Goal: Information Seeking & Learning: Learn about a topic

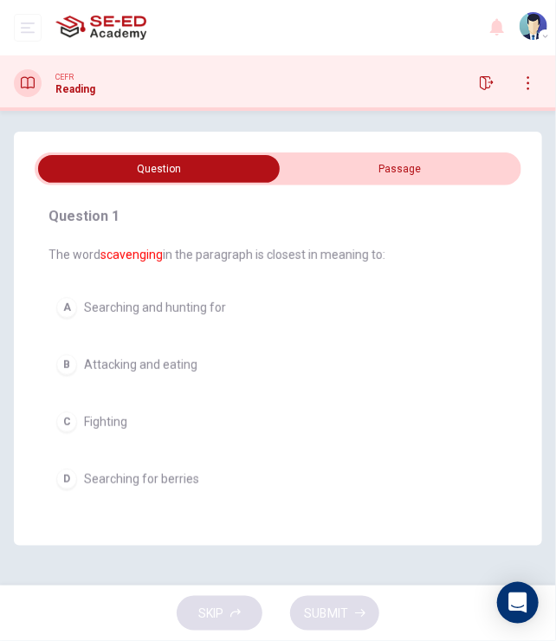
click at [381, 183] on span at bounding box center [278, 168] width 487 height 33
click at [381, 172] on input "checkbox" at bounding box center [159, 169] width 730 height 28
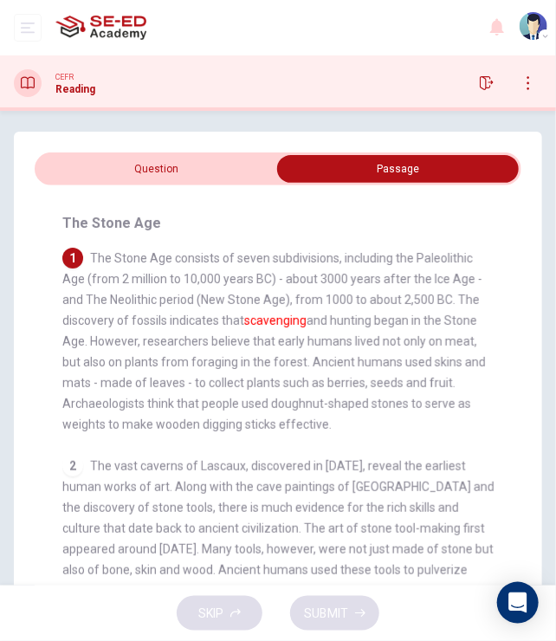
drag, startPoint x: 90, startPoint y: 368, endPoint x: 188, endPoint y: 372, distance: 97.9
click at [188, 372] on div "1 The Stone Age consists of seven subdivisions, including the Paleolithic Age (…" at bounding box center [278, 341] width 432 height 187
drag, startPoint x: 63, startPoint y: 384, endPoint x: 142, endPoint y: 385, distance: 78.8
click at [142, 385] on span "The Stone Age consists of seven subdivisions, including the Paleolithic Age (fr…" at bounding box center [274, 341] width 424 height 180
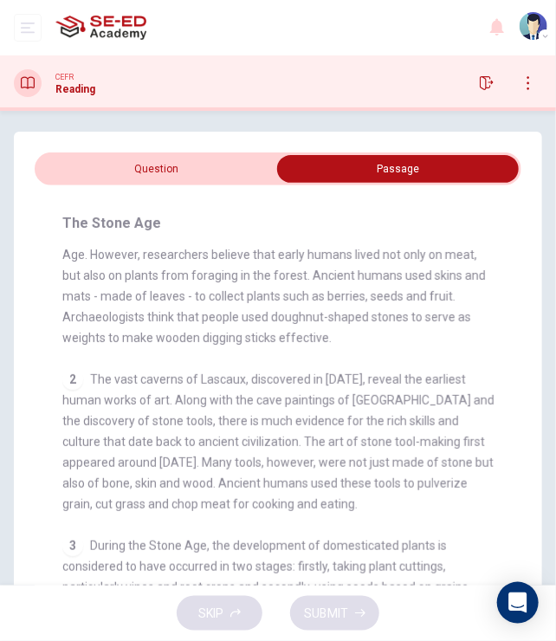
drag, startPoint x: 94, startPoint y: 446, endPoint x: 159, endPoint y: 443, distance: 65.9
click at [157, 443] on span "The vast caverns of Lascaux, discovered in [DATE], reveal the earliest human wo…" at bounding box center [278, 441] width 432 height 139
drag, startPoint x: 114, startPoint y: 444, endPoint x: 173, endPoint y: 443, distance: 58.9
click at [173, 443] on span "The vast caverns of Lascaux, discovered in [DATE], reveal the earliest human wo…" at bounding box center [278, 441] width 432 height 139
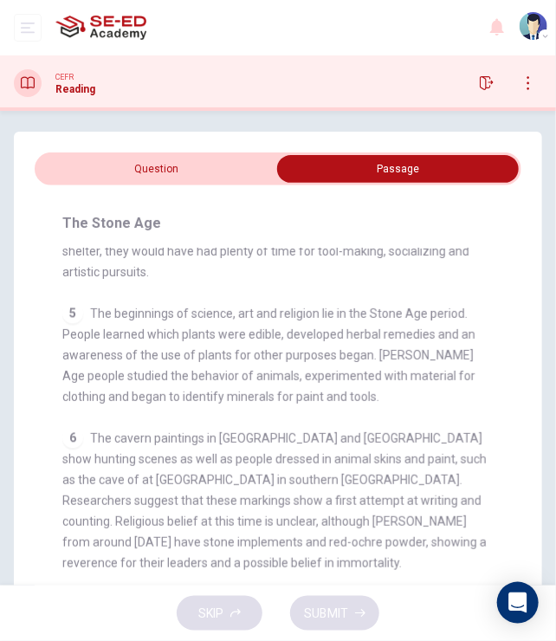
scroll to position [55, 0]
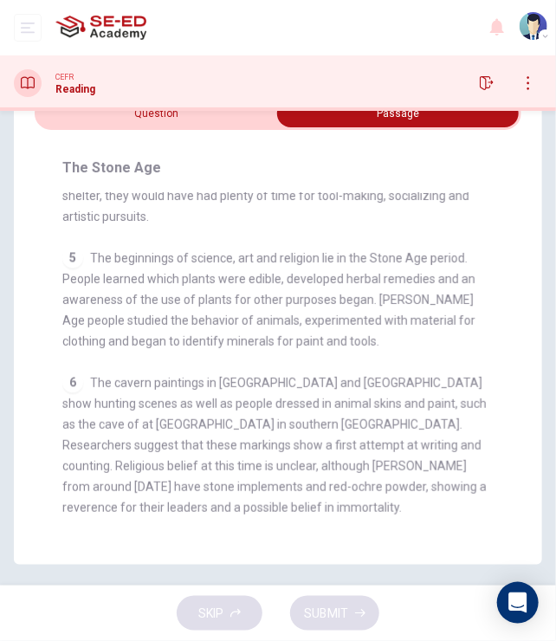
drag, startPoint x: 172, startPoint y: 321, endPoint x: 208, endPoint y: 321, distance: 35.5
click at [208, 321] on span "The beginnings of science, art and religion lie in the Stone Age period. People…" at bounding box center [268, 299] width 413 height 97
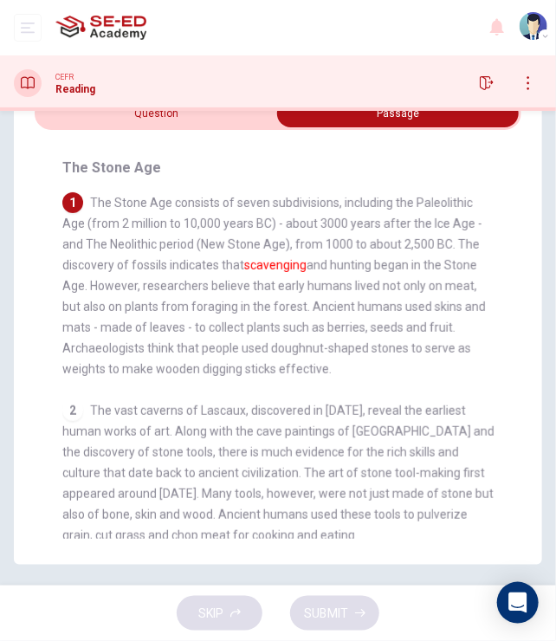
scroll to position [0, 0]
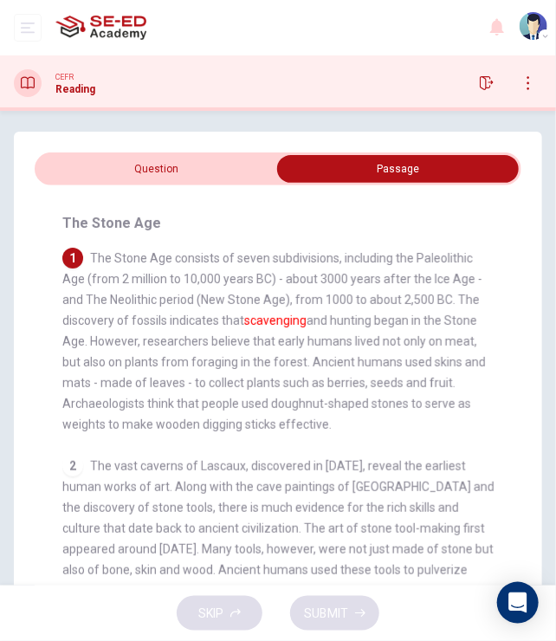
click at [163, 165] on input "checkbox" at bounding box center [398, 169] width 730 height 28
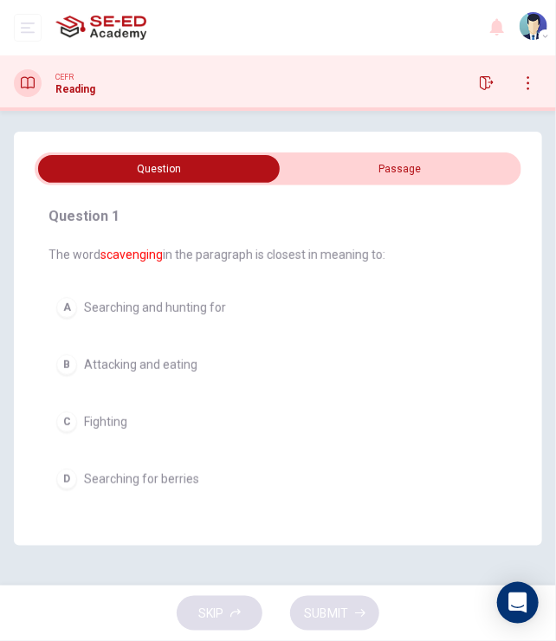
click at [69, 480] on div "D" at bounding box center [66, 479] width 21 height 21
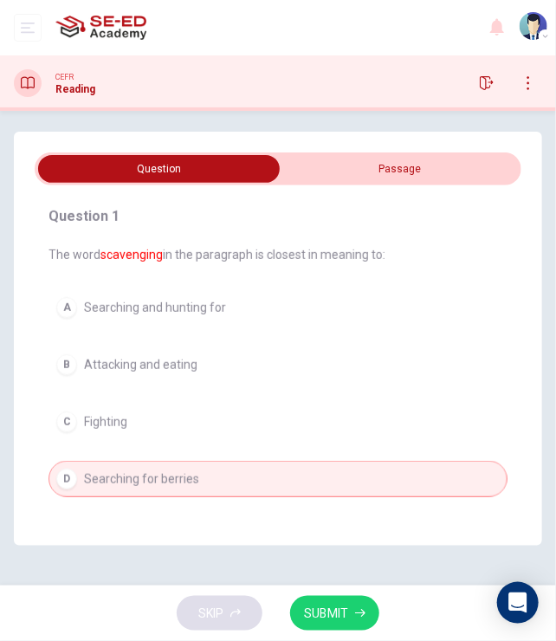
click at [379, 167] on input "checkbox" at bounding box center [159, 169] width 730 height 28
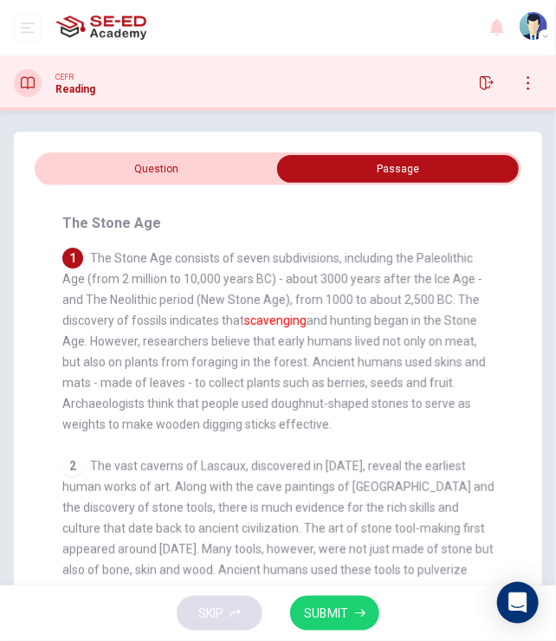
click at [209, 176] on input "checkbox" at bounding box center [398, 169] width 730 height 28
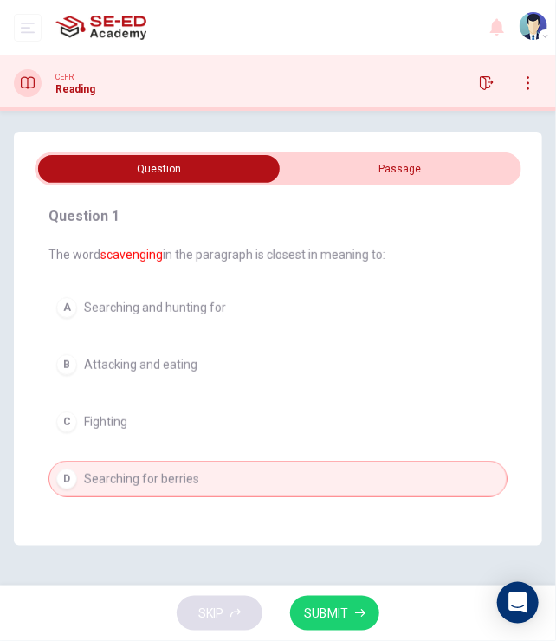
click at [335, 618] on span "SUBMIT" at bounding box center [326, 614] width 44 height 22
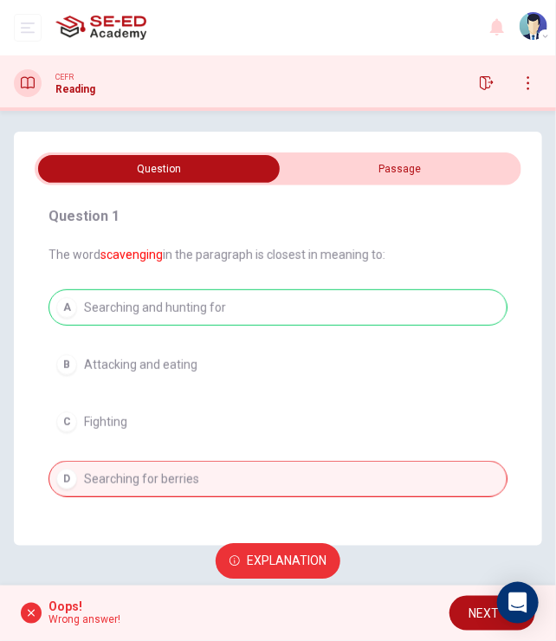
click at [417, 173] on input "checkbox" at bounding box center [159, 169] width 730 height 28
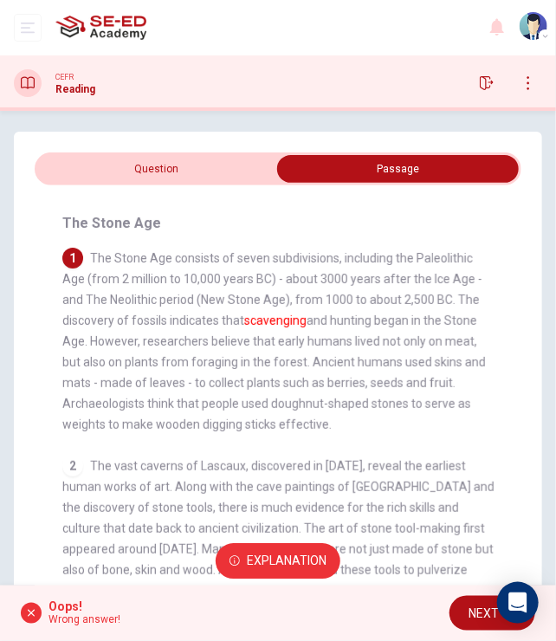
click at [217, 168] on input "checkbox" at bounding box center [398, 169] width 730 height 28
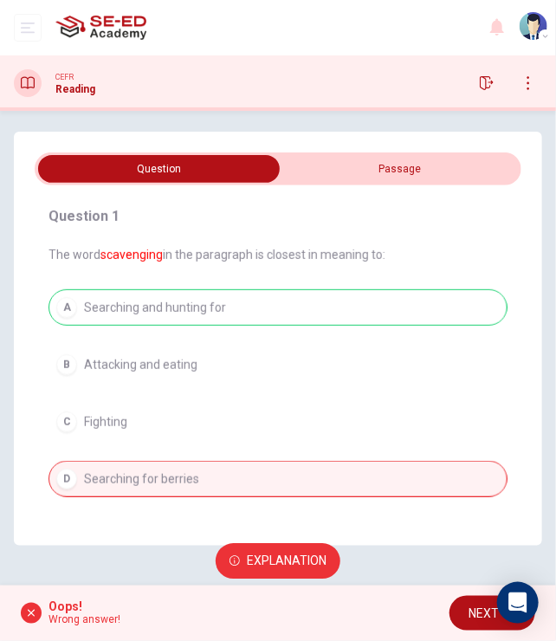
click at [359, 168] on input "checkbox" at bounding box center [159, 169] width 730 height 28
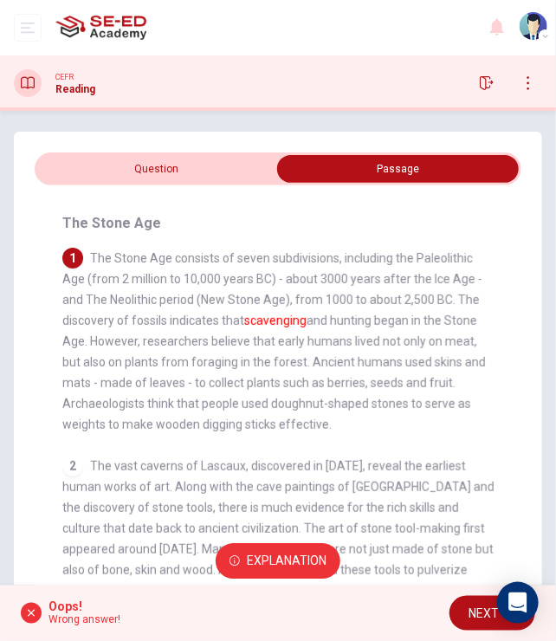
click at [290, 11] on div "Dashboard Practice Start a test Analysis [PERSON_NAME]" at bounding box center [278, 27] width 528 height 55
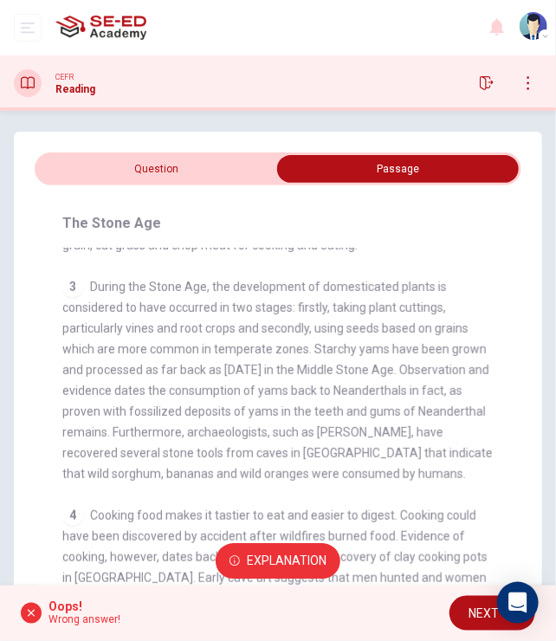
scroll to position [347, 0]
click at [152, 176] on input "checkbox" at bounding box center [398, 169] width 730 height 28
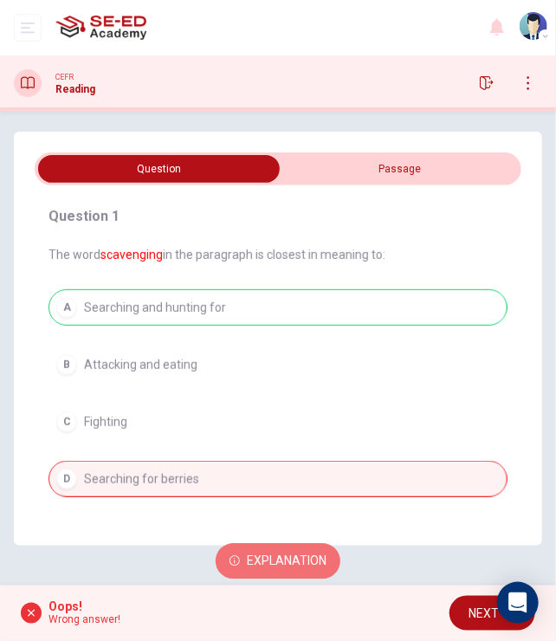
click at [280, 564] on span "Explanation" at bounding box center [287, 562] width 80 height 22
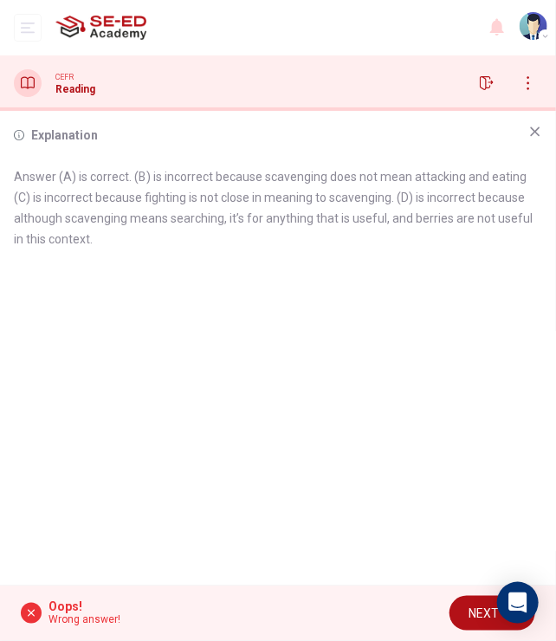
click at [371, 425] on div "Explanation Answer (A) is correct. (B) is incorrect because scavenging does not…" at bounding box center [278, 348] width 556 height 475
click at [471, 606] on span "NEXT" at bounding box center [484, 614] width 30 height 22
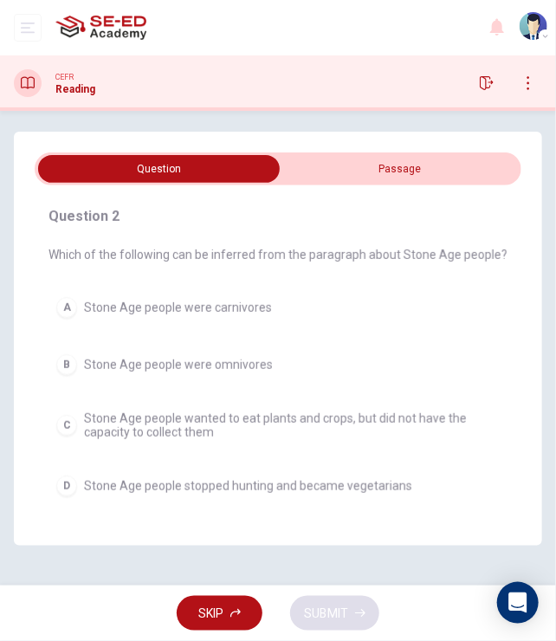
click at [367, 169] on input "checkbox" at bounding box center [159, 169] width 730 height 28
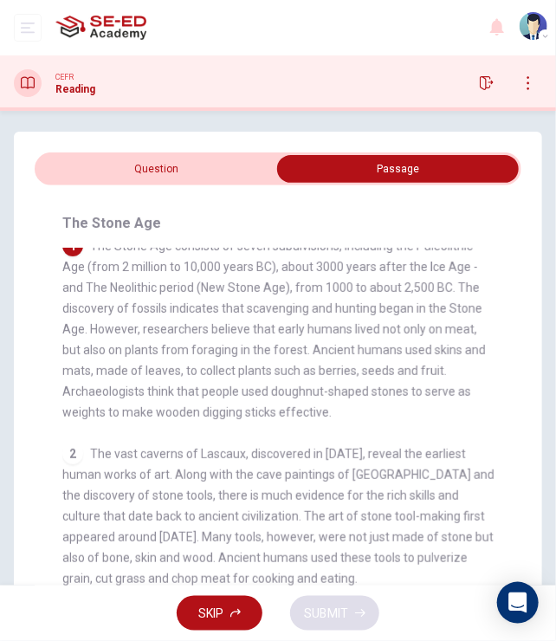
scroll to position [0, 0]
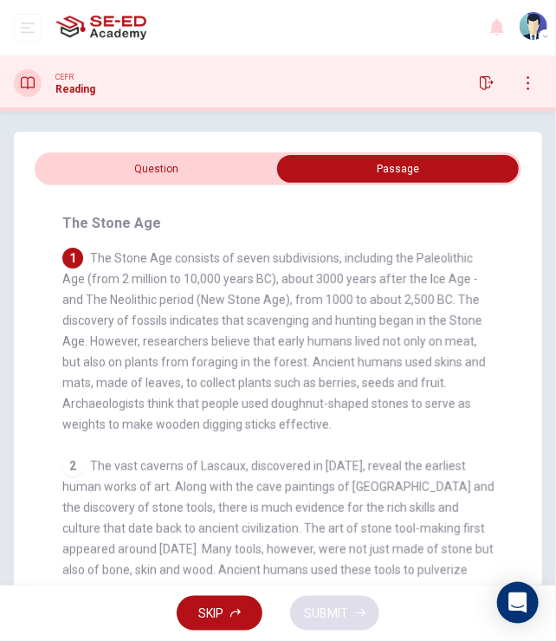
drag, startPoint x: 178, startPoint y: 348, endPoint x: 235, endPoint y: 344, distance: 57.3
click at [235, 344] on span "The Stone Age consists of seven subdivisions, including the Paleolithic Age (fr…" at bounding box center [274, 341] width 424 height 180
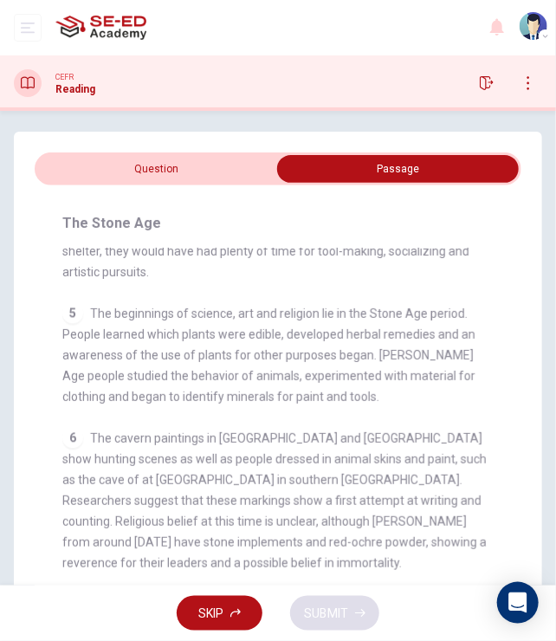
scroll to position [55, 0]
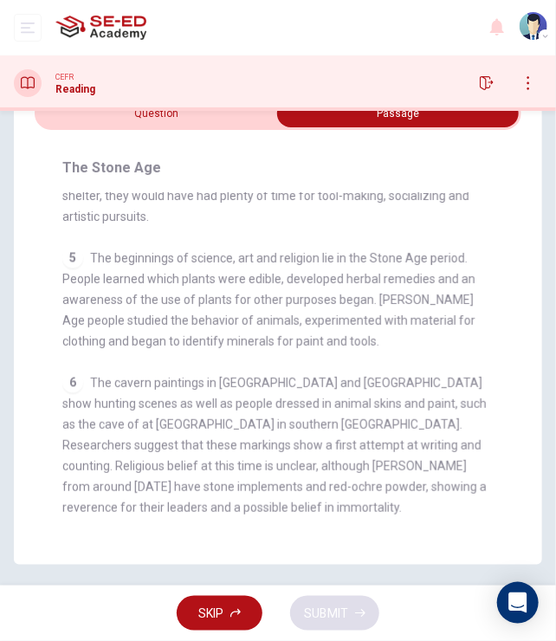
click at [138, 116] on input "checkbox" at bounding box center [398, 114] width 730 height 28
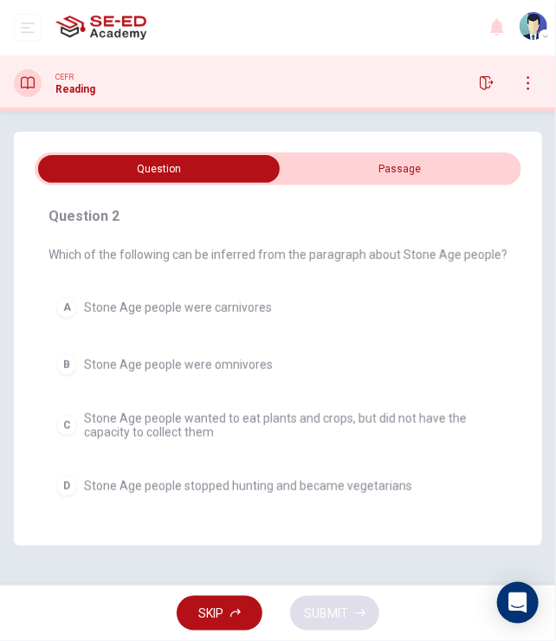
scroll to position [0, 0]
click at [68, 425] on div "C" at bounding box center [66, 425] width 21 height 21
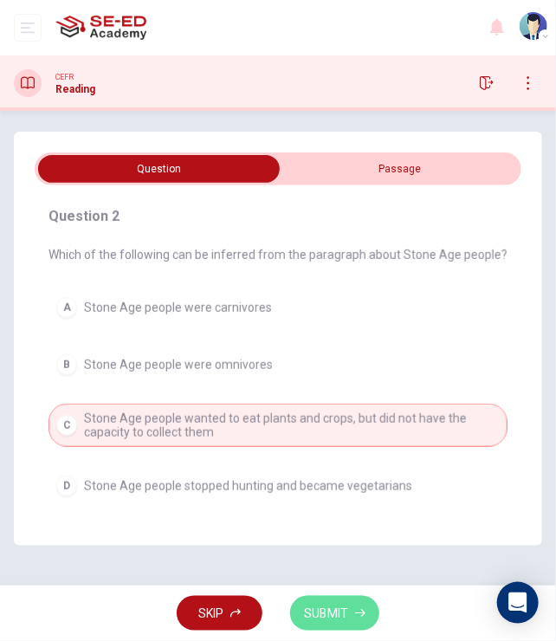
click at [315, 604] on span "SUBMIT" at bounding box center [326, 614] width 44 height 22
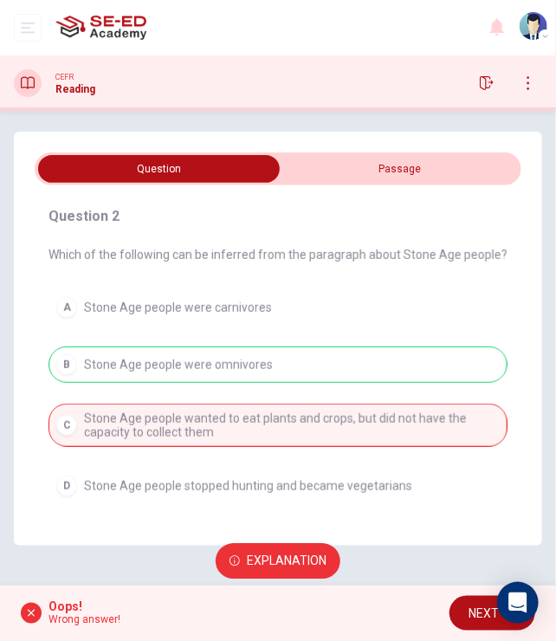
click at [429, 307] on div "A Stone Age people were carnivores B Stone Age people were omnivores C Stone Ag…" at bounding box center [278, 396] width 459 height 215
click at [295, 134] on div "Question 2 Which of the following can be inferred from the paragraph about Ston…" at bounding box center [278, 339] width 528 height 414
click at [479, 606] on span "NEXT" at bounding box center [484, 614] width 30 height 22
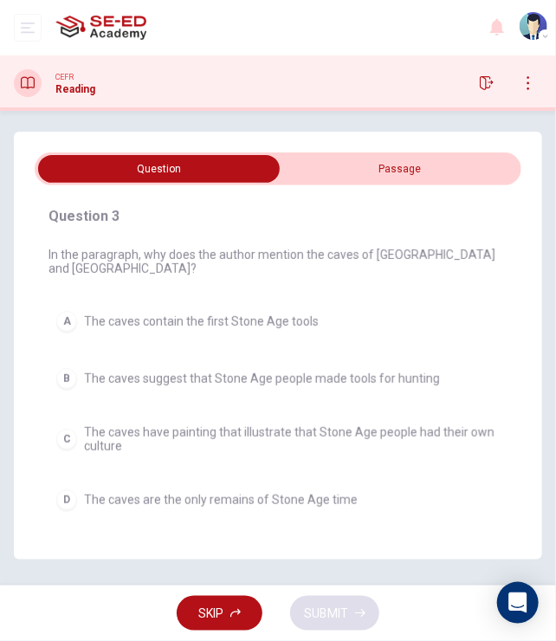
click at [176, 372] on span "The caves suggest that Stone Age people made tools for hunting" at bounding box center [262, 379] width 356 height 14
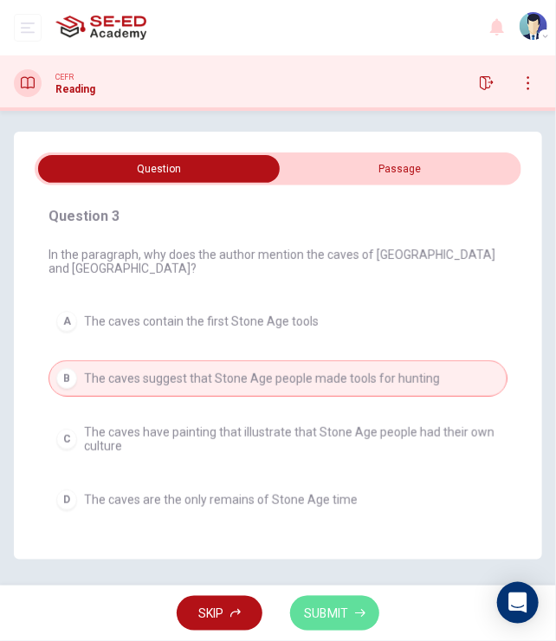
click at [324, 615] on span "SUBMIT" at bounding box center [326, 614] width 44 height 22
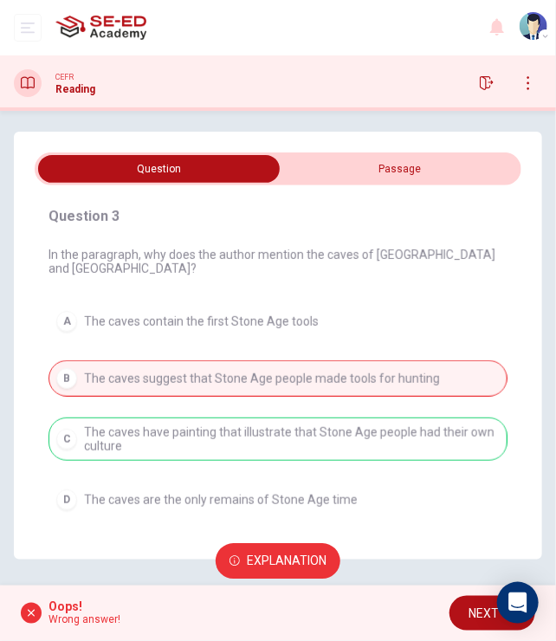
click at [492, 611] on span "NEXT" at bounding box center [484, 614] width 30 height 22
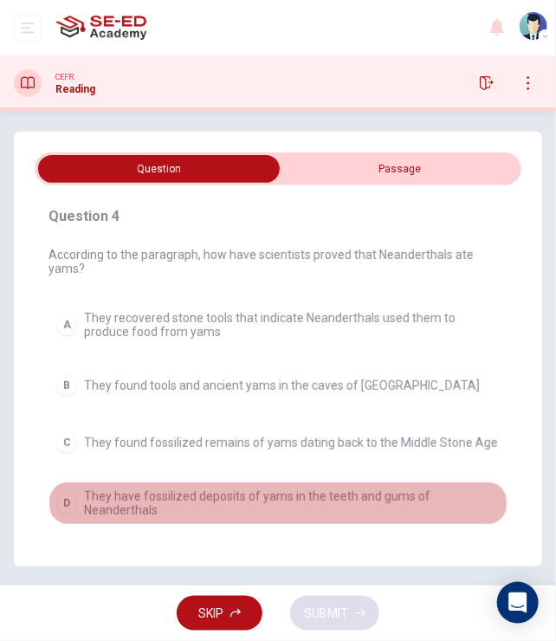
click at [162, 489] on span "They have fossilized deposits of yams in the teeth and gums of Neanderthals" at bounding box center [292, 503] width 416 height 28
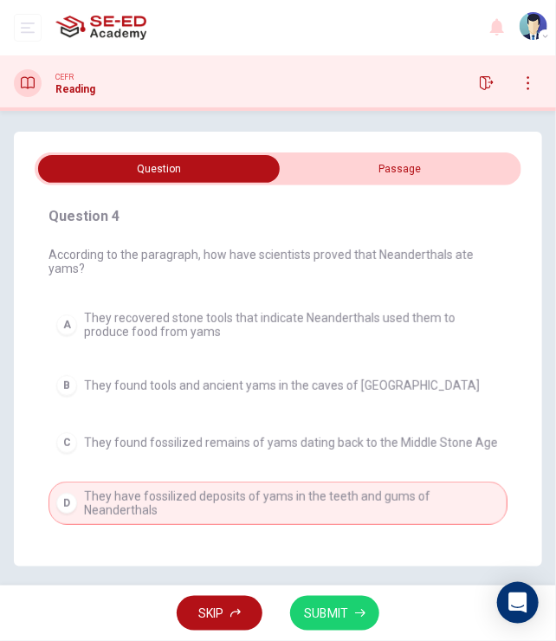
click at [378, 165] on input "checkbox" at bounding box center [159, 169] width 730 height 28
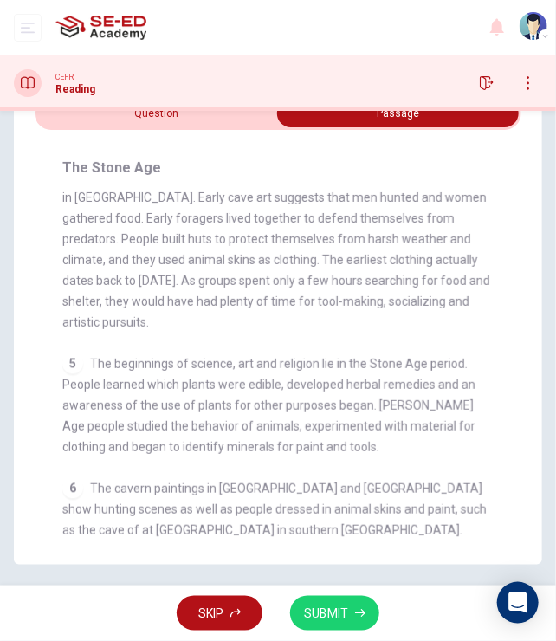
scroll to position [693, 0]
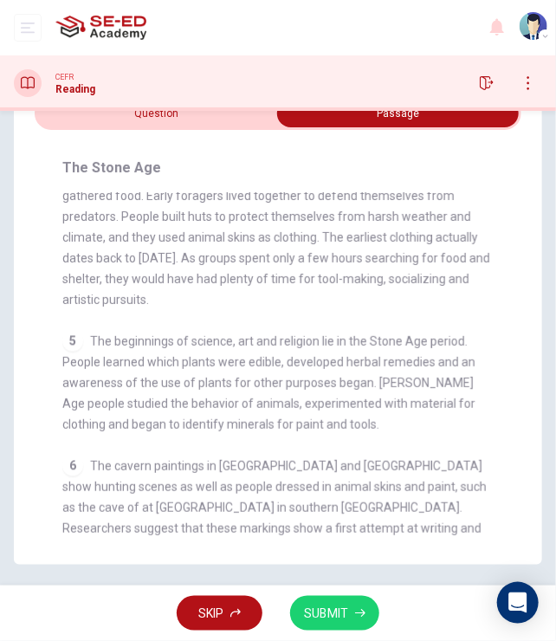
click at [146, 117] on input "checkbox" at bounding box center [398, 114] width 730 height 28
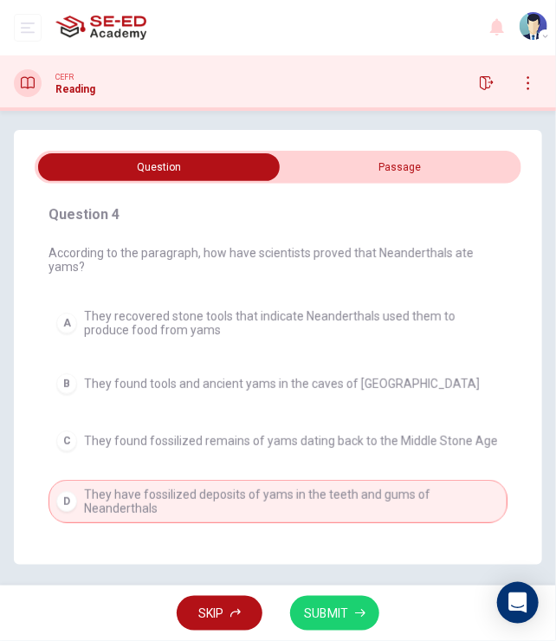
scroll to position [0, 0]
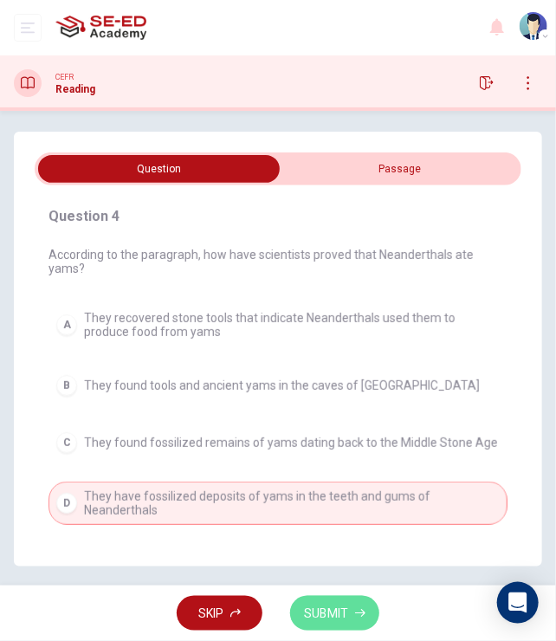
click at [343, 616] on span "SUBMIT" at bounding box center [326, 614] width 44 height 22
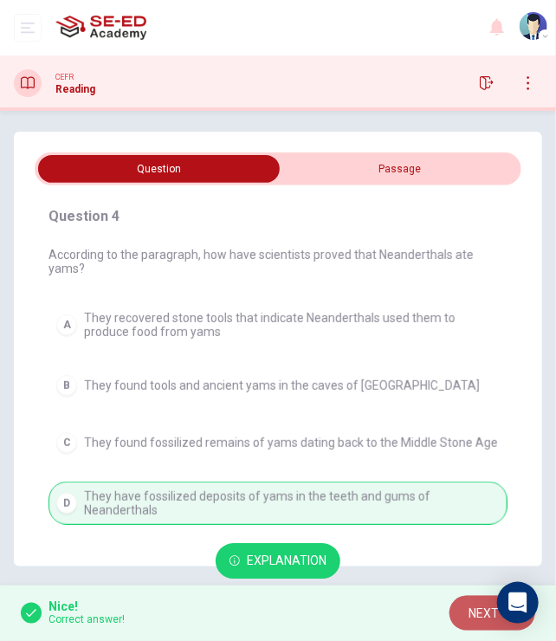
click at [470, 612] on span "NEXT" at bounding box center [484, 614] width 30 height 22
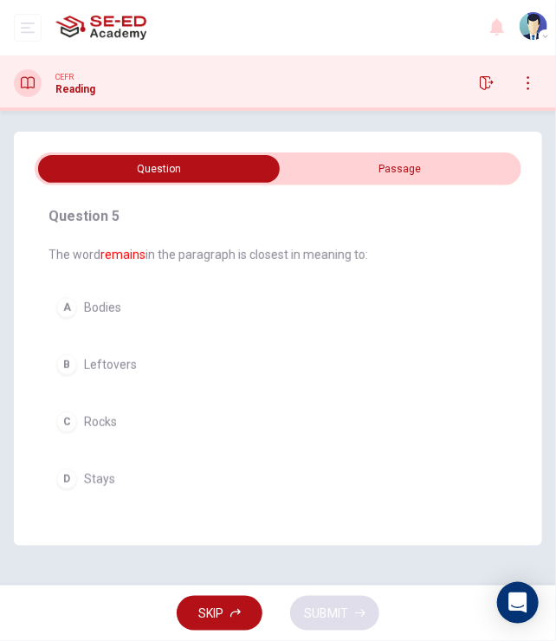
click at [96, 474] on span "Stays" at bounding box center [99, 479] width 31 height 14
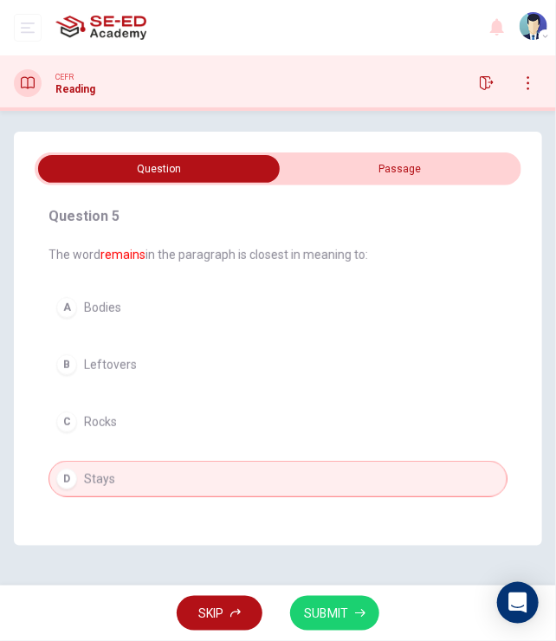
click at [317, 603] on span "SUBMIT" at bounding box center [326, 614] width 44 height 22
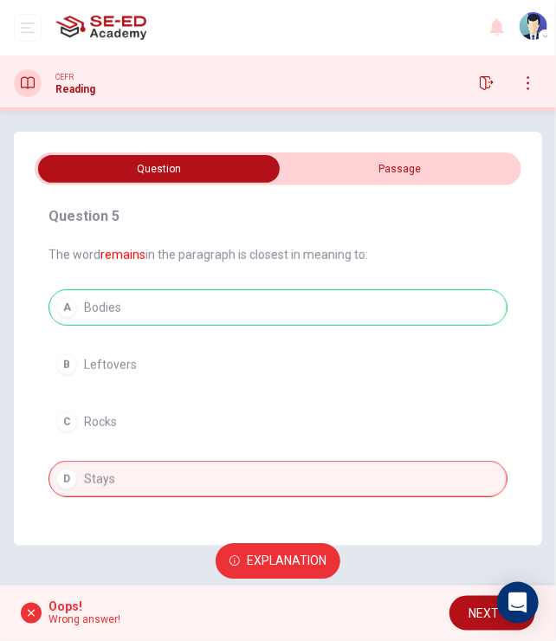
click at [409, 167] on input "checkbox" at bounding box center [159, 169] width 730 height 28
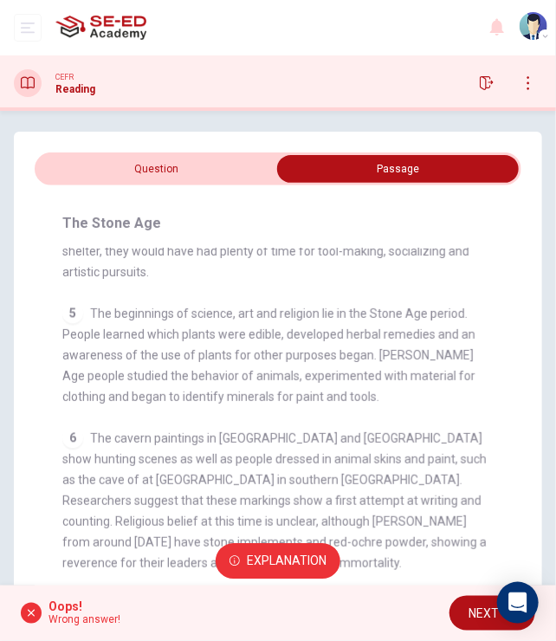
scroll to position [277, 0]
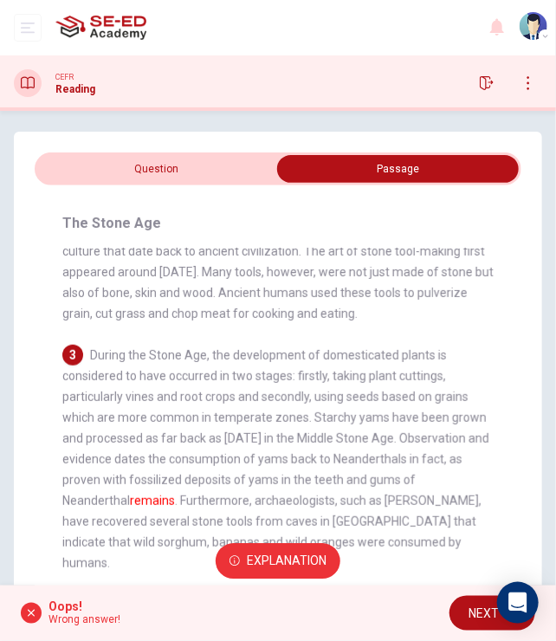
click at [186, 176] on input "checkbox" at bounding box center [398, 169] width 730 height 28
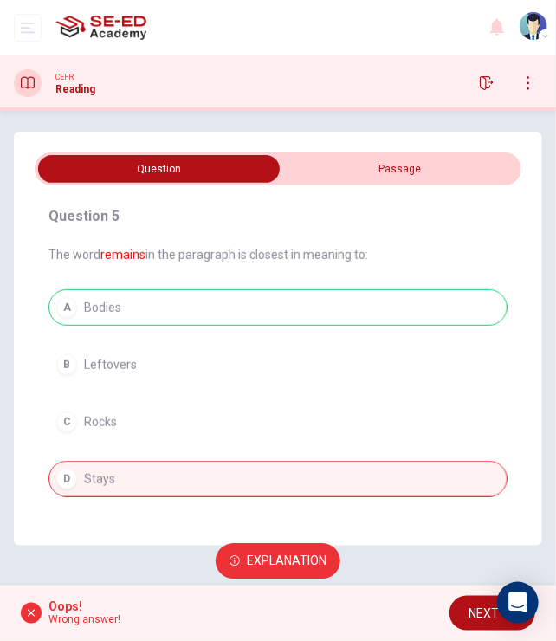
click at [387, 178] on input "checkbox" at bounding box center [159, 169] width 730 height 28
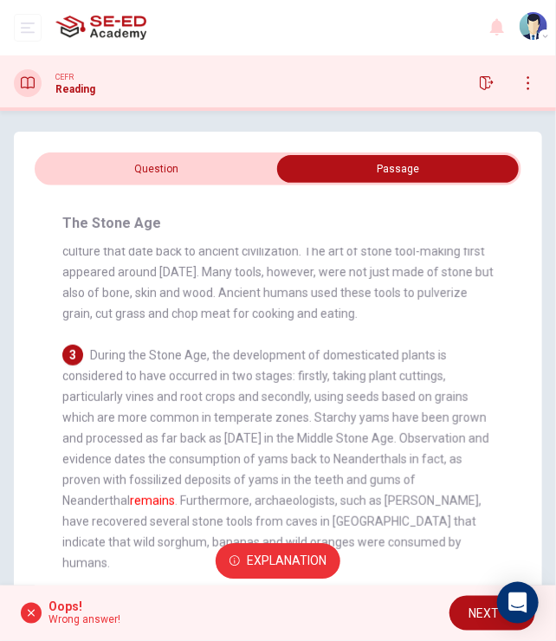
click at [206, 173] on input "checkbox" at bounding box center [398, 169] width 730 height 28
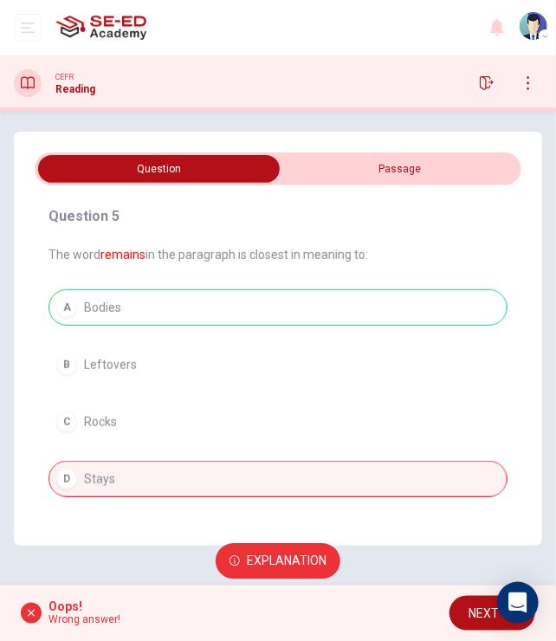
click at [288, 549] on button "Explanation" at bounding box center [278, 562] width 125 height 36
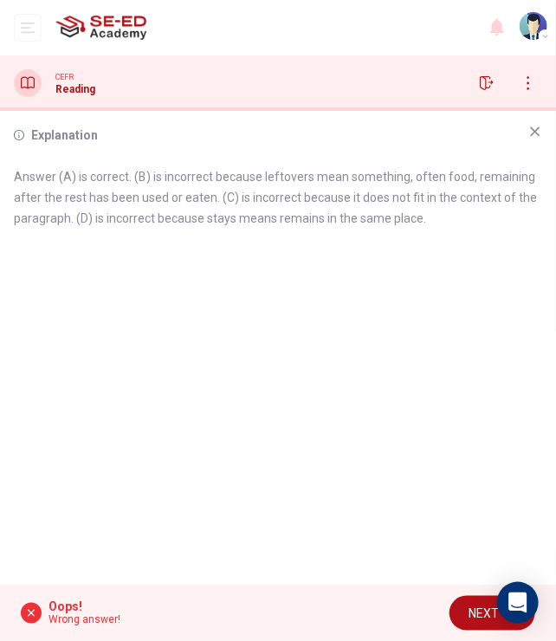
click at [471, 620] on span "NEXT" at bounding box center [484, 614] width 30 height 22
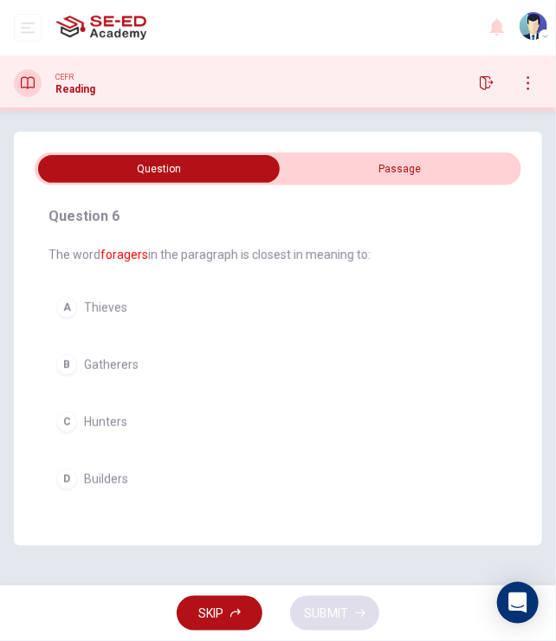
click at [353, 159] on input "checkbox" at bounding box center [159, 169] width 730 height 28
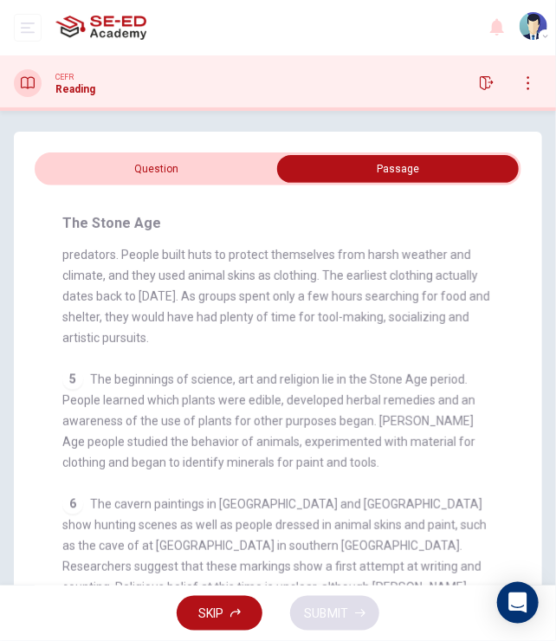
scroll to position [624, 0]
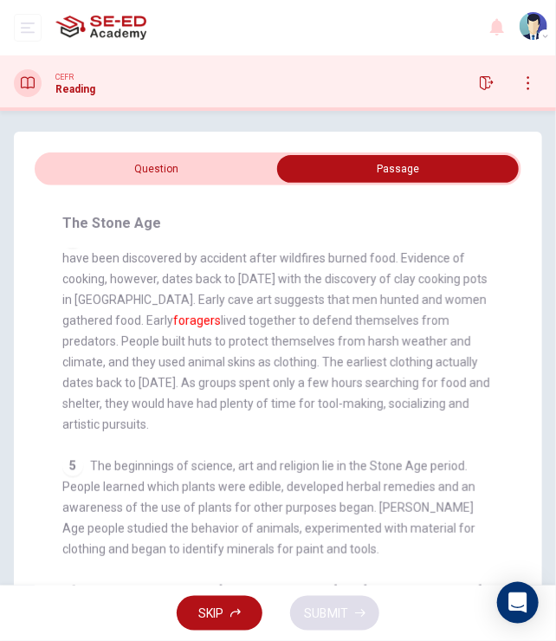
drag, startPoint x: 219, startPoint y: 342, endPoint x: 256, endPoint y: 342, distance: 37.2
click at [221, 327] on font "foragers" at bounding box center [197, 321] width 48 height 14
click at [195, 165] on input "checkbox" at bounding box center [398, 169] width 730 height 28
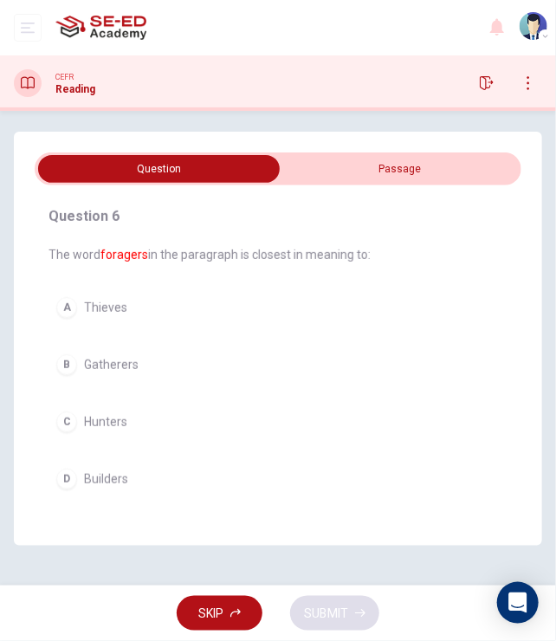
click at [323, 181] on input "checkbox" at bounding box center [159, 169] width 730 height 28
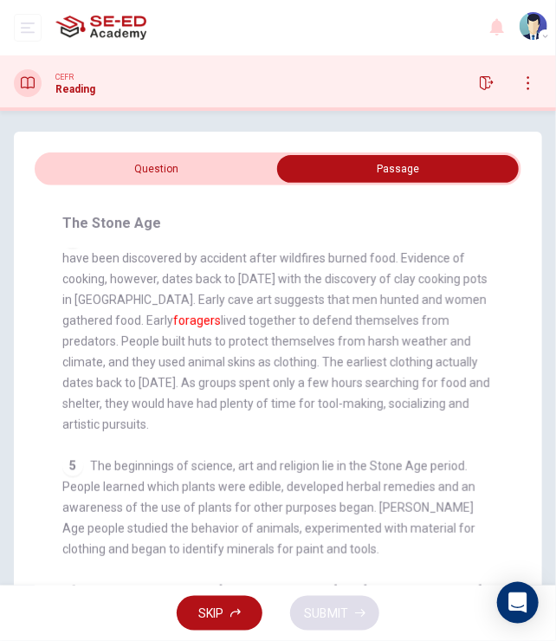
click at [189, 171] on input "checkbox" at bounding box center [398, 169] width 730 height 28
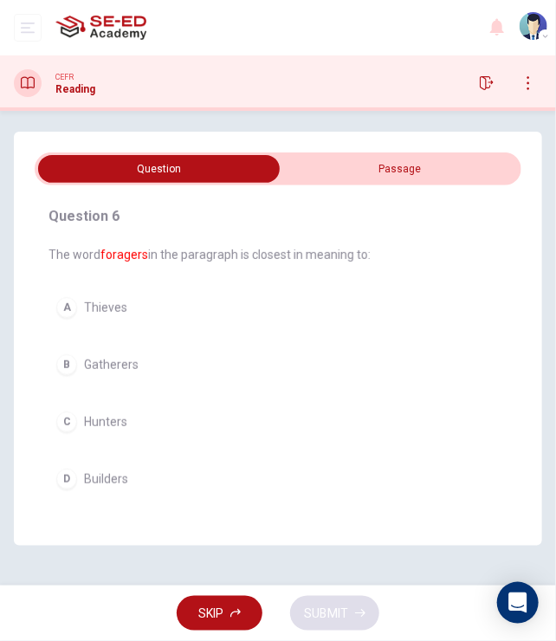
click at [305, 163] on input "checkbox" at bounding box center [159, 169] width 730 height 28
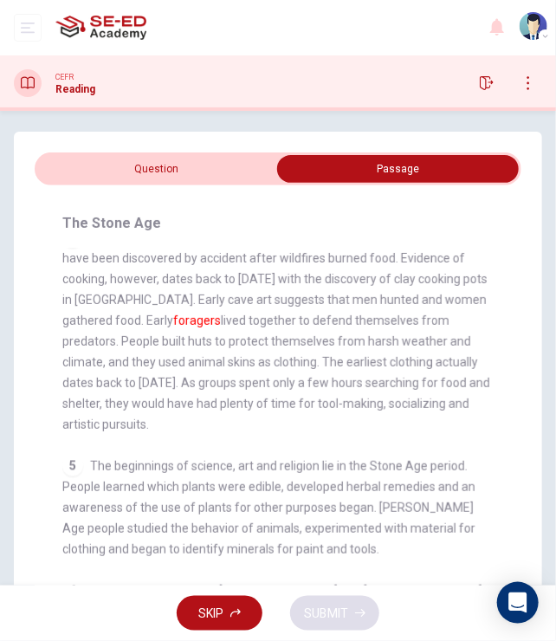
click at [212, 169] on input "checkbox" at bounding box center [398, 169] width 730 height 28
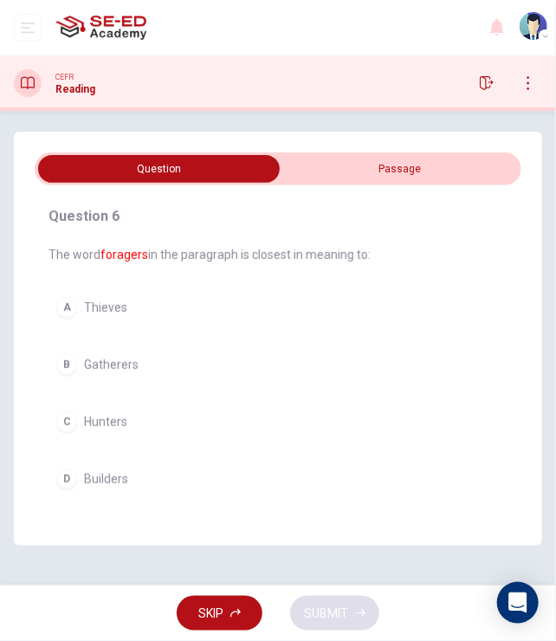
click at [106, 474] on span "Builders" at bounding box center [106, 479] width 44 height 14
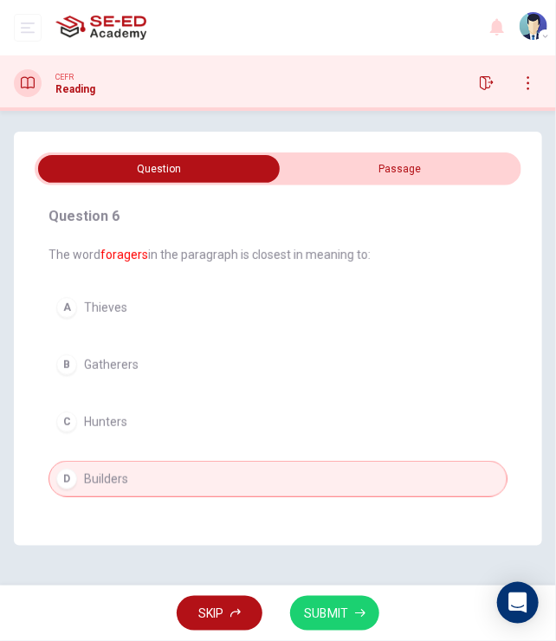
click at [340, 171] on input "checkbox" at bounding box center [159, 169] width 730 height 28
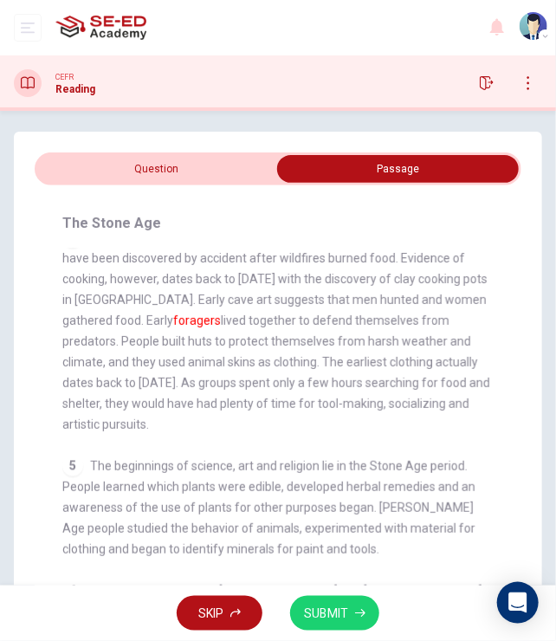
click at [225, 161] on input "checkbox" at bounding box center [398, 169] width 730 height 28
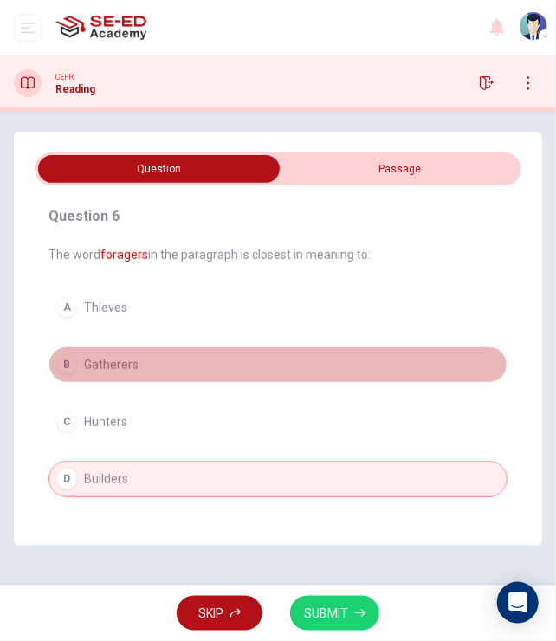
click at [113, 368] on span "Gatherers" at bounding box center [111, 365] width 55 height 14
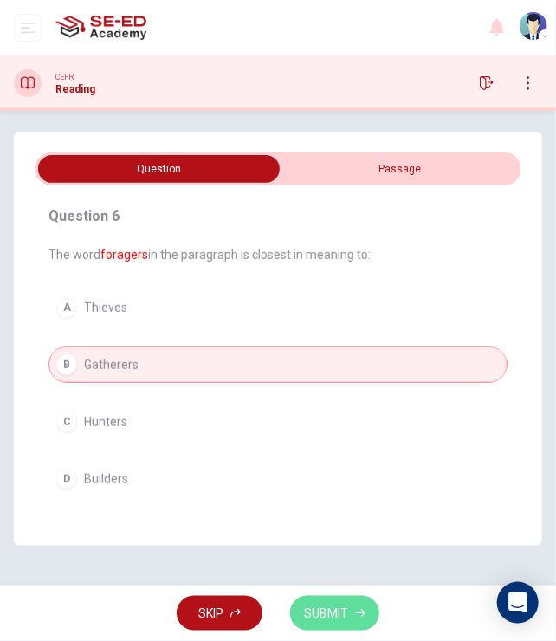
click at [326, 613] on span "SUBMIT" at bounding box center [326, 614] width 44 height 22
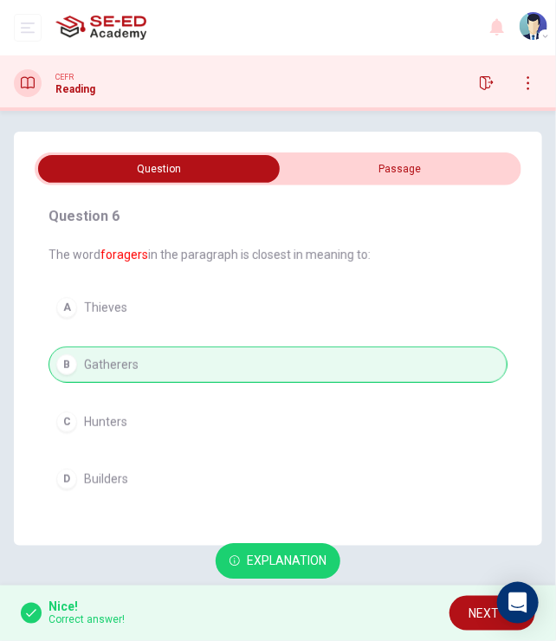
click at [206, 295] on div "A Thieves B Gatherers C Hunters D Builders" at bounding box center [278, 393] width 459 height 208
click at [461, 612] on button "NEXT" at bounding box center [493, 614] width 86 height 36
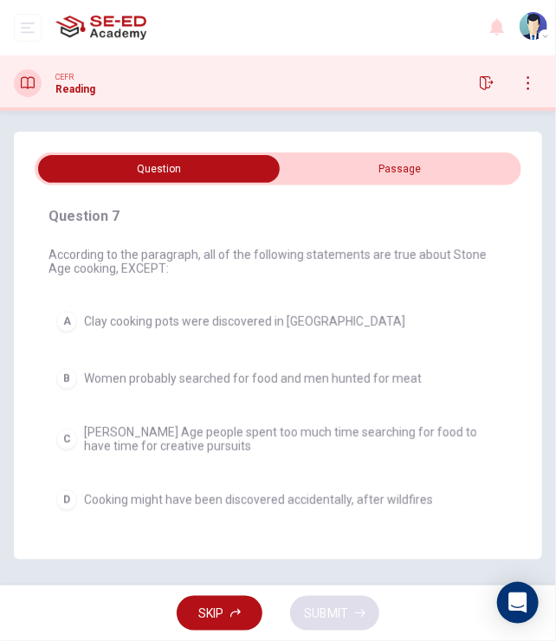
click at [417, 178] on input "checkbox" at bounding box center [159, 169] width 730 height 28
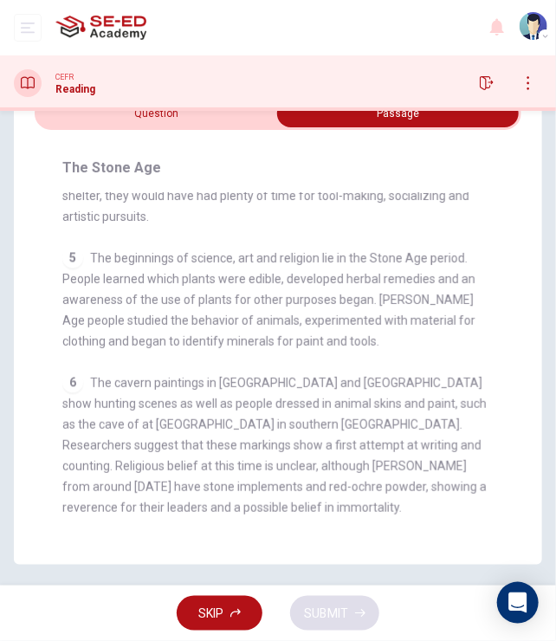
scroll to position [0, 0]
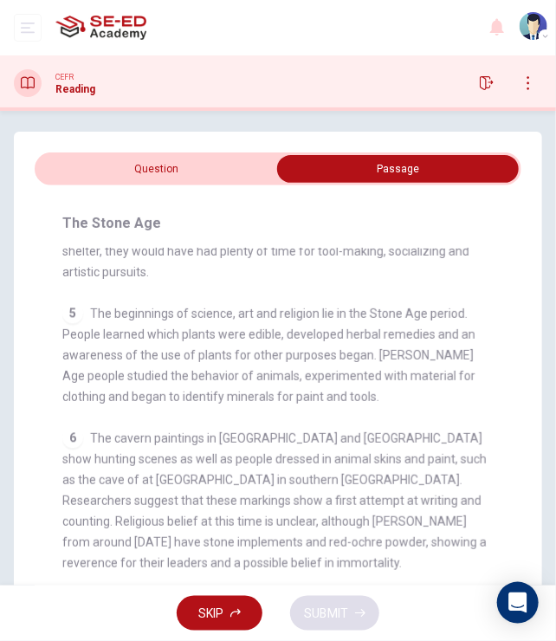
click at [166, 172] on input "checkbox" at bounding box center [398, 169] width 730 height 28
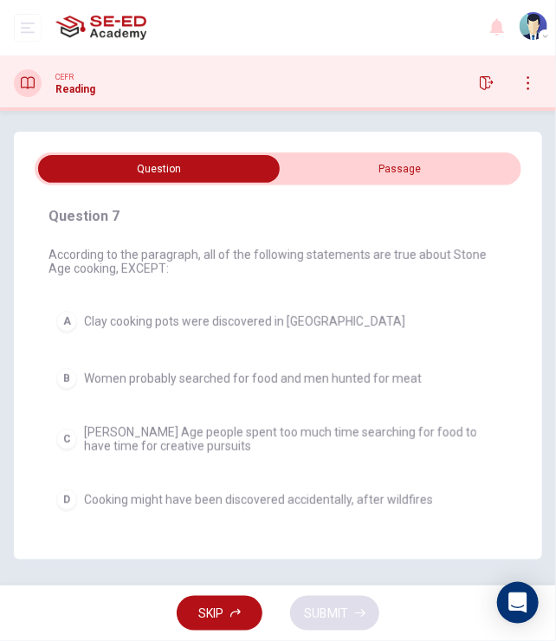
click at [152, 502] on span "Cooking might have been discovered accidentally, after wildfires" at bounding box center [258, 500] width 349 height 14
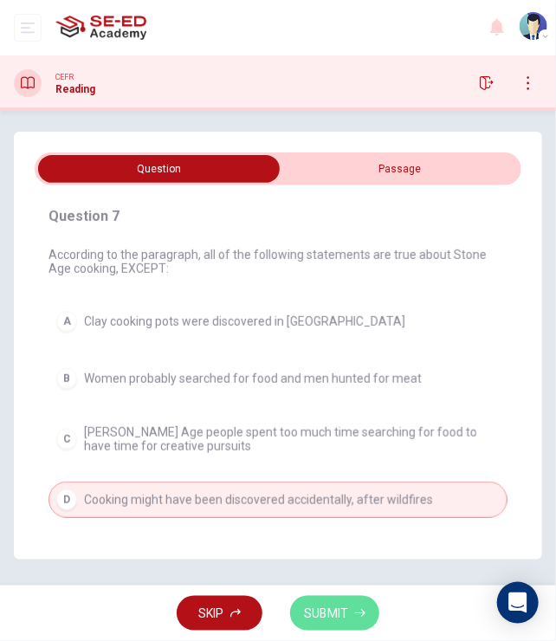
click at [309, 611] on span "SUBMIT" at bounding box center [326, 614] width 44 height 22
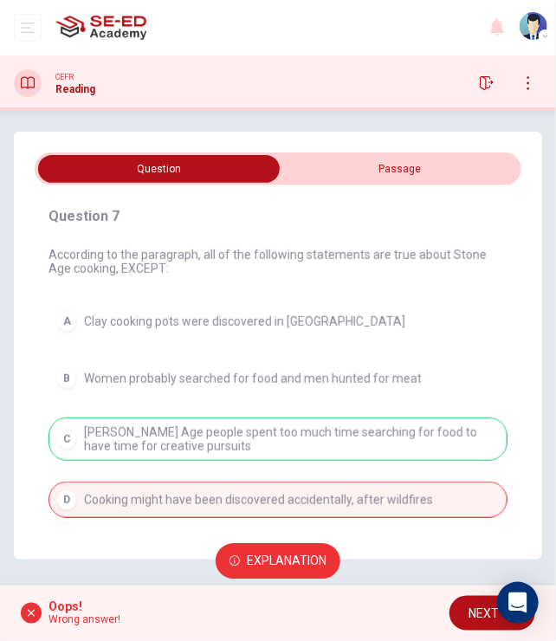
click at [257, 563] on span "Explanation" at bounding box center [287, 562] width 80 height 22
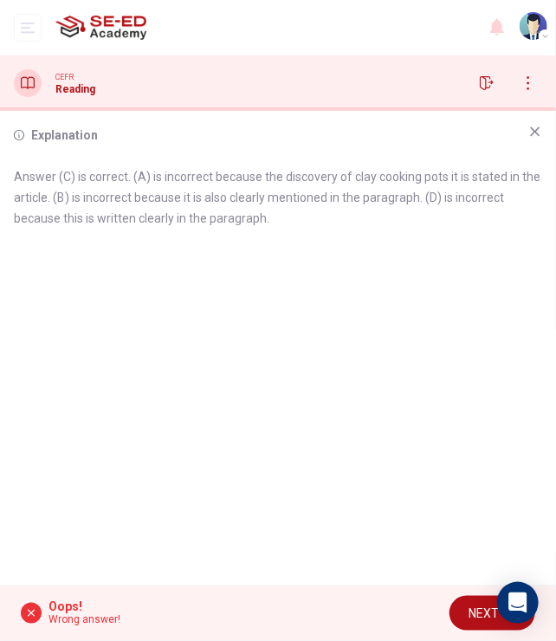
click at [59, 134] on h6 "Explanation" at bounding box center [64, 135] width 67 height 21
click at [534, 133] on icon at bounding box center [536, 132] width 10 height 10
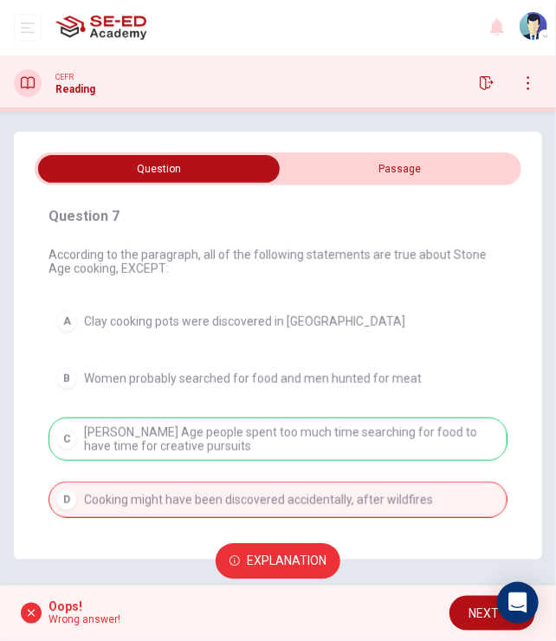
click at [357, 176] on input "checkbox" at bounding box center [159, 169] width 730 height 28
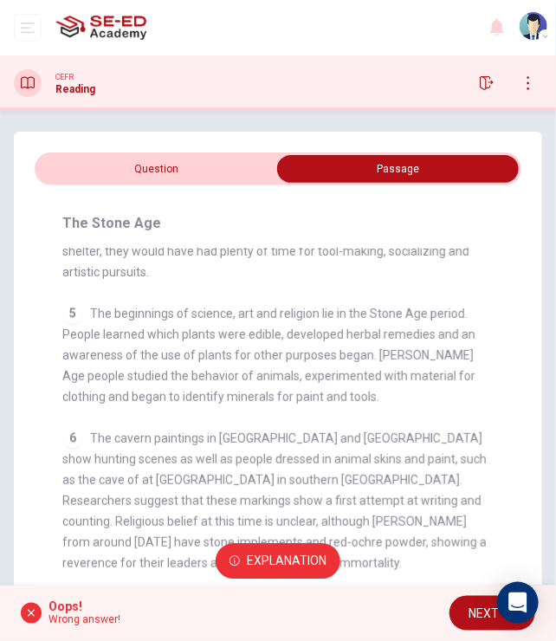
drag, startPoint x: 193, startPoint y: 347, endPoint x: 298, endPoint y: 349, distance: 104.8
click at [298, 349] on span "The beginnings of science, art and religion lie in the Stone Age period. People…" at bounding box center [268, 355] width 413 height 97
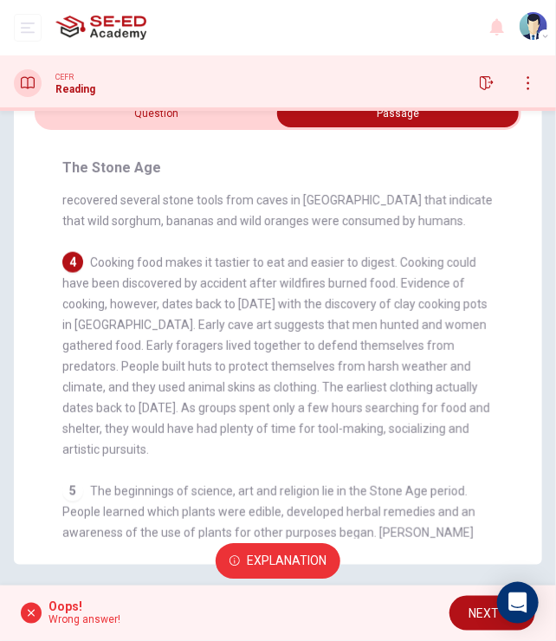
scroll to position [537, 0]
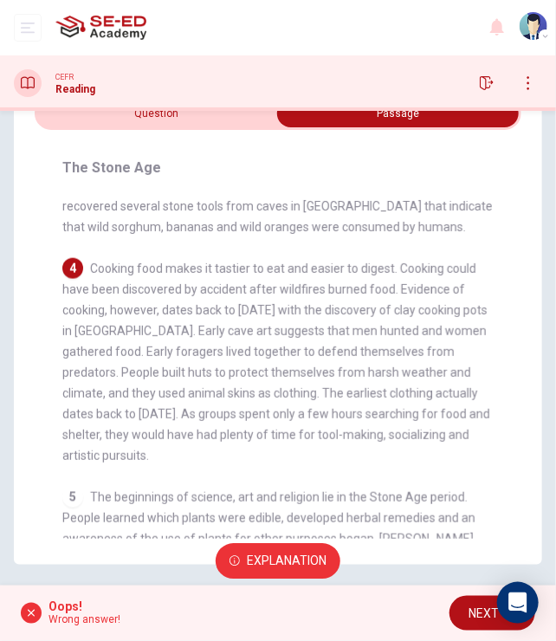
drag, startPoint x: 276, startPoint y: 310, endPoint x: 307, endPoint y: 310, distance: 30.3
click at [307, 310] on span "Cooking food makes it tastier to eat and easier to digest. Cooking could have b…" at bounding box center [276, 362] width 428 height 201
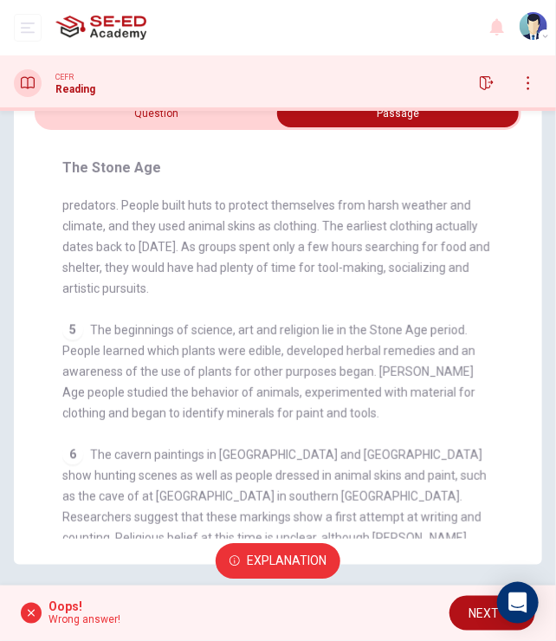
scroll to position [797, 0]
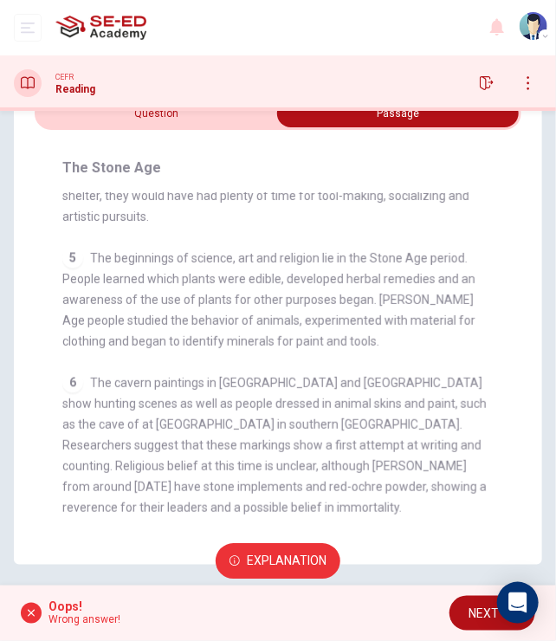
click at [468, 617] on button "NEXT" at bounding box center [493, 614] width 86 height 36
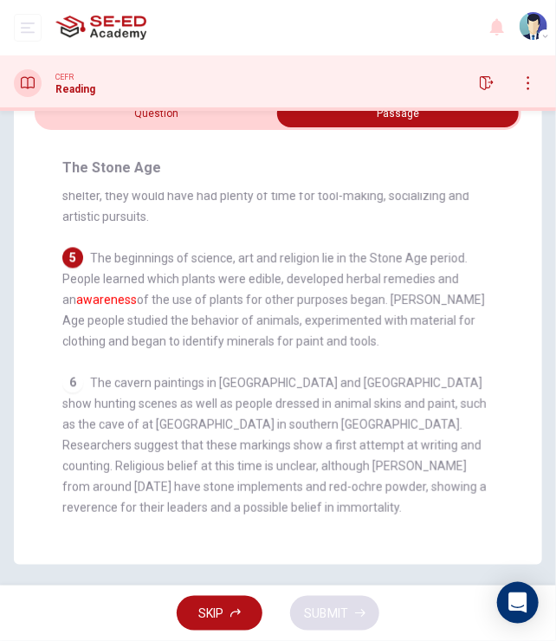
click at [189, 123] on input "checkbox" at bounding box center [398, 114] width 730 height 28
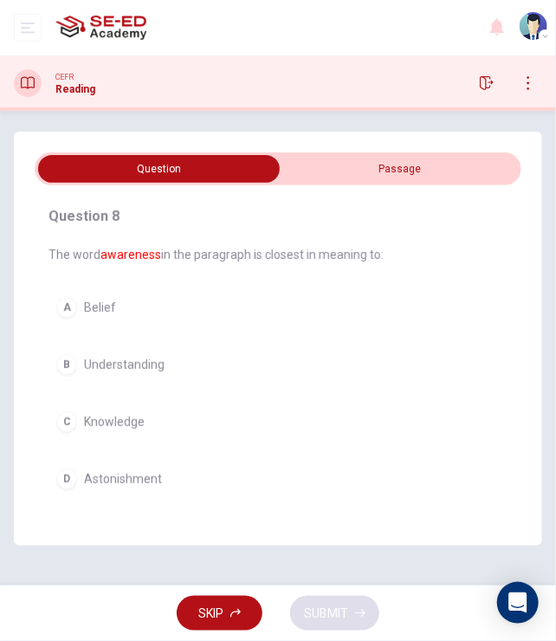
click at [357, 185] on span at bounding box center [278, 168] width 487 height 33
click at [357, 179] on input "checkbox" at bounding box center [159, 169] width 730 height 28
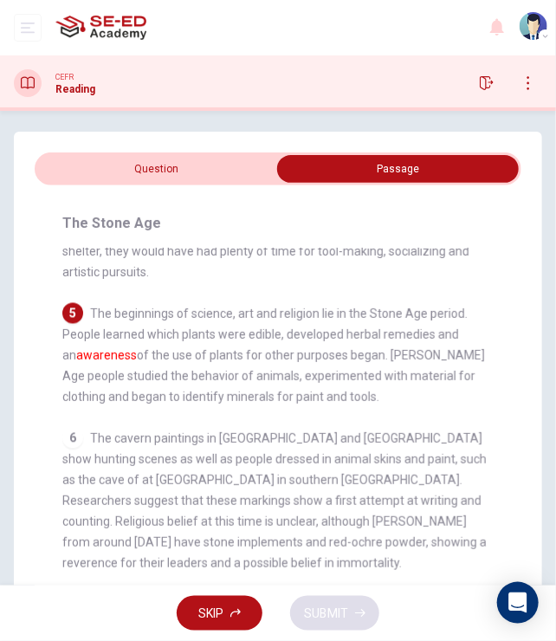
click at [186, 165] on input "checkbox" at bounding box center [398, 169] width 730 height 28
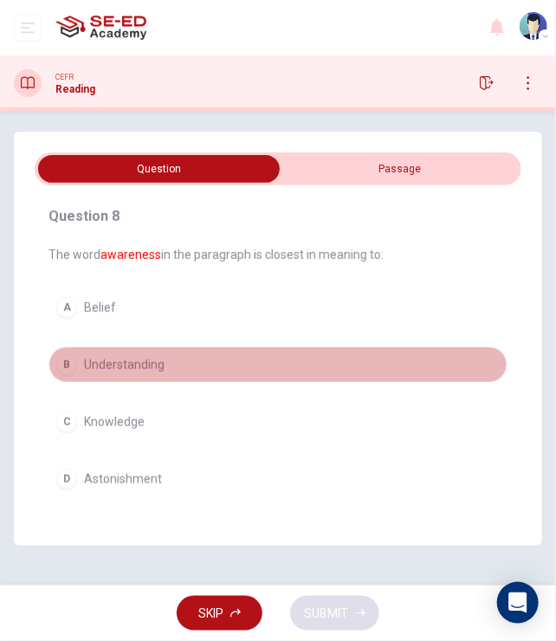
click at [71, 365] on div "B" at bounding box center [66, 364] width 21 height 21
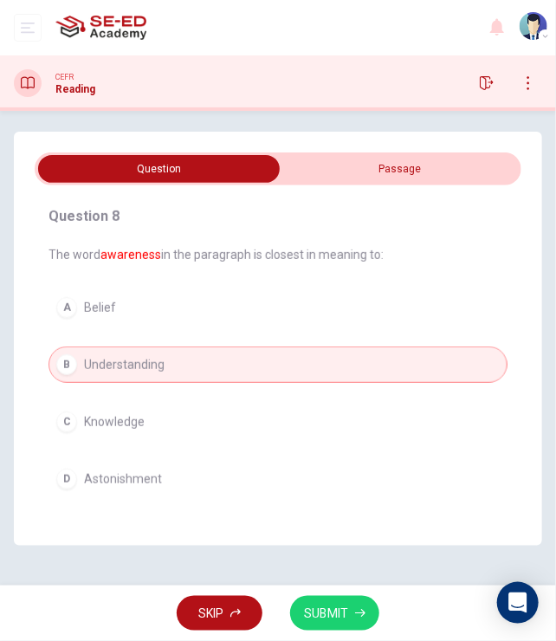
click at [326, 614] on span "SUBMIT" at bounding box center [326, 614] width 44 height 22
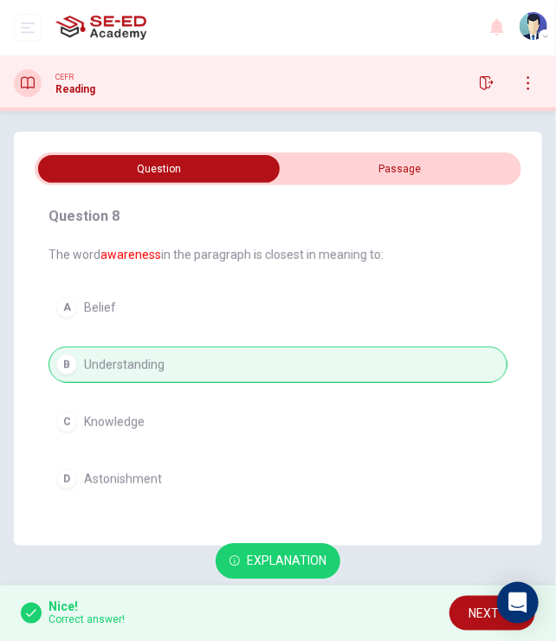
click at [289, 557] on span "Explanation" at bounding box center [287, 562] width 80 height 22
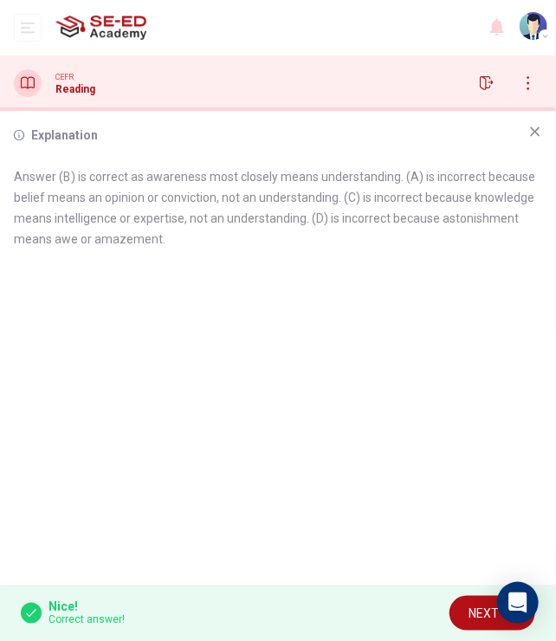
click at [462, 607] on button "NEXT" at bounding box center [493, 614] width 86 height 36
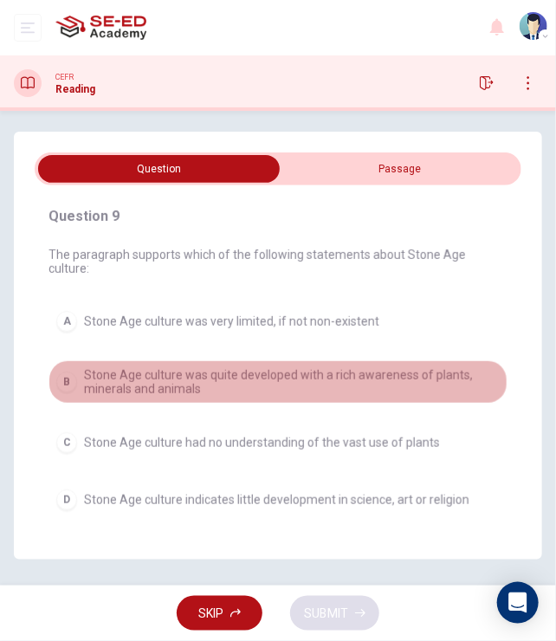
click at [106, 379] on span "Stone Age culture was quite developed with a rich awareness of plants, minerals…" at bounding box center [292, 382] width 416 height 28
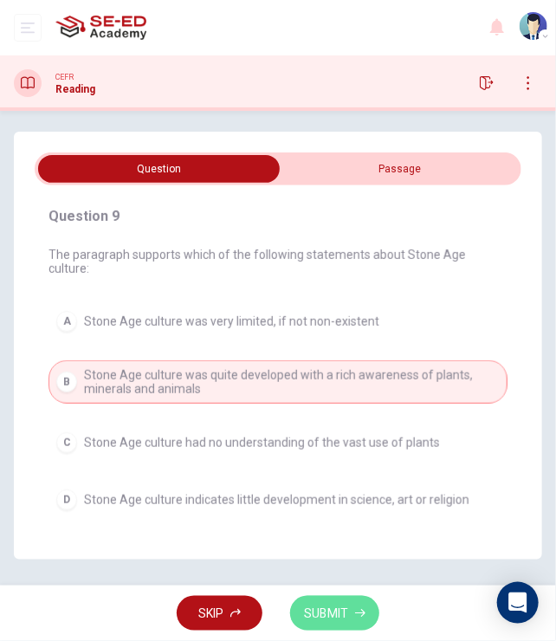
click at [321, 606] on span "SUBMIT" at bounding box center [326, 614] width 44 height 22
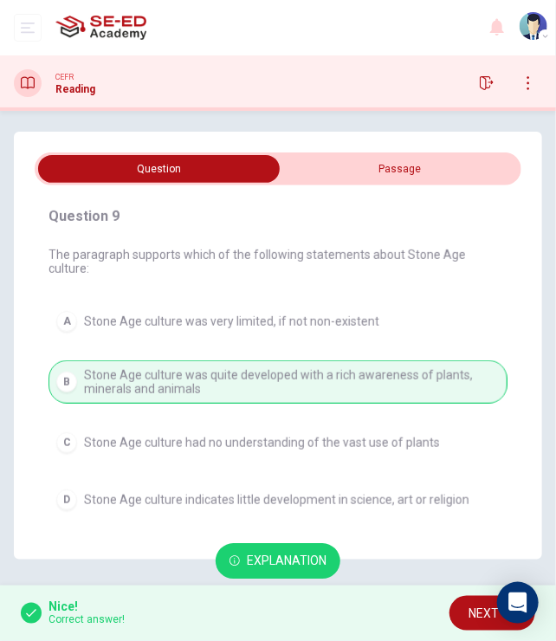
click at [462, 612] on button "NEXT" at bounding box center [493, 614] width 86 height 36
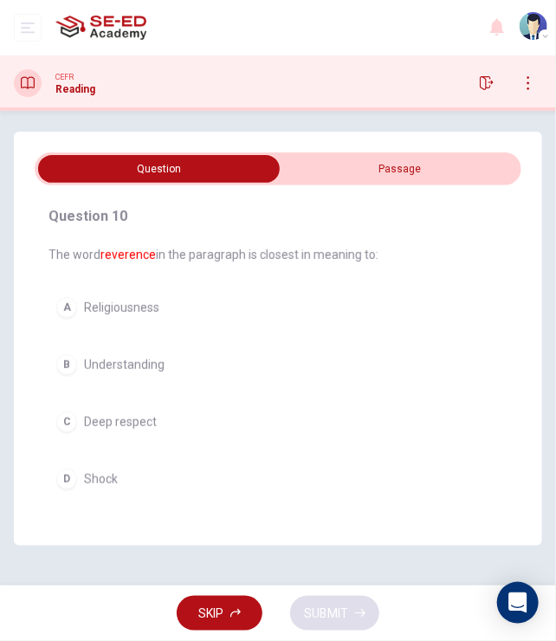
click at [366, 174] on input "checkbox" at bounding box center [159, 169] width 730 height 28
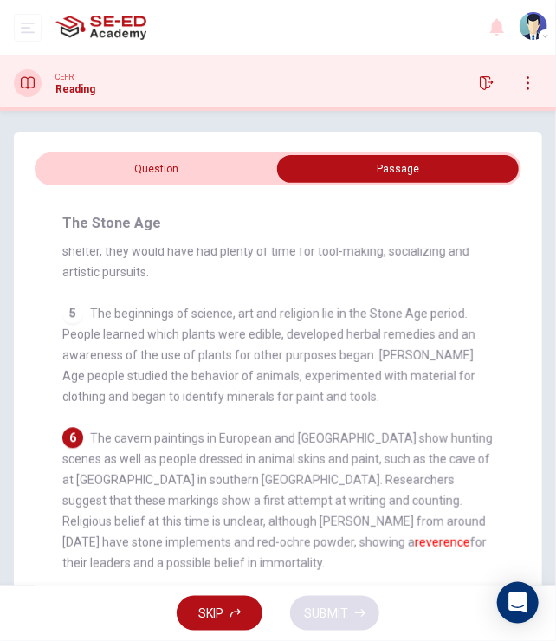
scroll to position [55, 0]
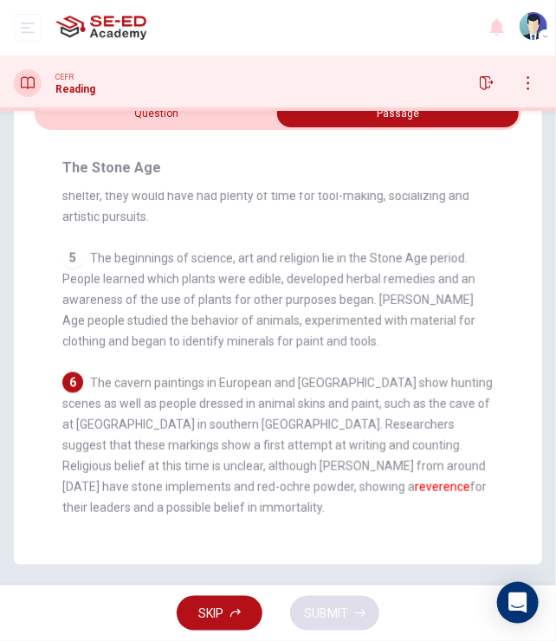
click at [185, 117] on input "checkbox" at bounding box center [398, 114] width 730 height 28
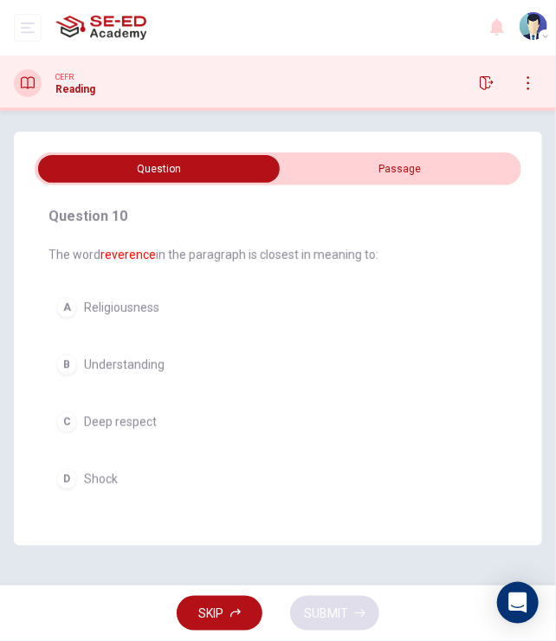
click at [412, 165] on input "checkbox" at bounding box center [159, 169] width 730 height 28
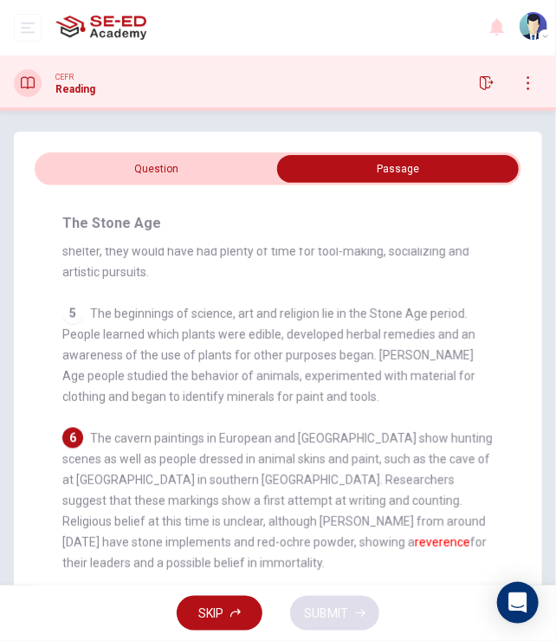
click at [188, 155] on input "checkbox" at bounding box center [398, 169] width 730 height 28
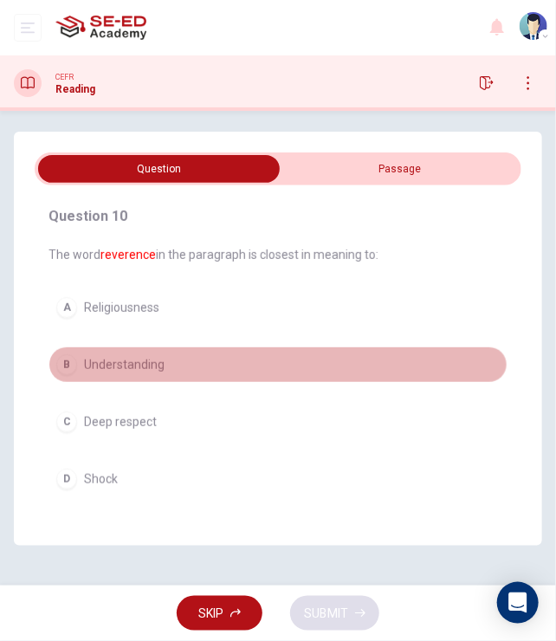
click at [71, 362] on div "B" at bounding box center [66, 364] width 21 height 21
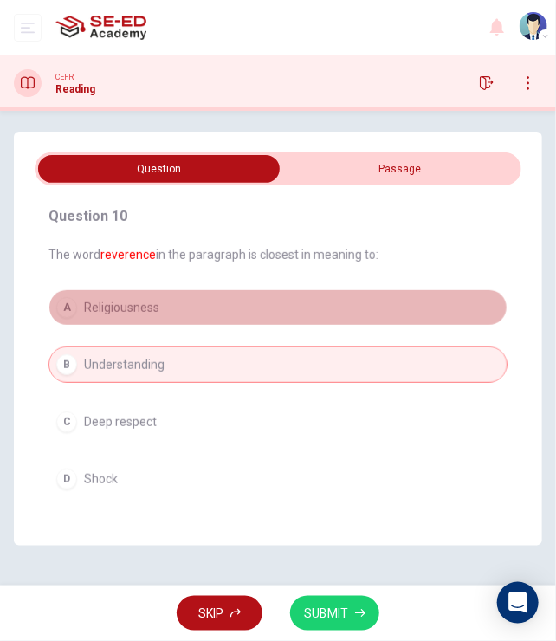
click at [66, 314] on div "A" at bounding box center [66, 307] width 21 height 21
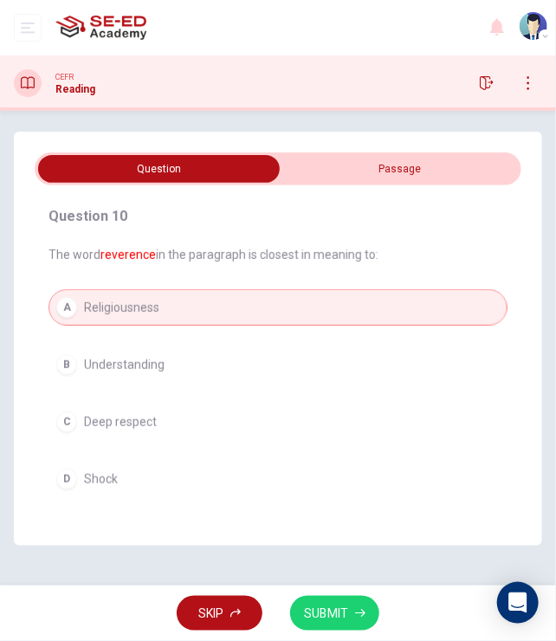
click at [327, 600] on button "SUBMIT" at bounding box center [334, 614] width 89 height 36
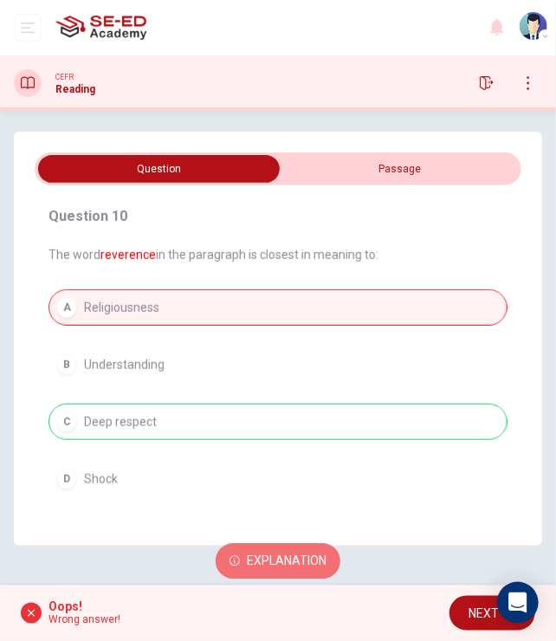
click at [288, 558] on span "Explanation" at bounding box center [287, 562] width 80 height 22
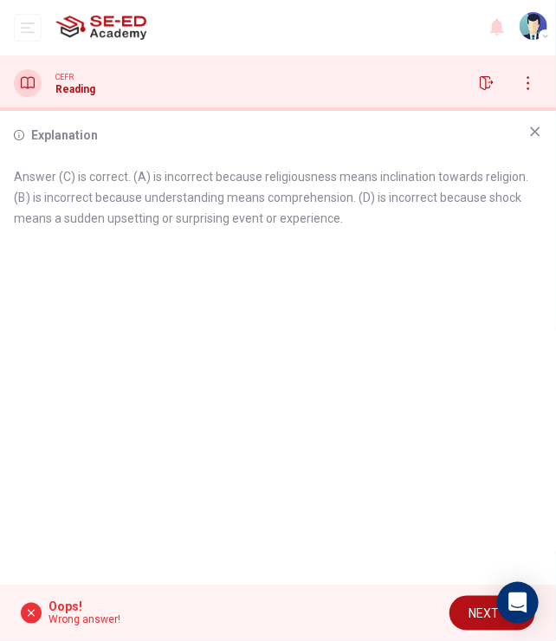
click at [539, 136] on icon at bounding box center [535, 132] width 14 height 14
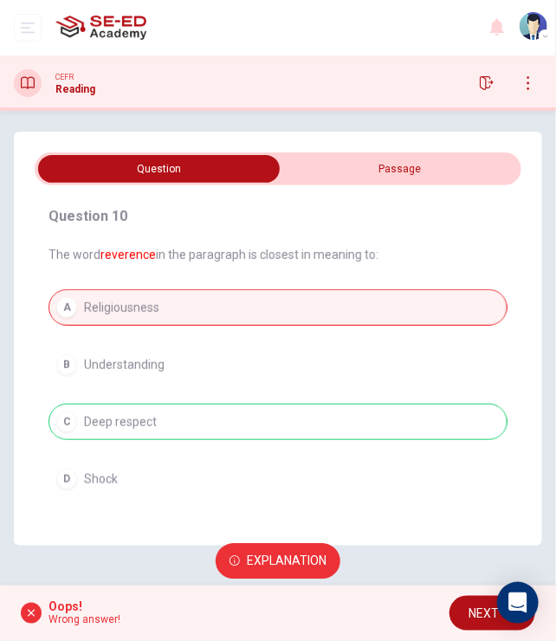
click at [442, 224] on h4 "Question 10" at bounding box center [278, 216] width 459 height 21
click at [444, 176] on input "checkbox" at bounding box center [159, 169] width 730 height 28
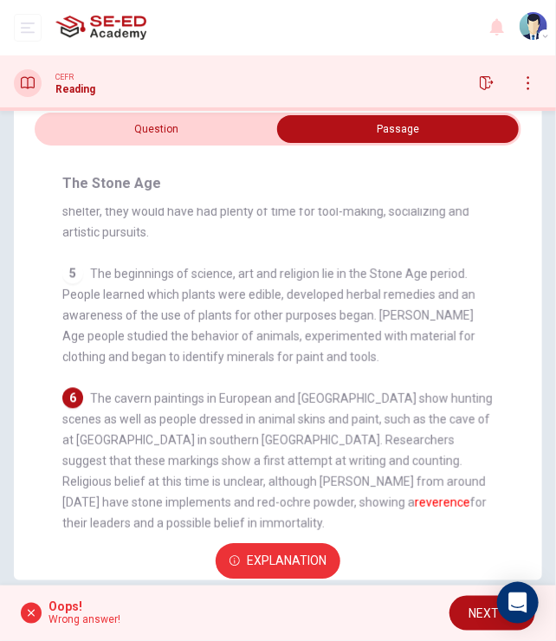
scroll to position [55, 0]
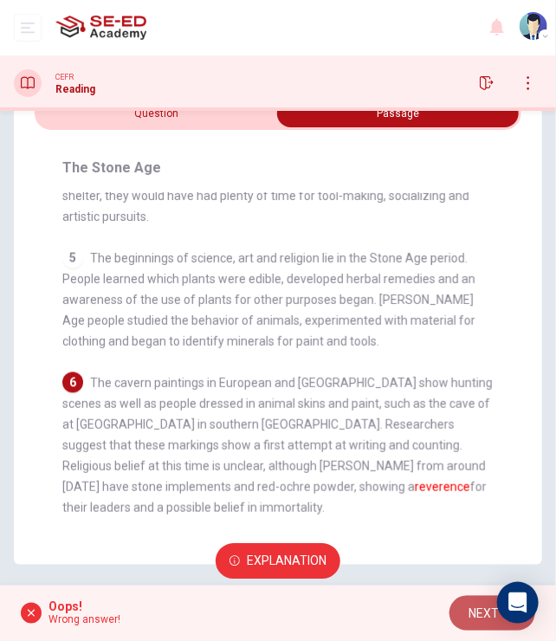
click at [464, 608] on button "NEXT" at bounding box center [493, 614] width 86 height 36
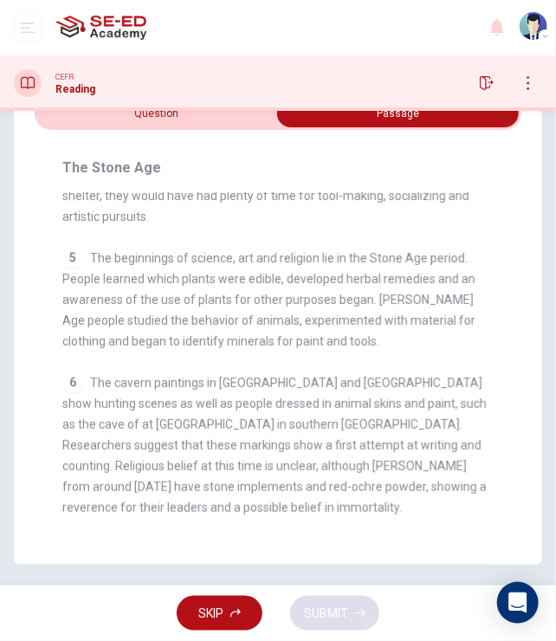
scroll to position [277, 0]
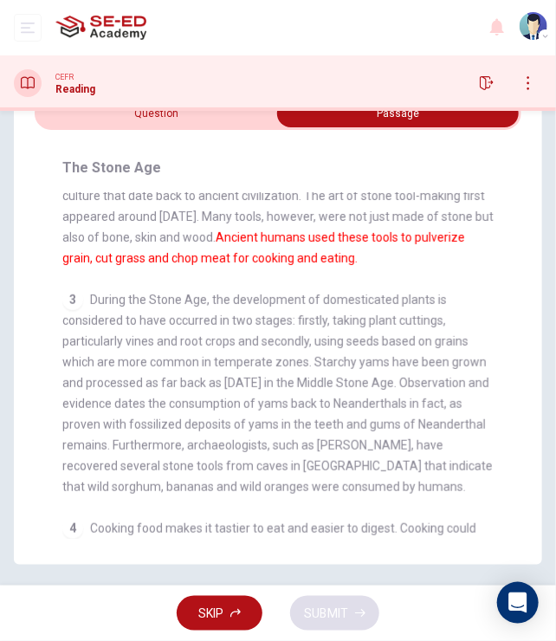
click at [187, 117] on input "checkbox" at bounding box center [398, 114] width 730 height 28
checkbox input "false"
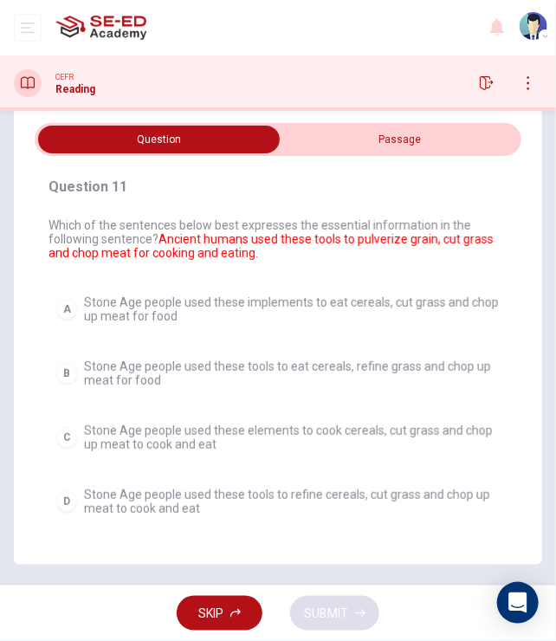
scroll to position [28, 0]
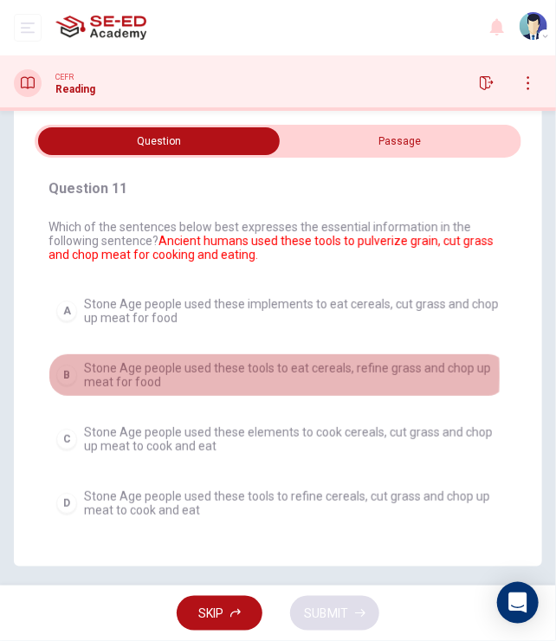
click at [73, 373] on div "B" at bounding box center [66, 375] width 21 height 21
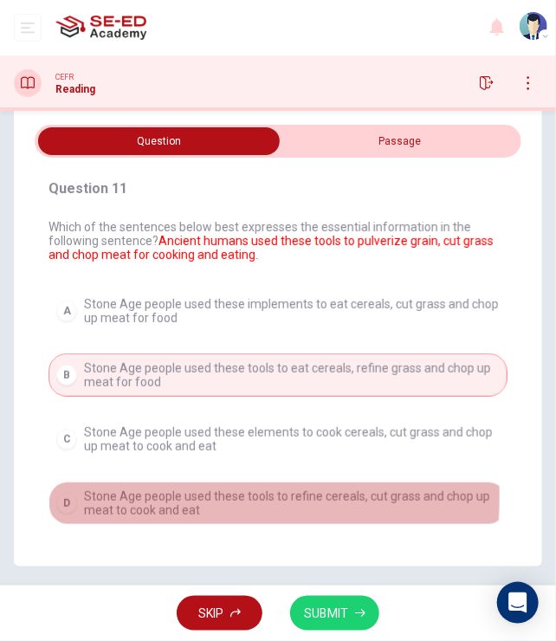
click at [66, 495] on div "D" at bounding box center [66, 503] width 21 height 21
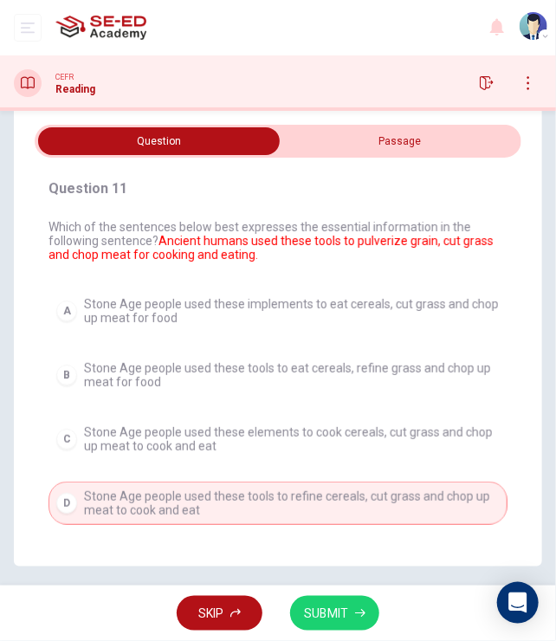
click at [326, 612] on span "SUBMIT" at bounding box center [326, 614] width 44 height 22
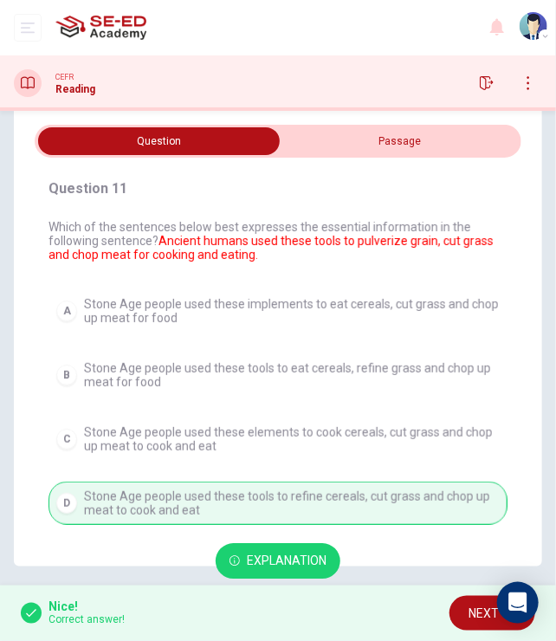
click at [399, 555] on div "Explanation" at bounding box center [278, 561] width 556 height 49
click at [268, 560] on span "Explanation" at bounding box center [287, 562] width 80 height 22
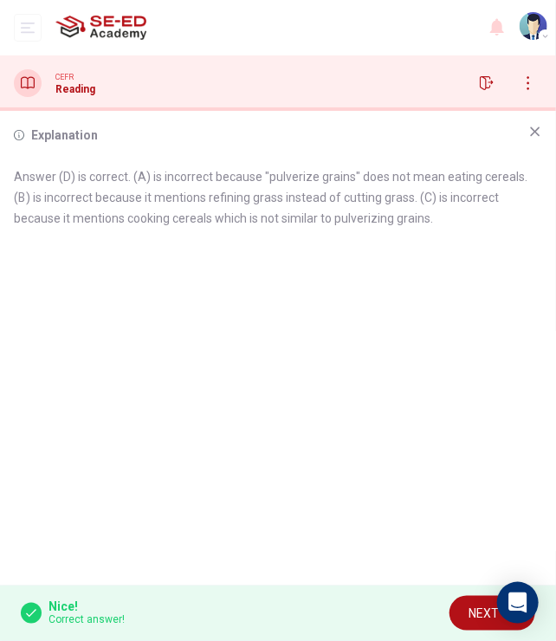
click at [531, 135] on icon at bounding box center [536, 132] width 10 height 10
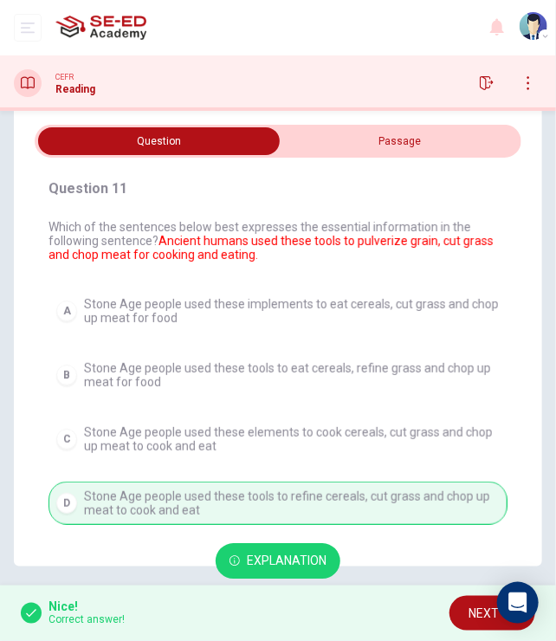
drag, startPoint x: 355, startPoint y: 240, endPoint x: 395, endPoint y: 239, distance: 39.9
click at [395, 239] on font "Ancient humans used these tools to pulverize grain, cut grass and chop meat for…" at bounding box center [271, 248] width 445 height 28
click at [496, 178] on h4 "Question 11" at bounding box center [278, 188] width 459 height 21
click at [472, 609] on span "NEXT" at bounding box center [484, 614] width 30 height 22
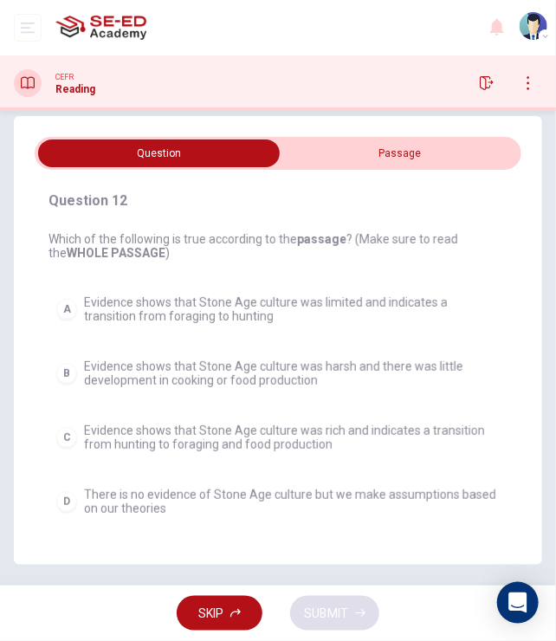
scroll to position [14, 0]
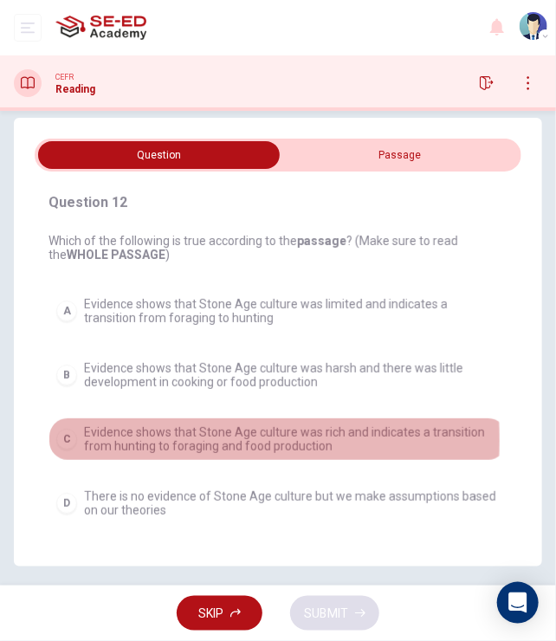
click at [71, 438] on div "C" at bounding box center [66, 439] width 21 height 21
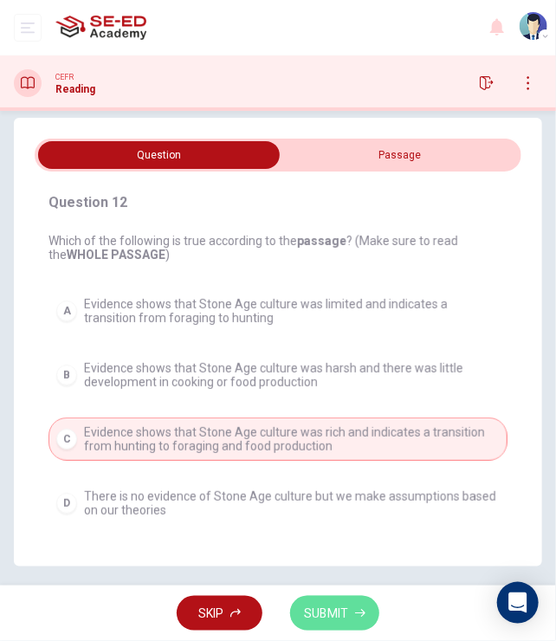
click at [322, 611] on span "SUBMIT" at bounding box center [326, 614] width 44 height 22
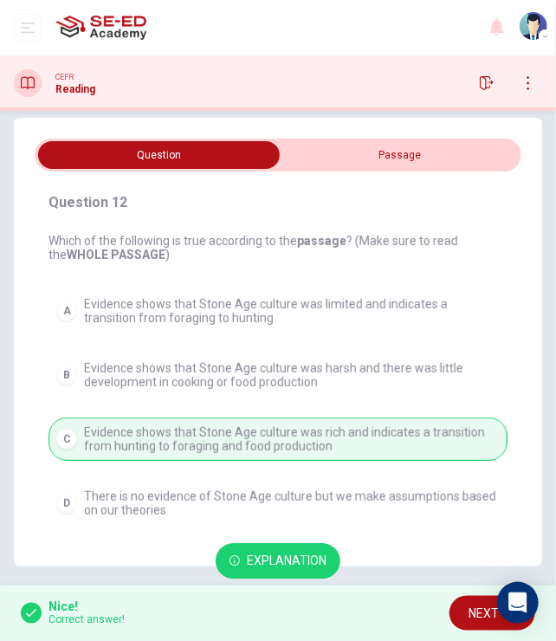
click at [483, 616] on span "NEXT" at bounding box center [484, 614] width 30 height 22
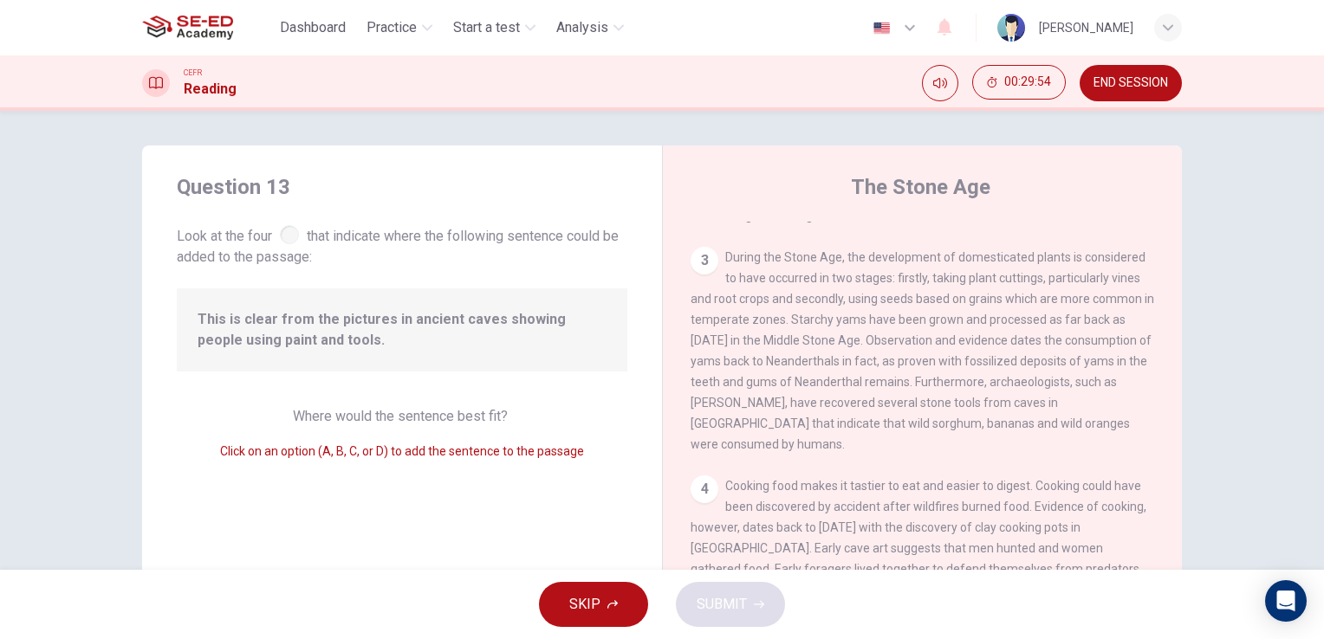
scroll to position [638, 0]
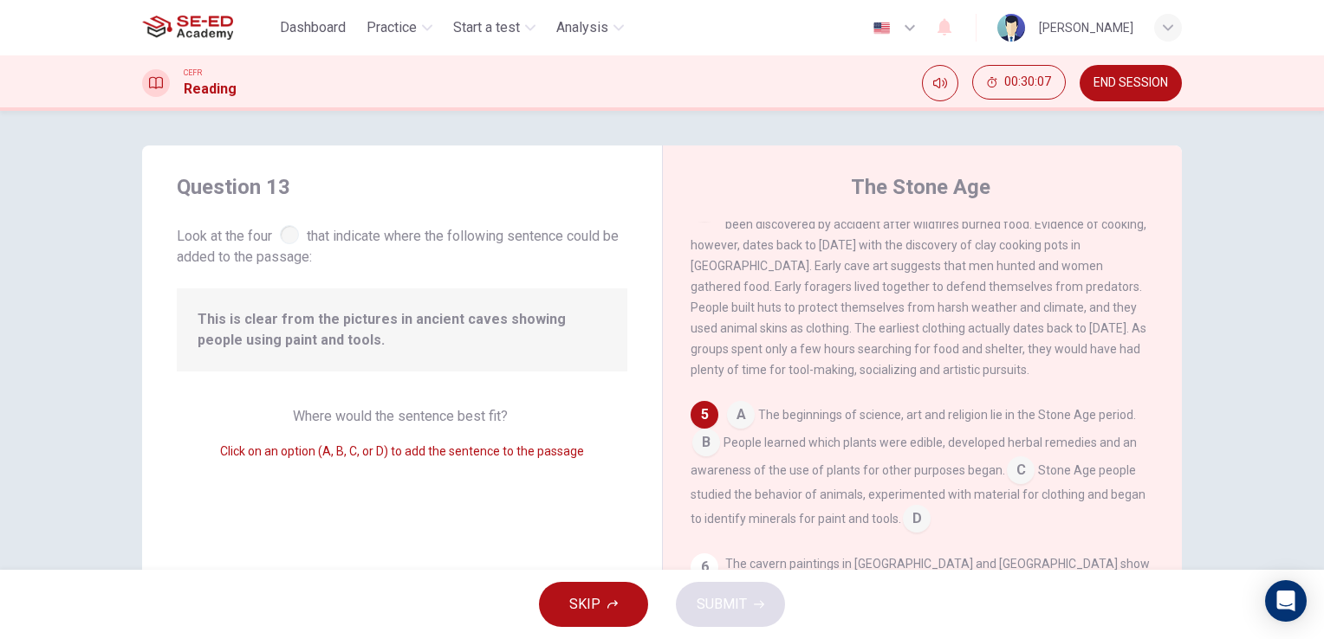
drag, startPoint x: 294, startPoint y: 418, endPoint x: 497, endPoint y: 419, distance: 203.6
click at [485, 421] on span "Where would the sentence best fit?" at bounding box center [402, 416] width 218 height 16
click at [905, 534] on input at bounding box center [917, 521] width 28 height 28
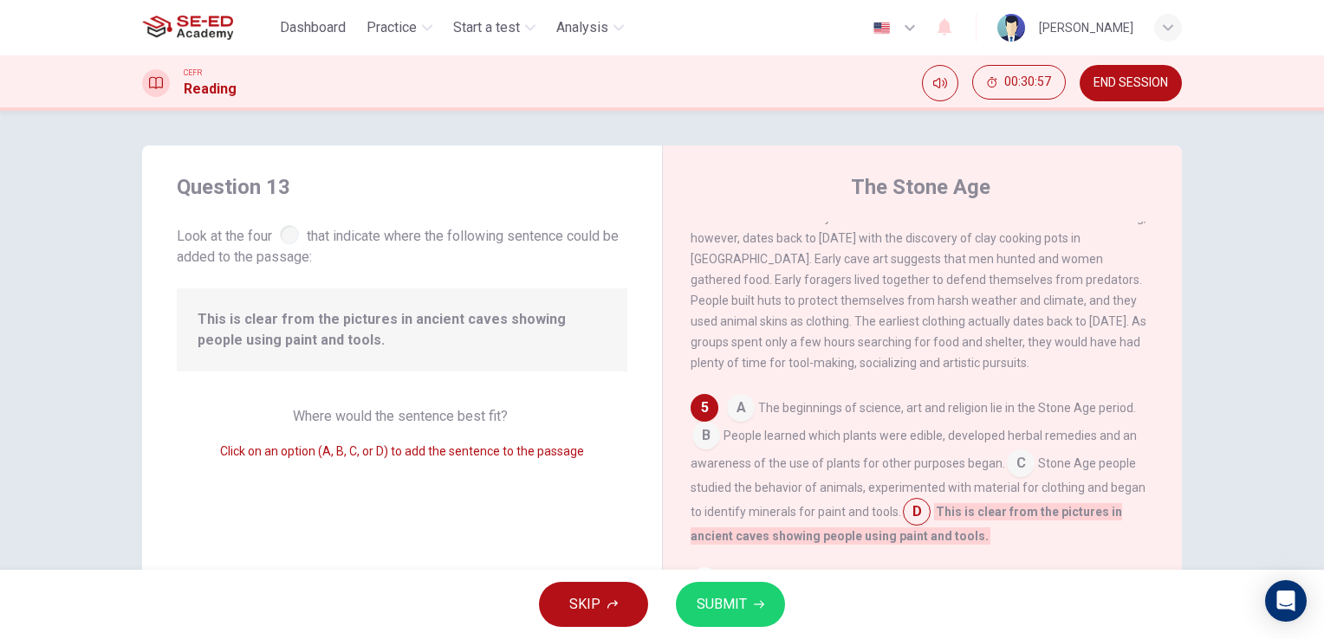
click at [748, 597] on button "SUBMIT" at bounding box center [730, 604] width 109 height 45
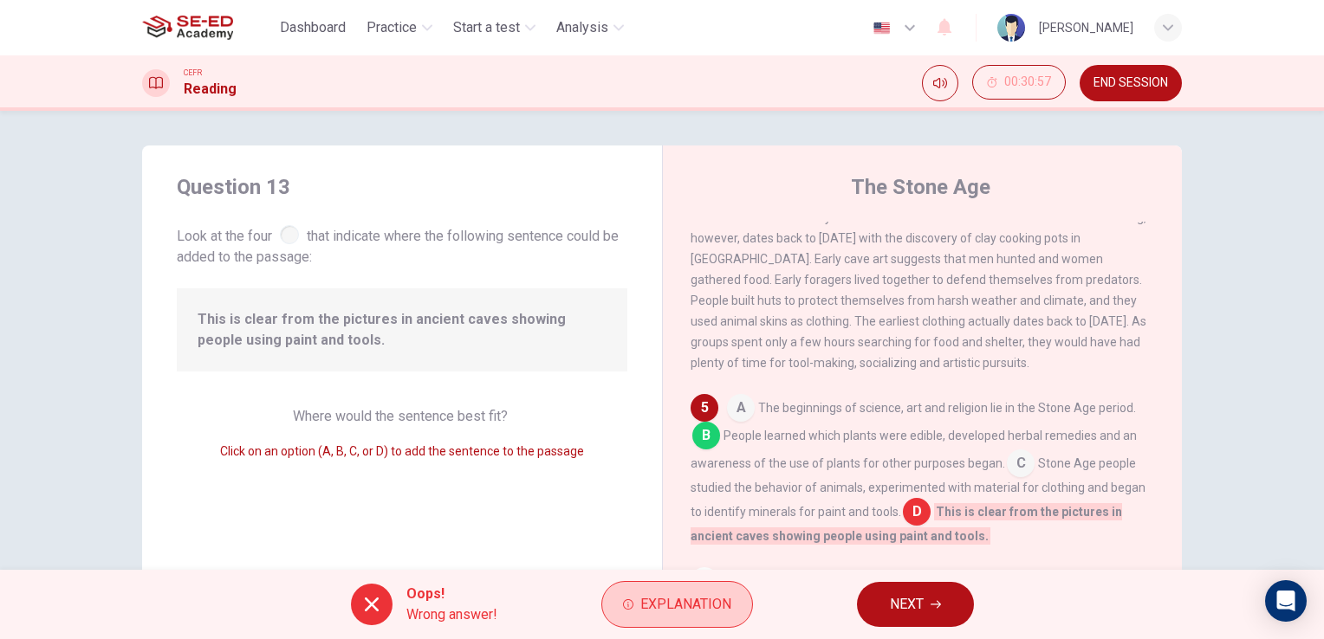
click at [723, 608] on span "Explanation" at bounding box center [685, 605] width 91 height 24
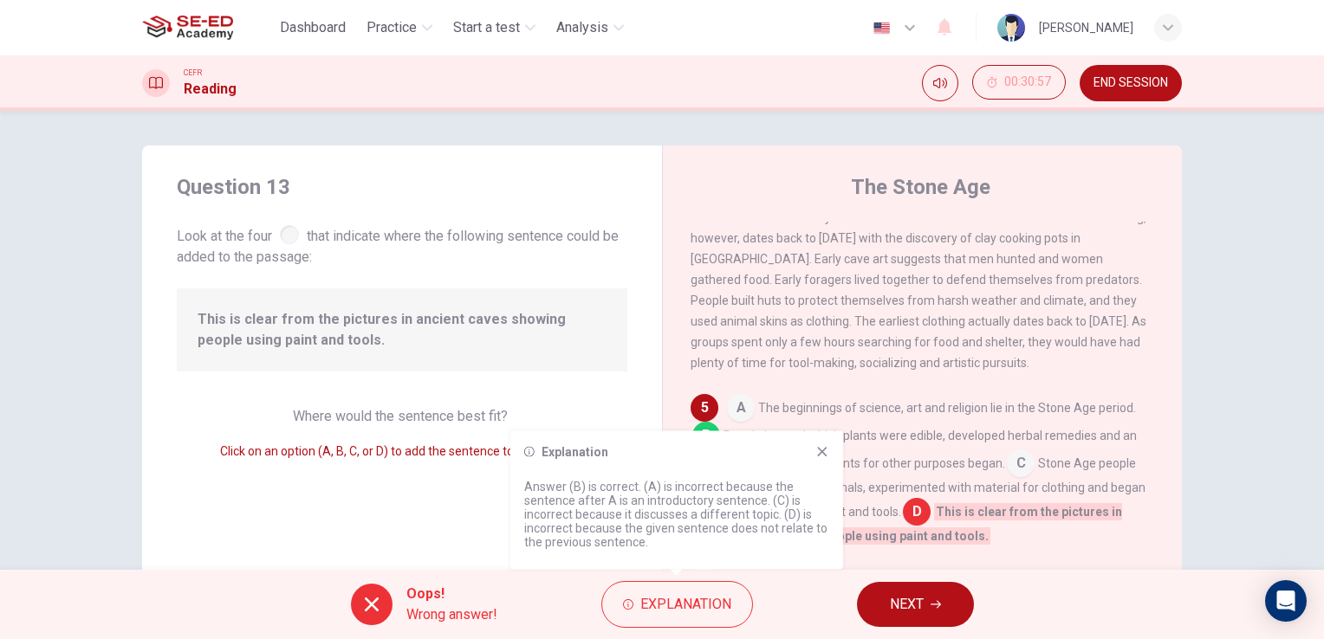
click at [1265, 488] on div "Question 13 Look at the four that indicate where the following sentence could b…" at bounding box center [662, 340] width 1324 height 459
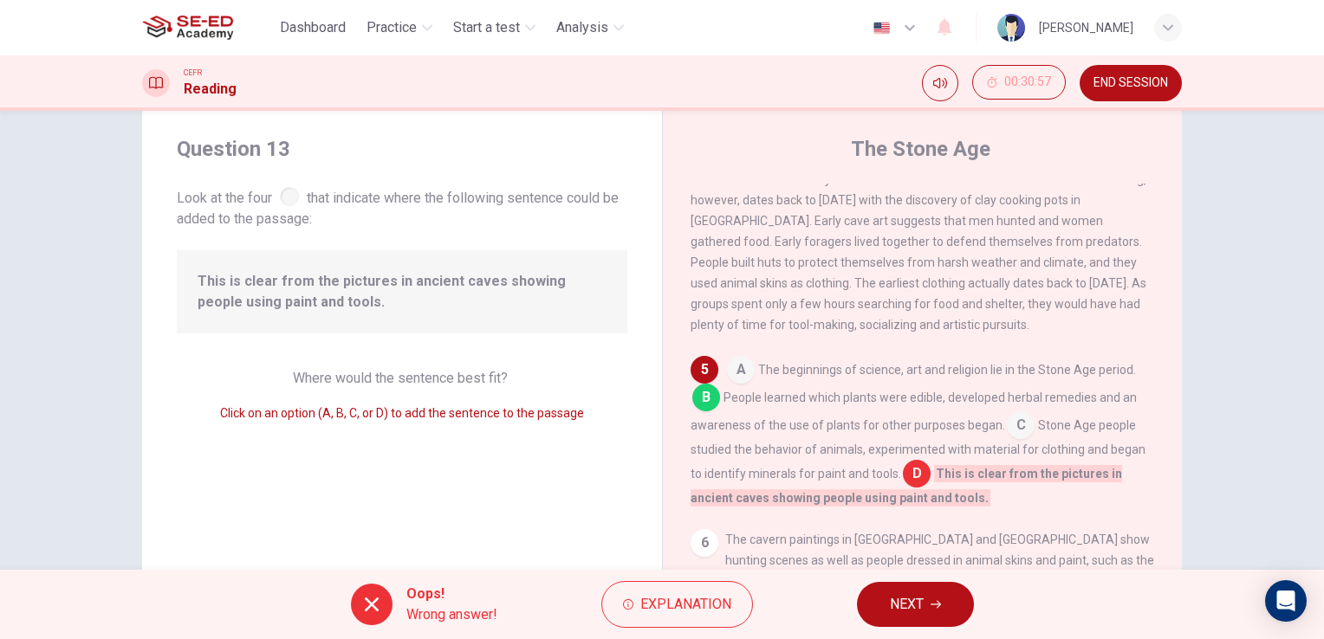
scroll to position [125, 0]
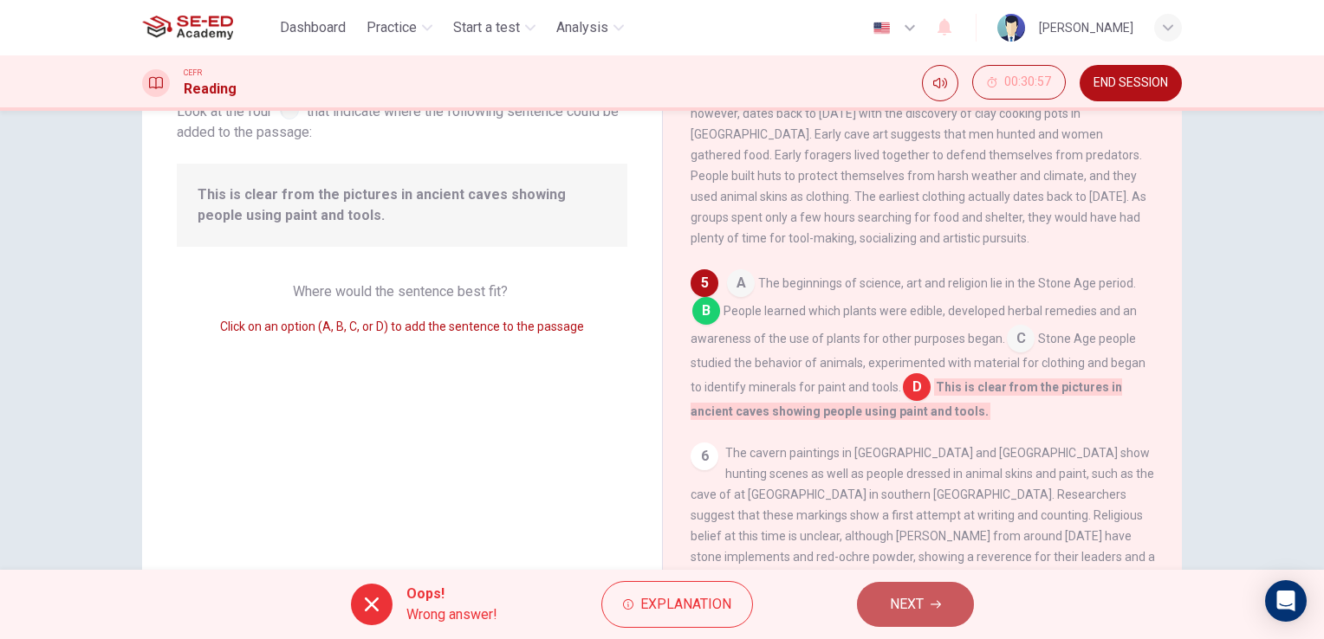
click at [925, 608] on button "NEXT" at bounding box center [915, 604] width 117 height 45
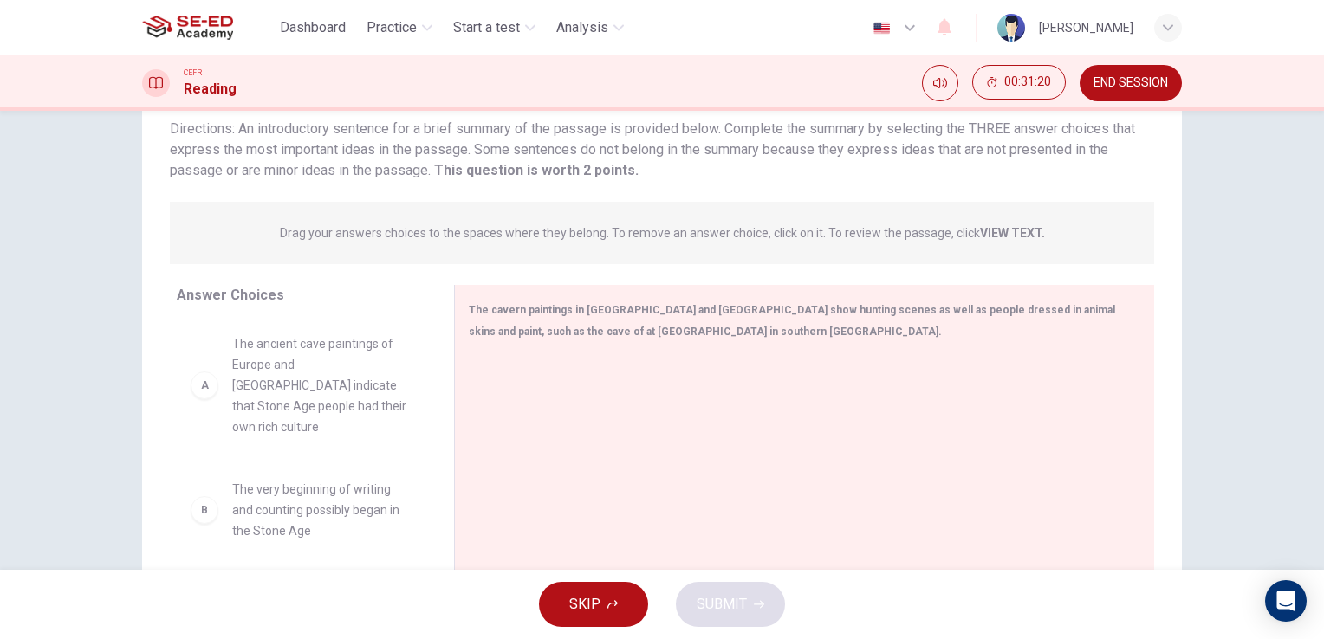
scroll to position [0, 0]
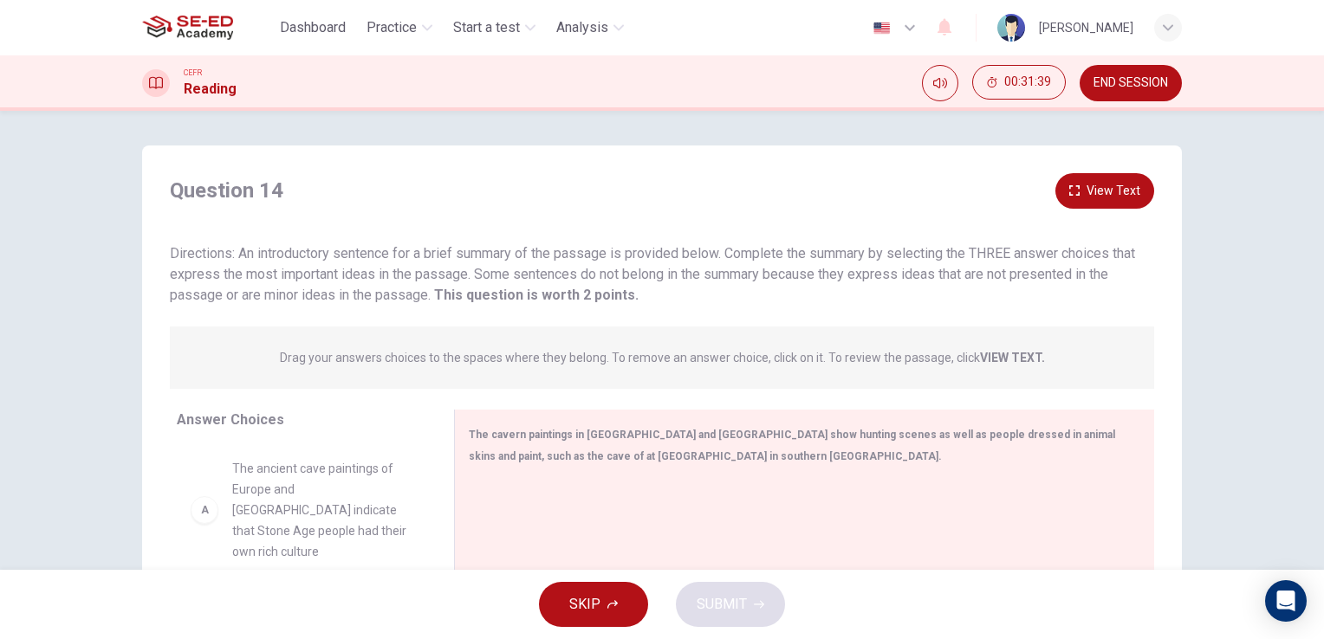
drag, startPoint x: 676, startPoint y: 279, endPoint x: 778, endPoint y: 285, distance: 102.4
click at [778, 285] on div "Directions: An introductory sentence for a brief summary of the passage is prov…" at bounding box center [662, 274] width 984 height 62
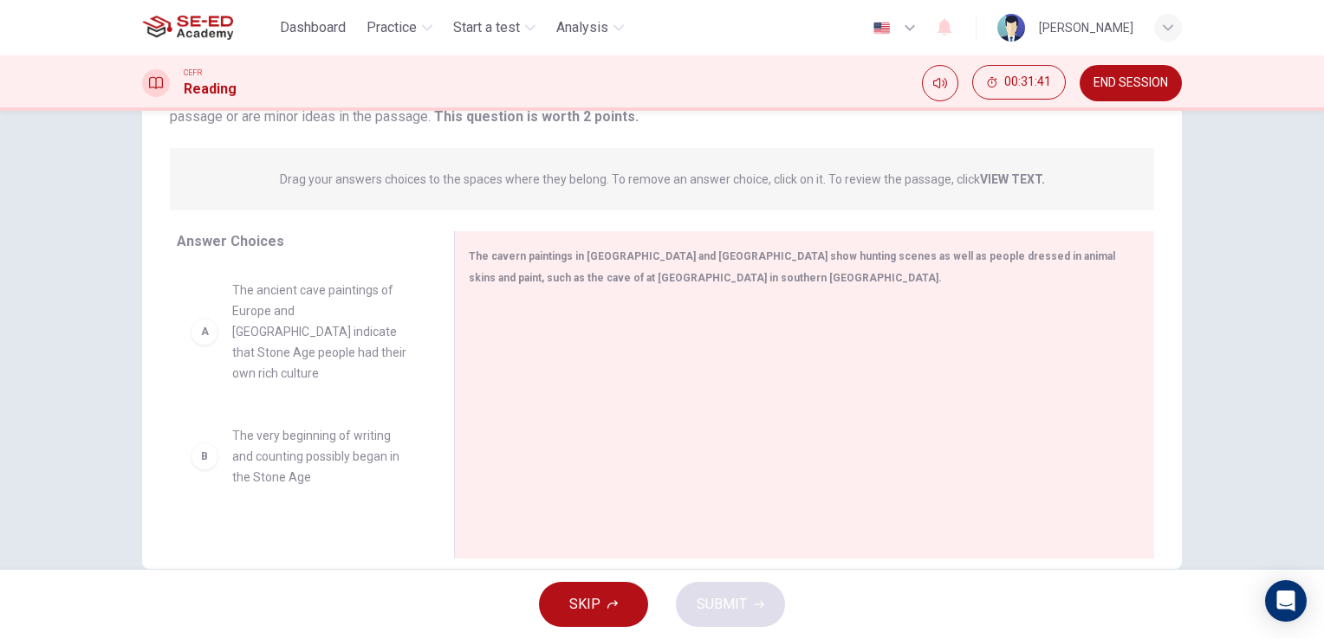
scroll to position [211, 0]
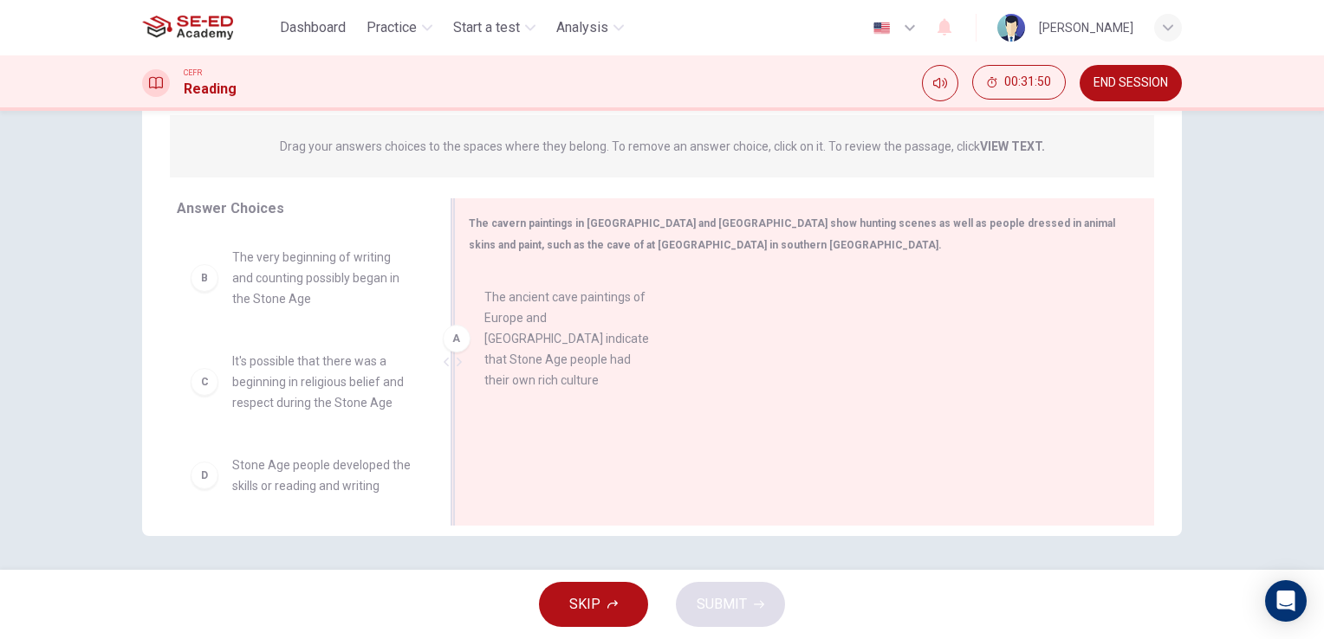
drag, startPoint x: 288, startPoint y: 306, endPoint x: 551, endPoint y: 347, distance: 266.6
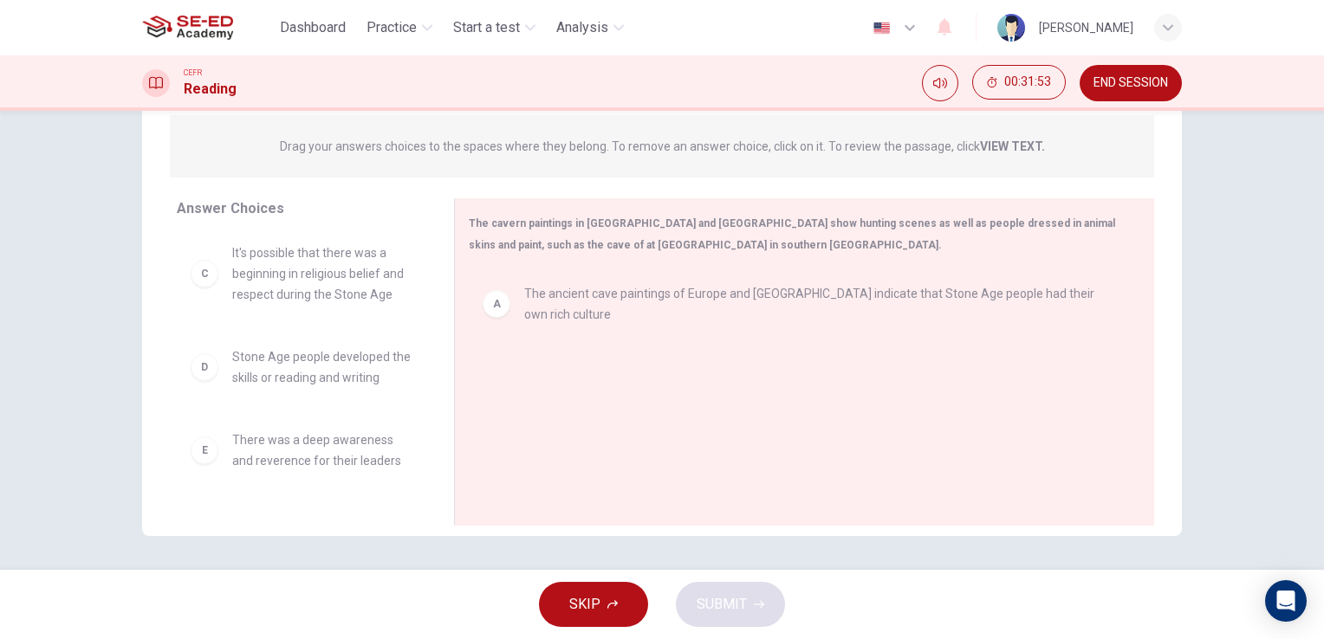
scroll to position [198, 0]
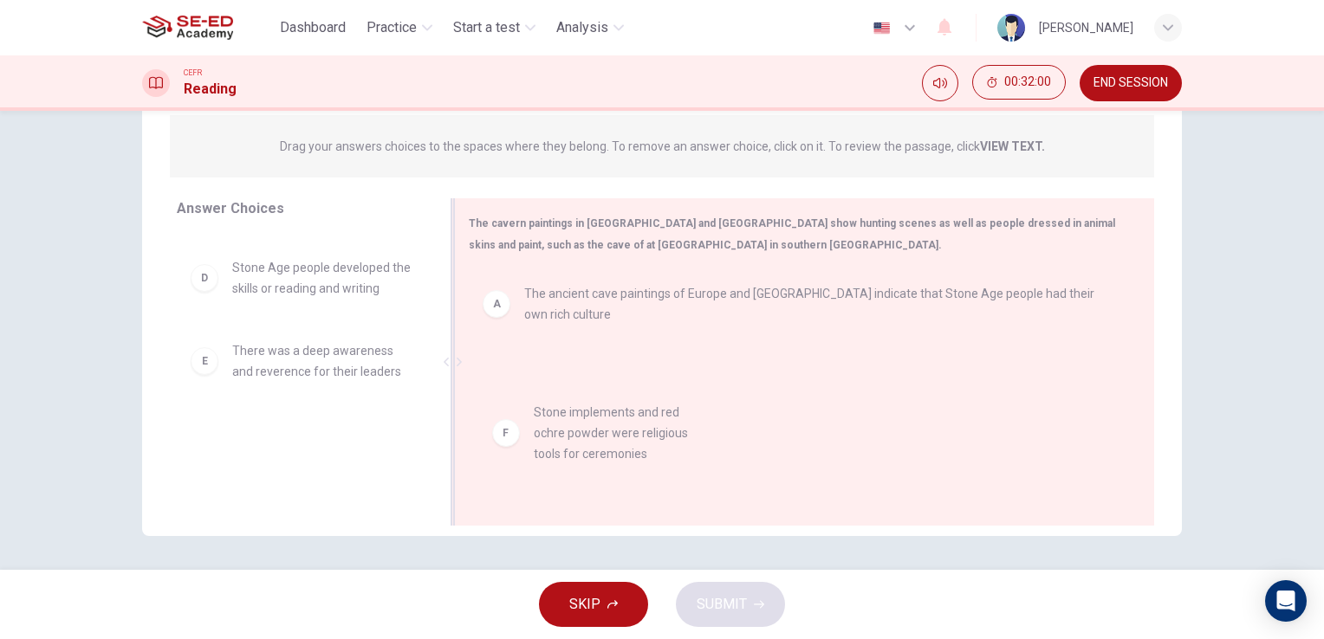
drag, startPoint x: 305, startPoint y: 456, endPoint x: 626, endPoint y: 433, distance: 322.2
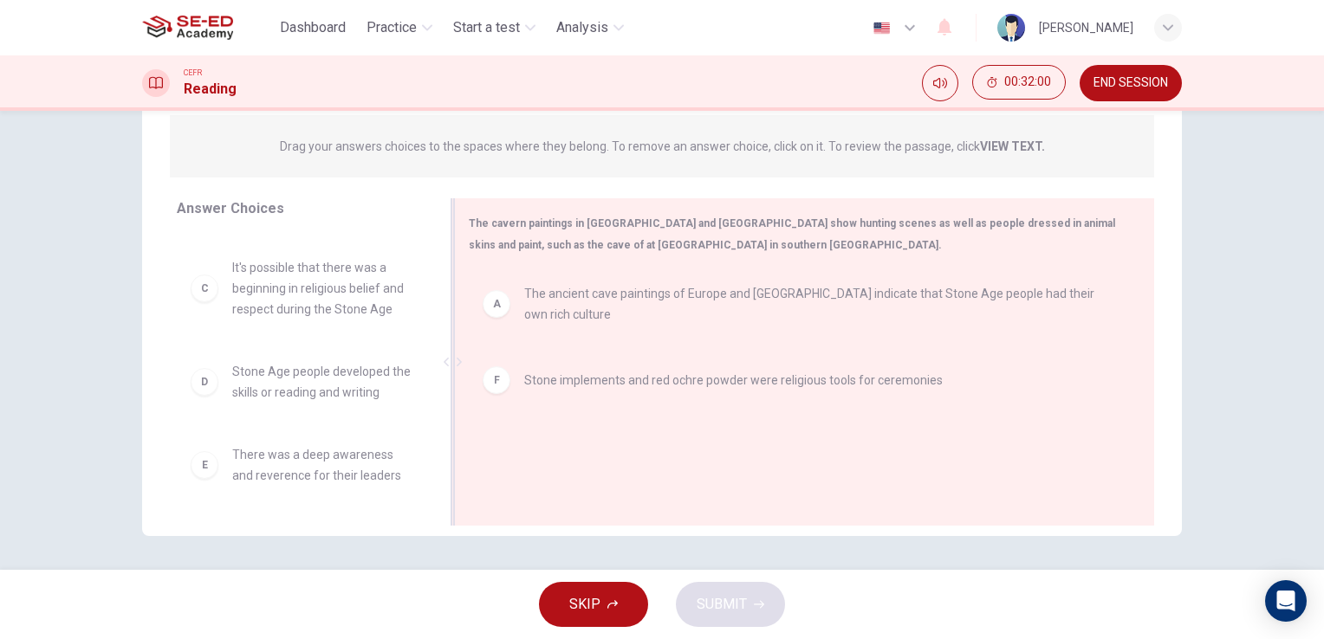
scroll to position [94, 0]
drag, startPoint x: 307, startPoint y: 383, endPoint x: 639, endPoint y: 449, distance: 339.1
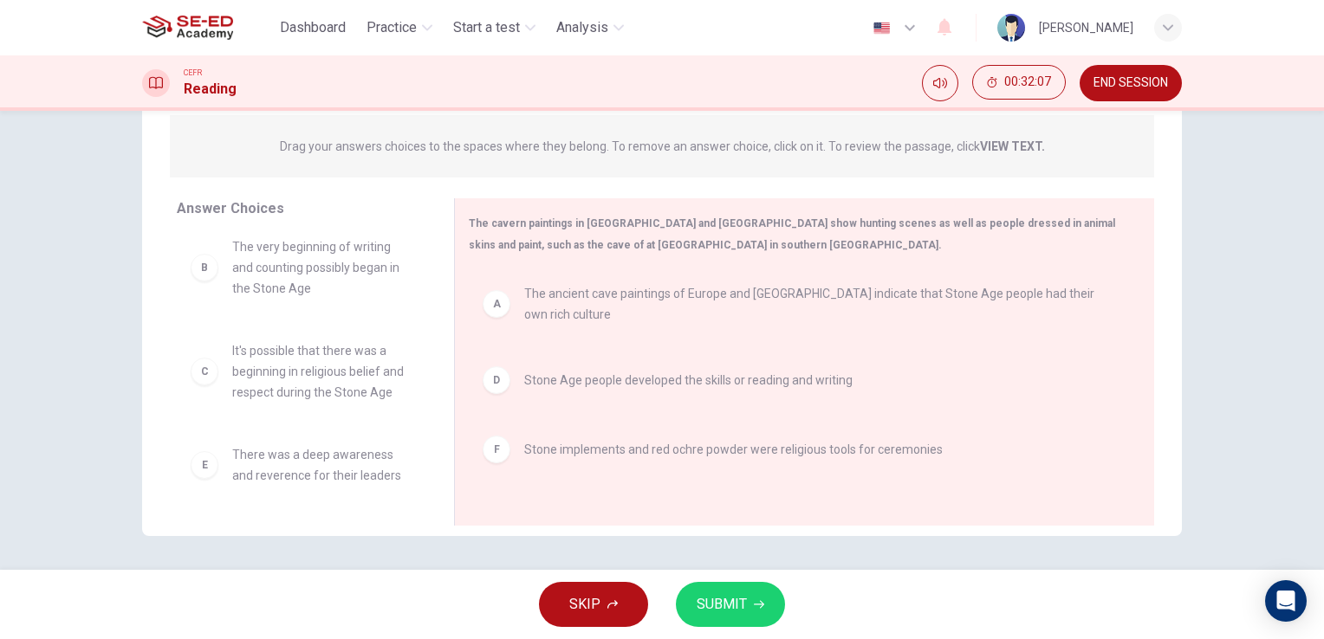
scroll to position [0, 0]
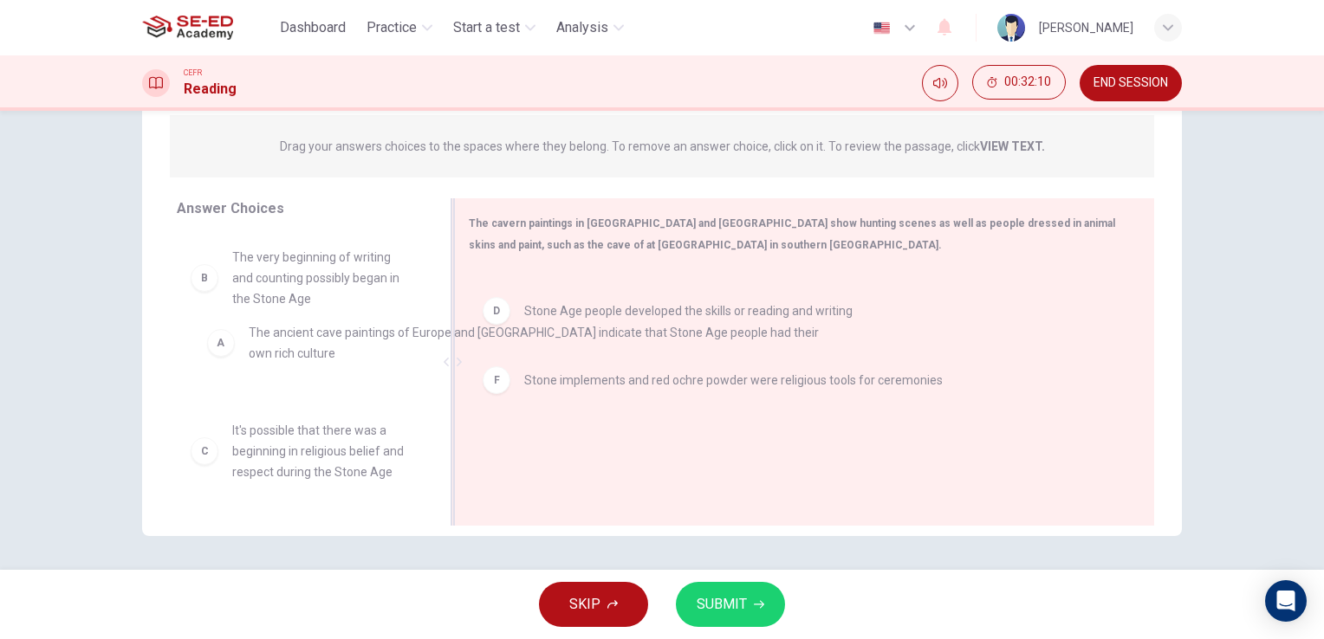
drag, startPoint x: 599, startPoint y: 305, endPoint x: 205, endPoint y: 334, distance: 395.2
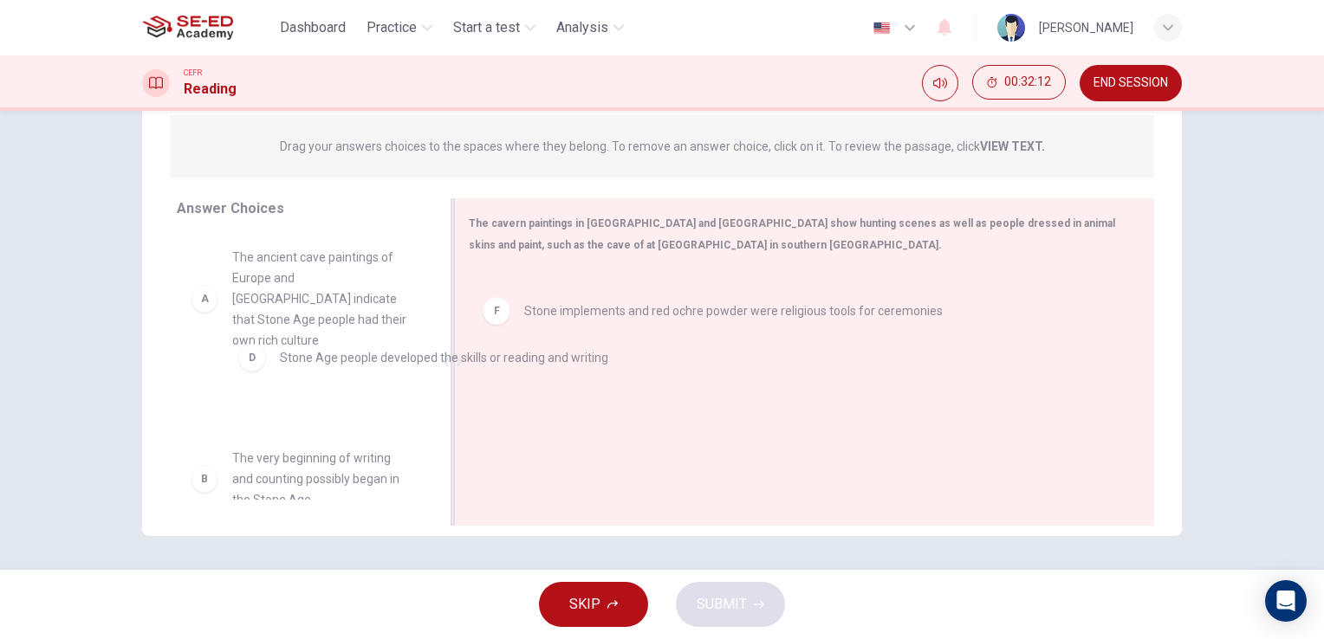
drag, startPoint x: 614, startPoint y: 311, endPoint x: 280, endPoint y: 372, distance: 339.8
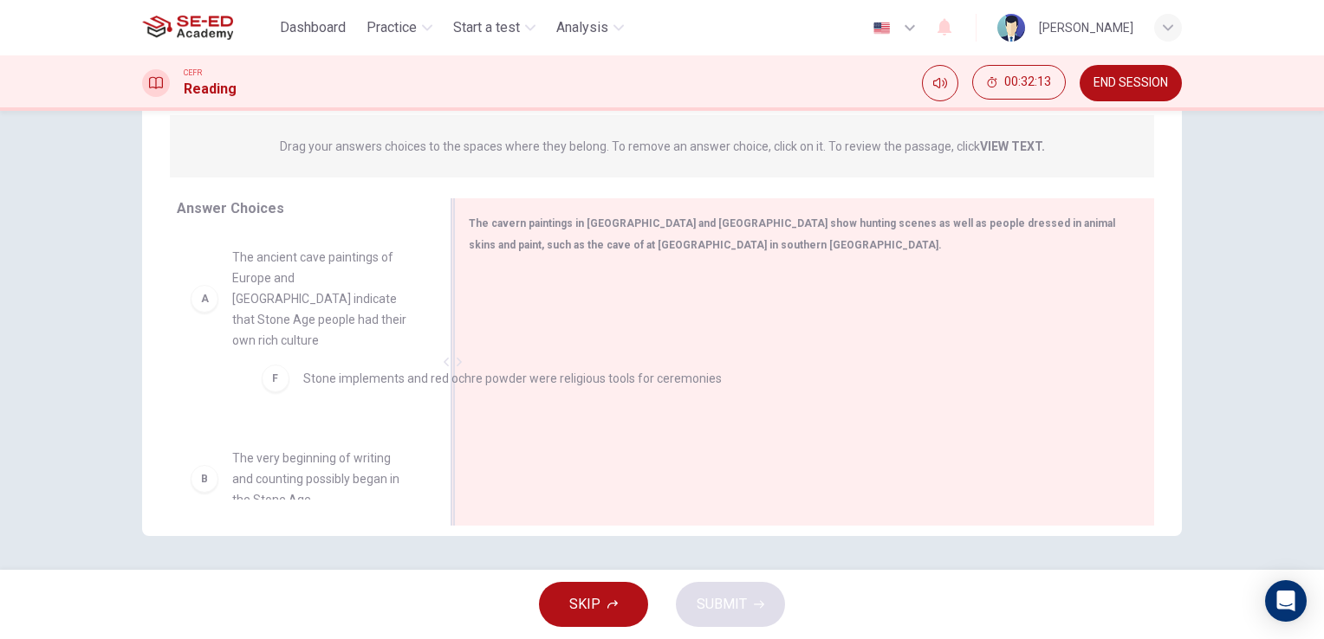
drag, startPoint x: 645, startPoint y: 302, endPoint x: 275, endPoint y: 403, distance: 383.3
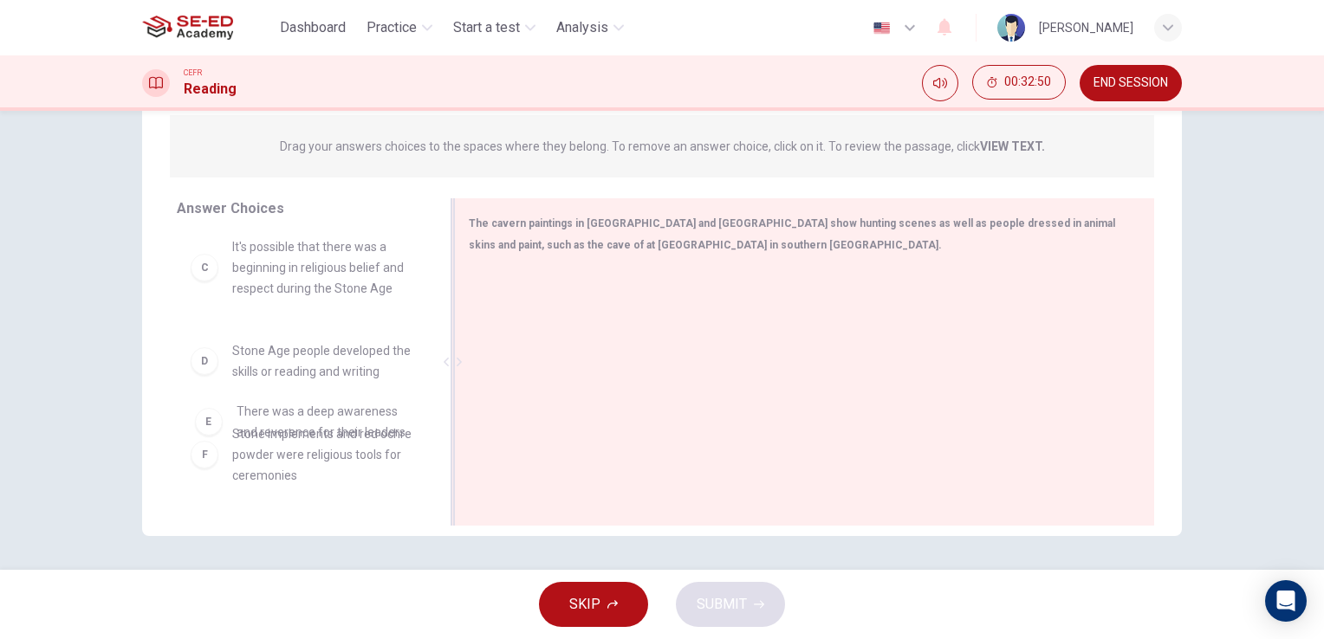
scroll to position [260, 0]
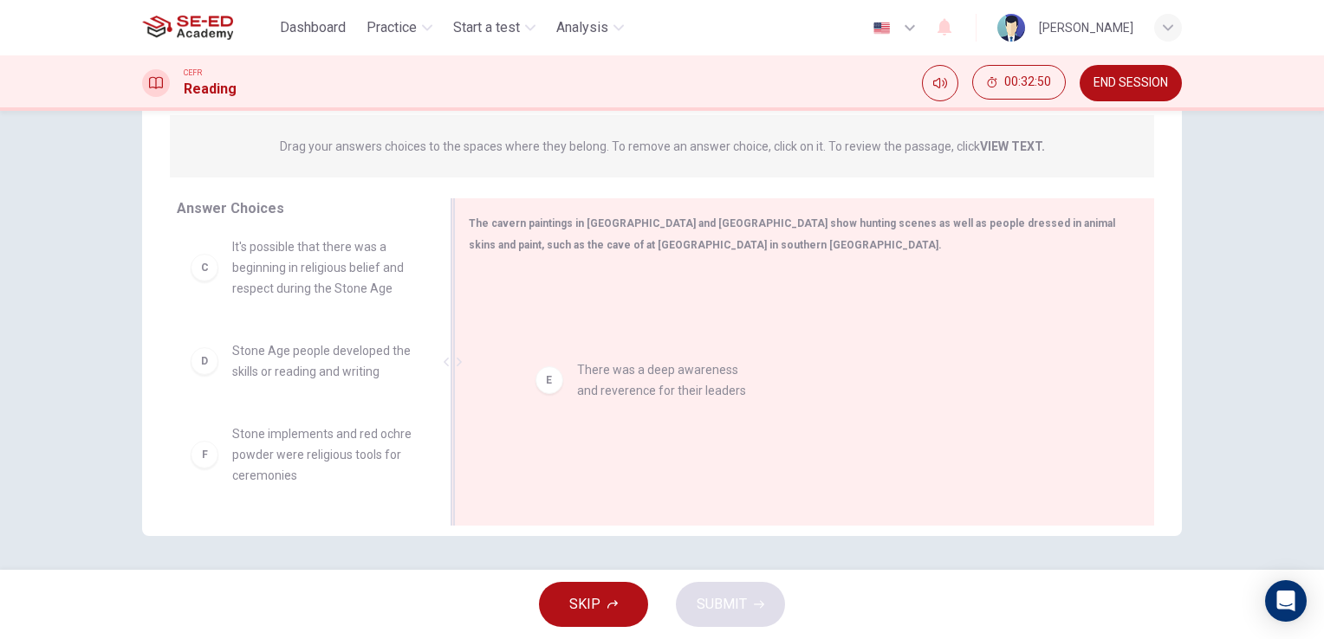
drag, startPoint x: 318, startPoint y: 433, endPoint x: 718, endPoint y: 387, distance: 402.8
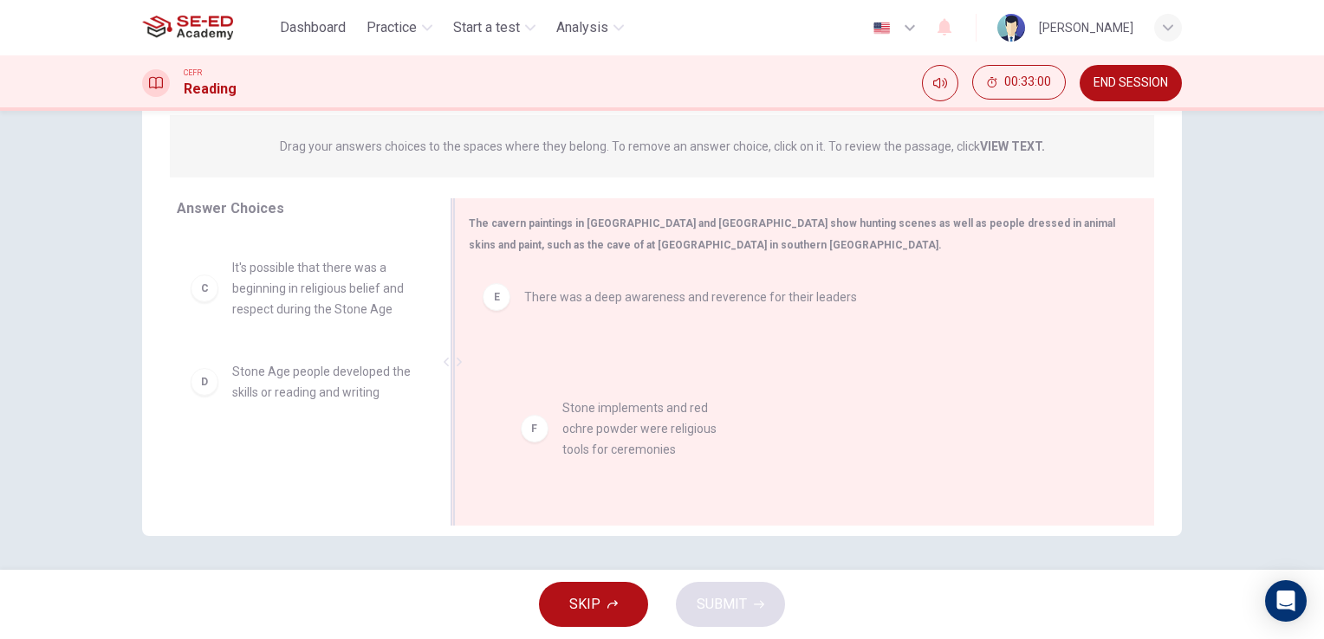
drag, startPoint x: 321, startPoint y: 453, endPoint x: 676, endPoint y: 426, distance: 356.2
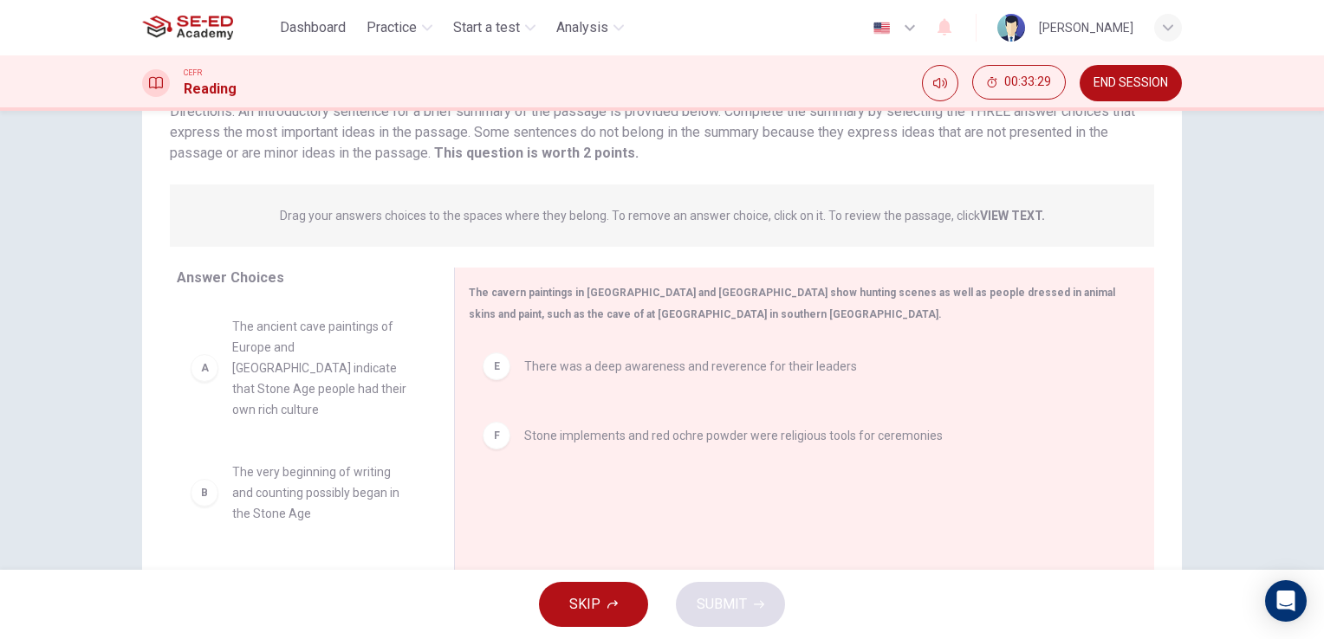
scroll to position [125, 0]
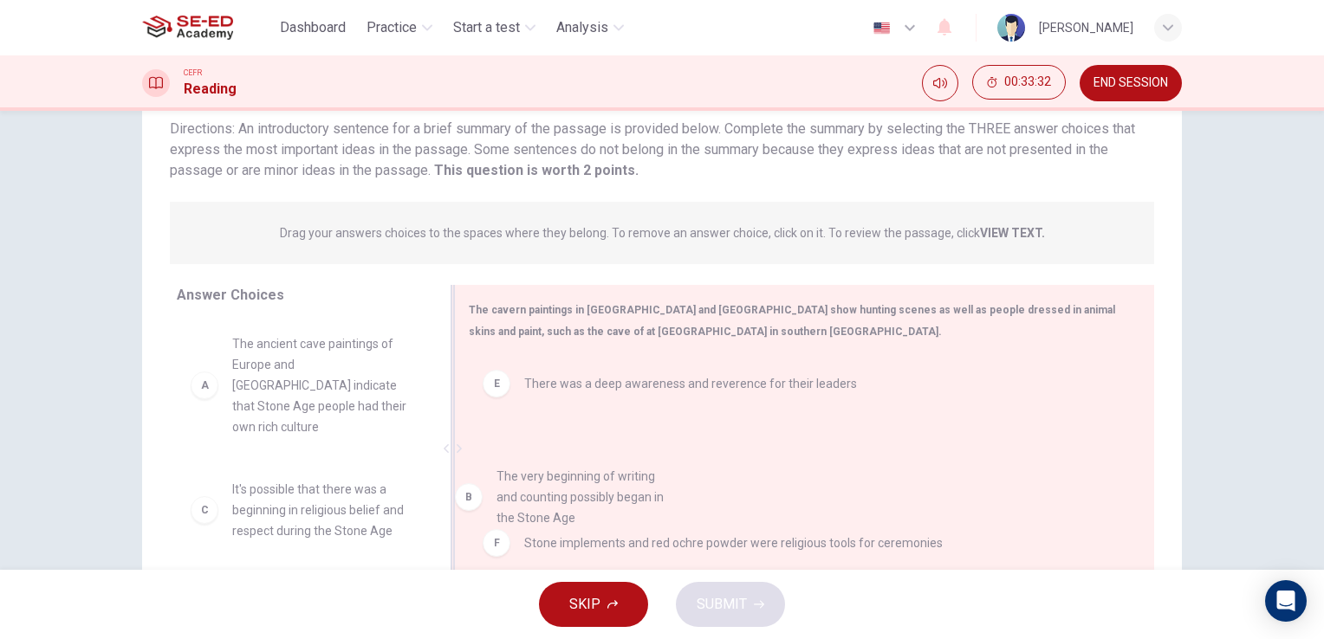
drag, startPoint x: 304, startPoint y: 487, endPoint x: 586, endPoint y: 496, distance: 281.7
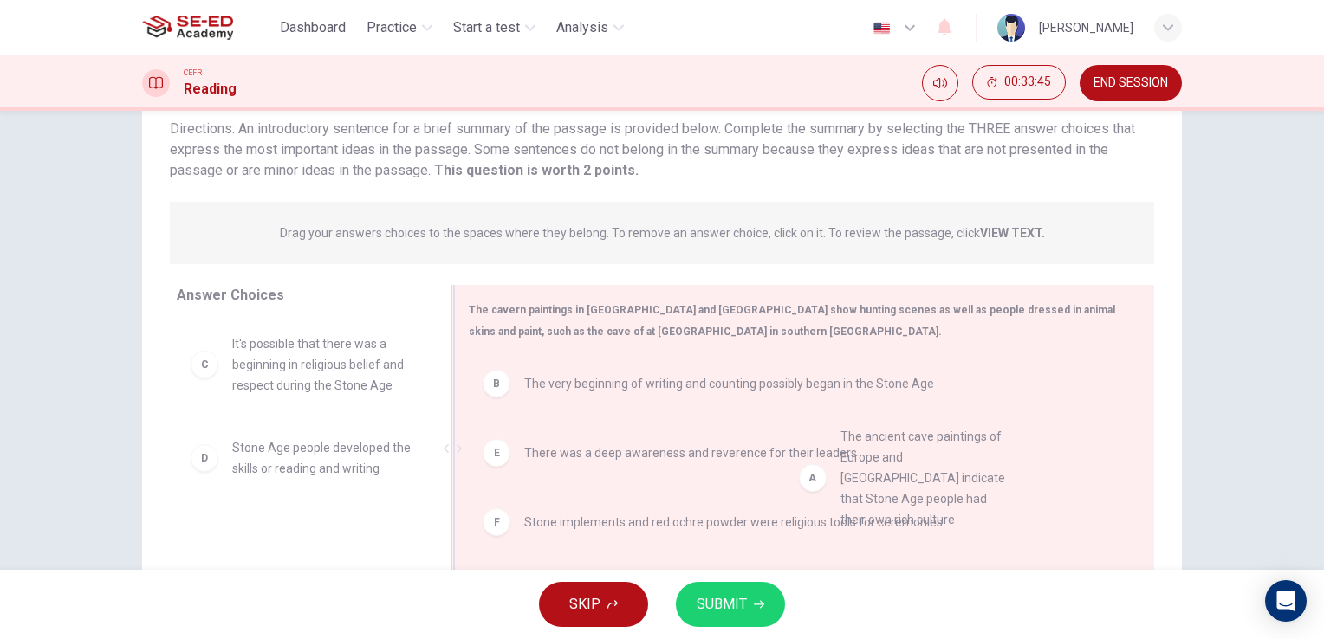
drag, startPoint x: 319, startPoint y: 390, endPoint x: 936, endPoint y: 483, distance: 623.8
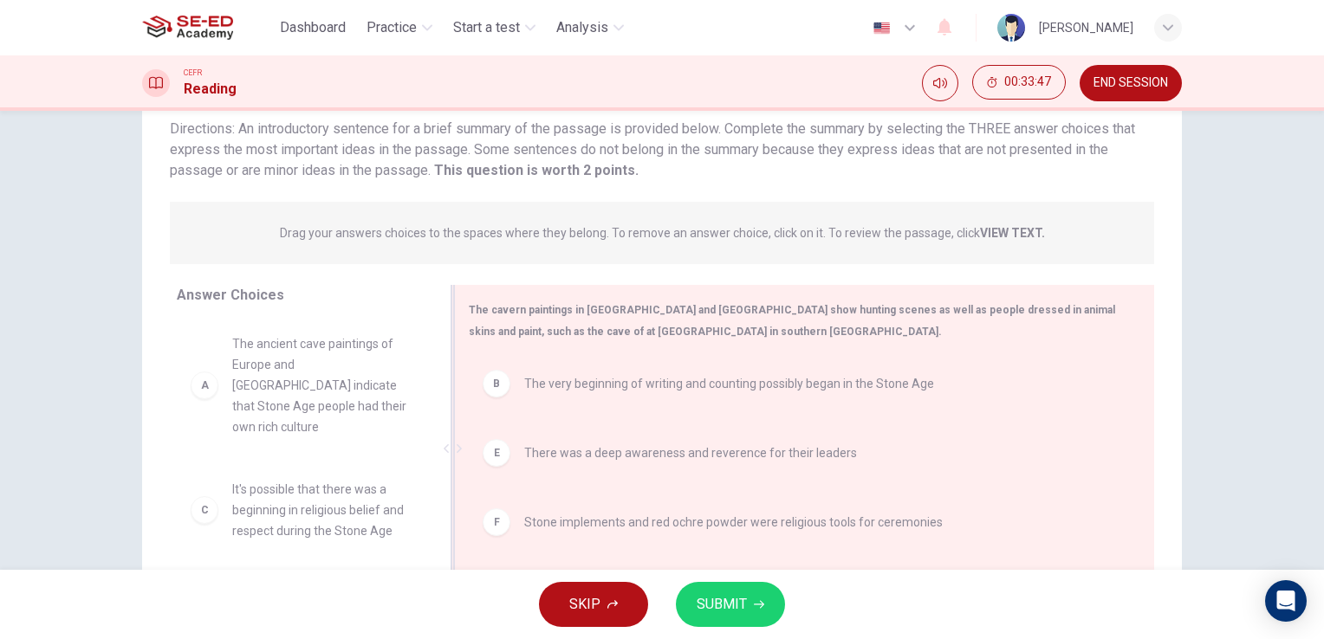
scroll to position [211, 0]
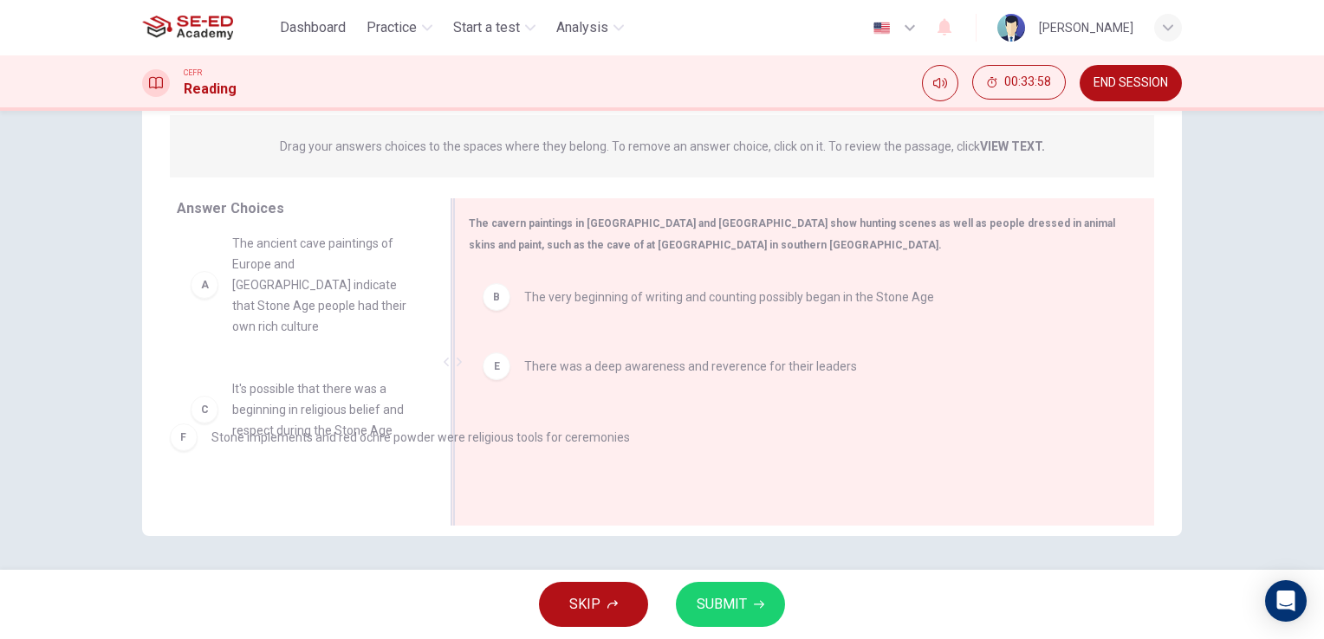
drag, startPoint x: 631, startPoint y: 446, endPoint x: 284, endPoint y: 439, distance: 346.6
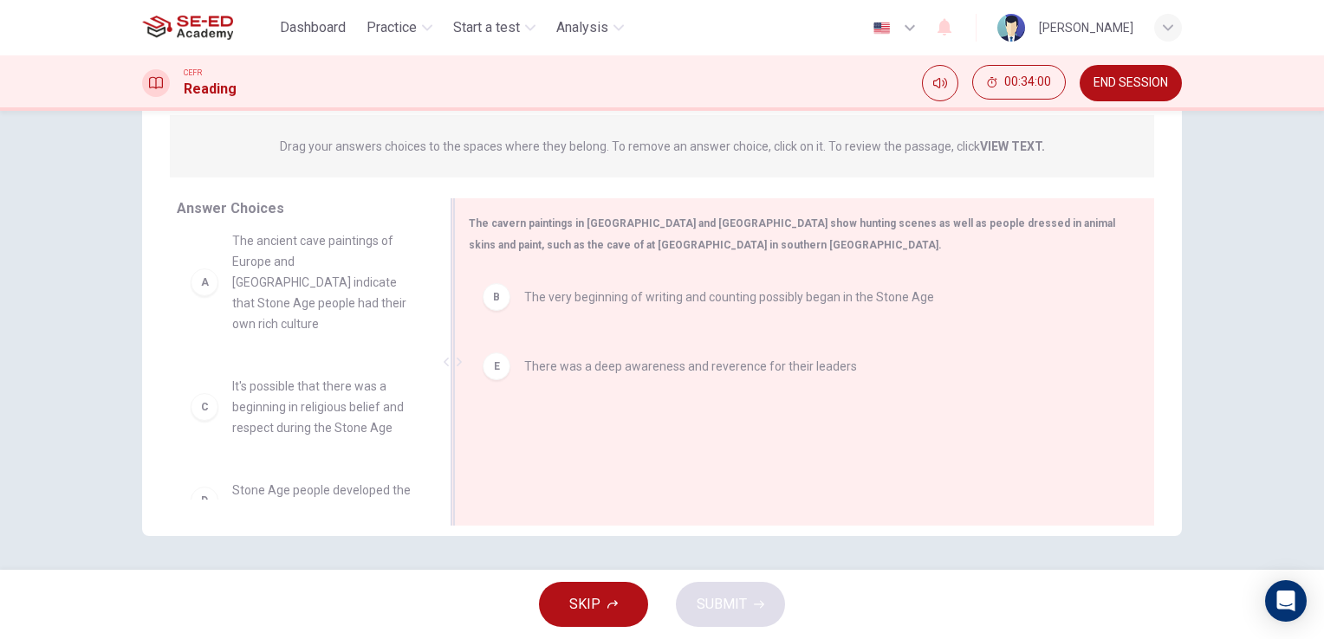
scroll to position [15, 0]
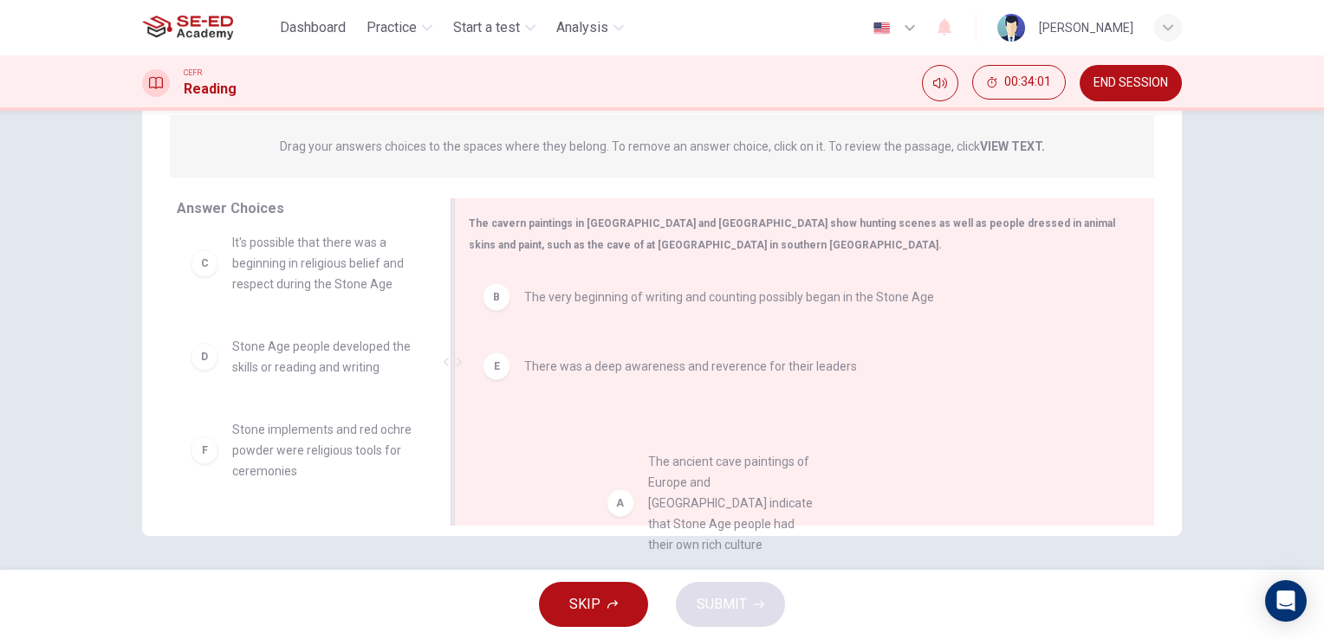
drag, startPoint x: 285, startPoint y: 285, endPoint x: 691, endPoint y: 505, distance: 462.0
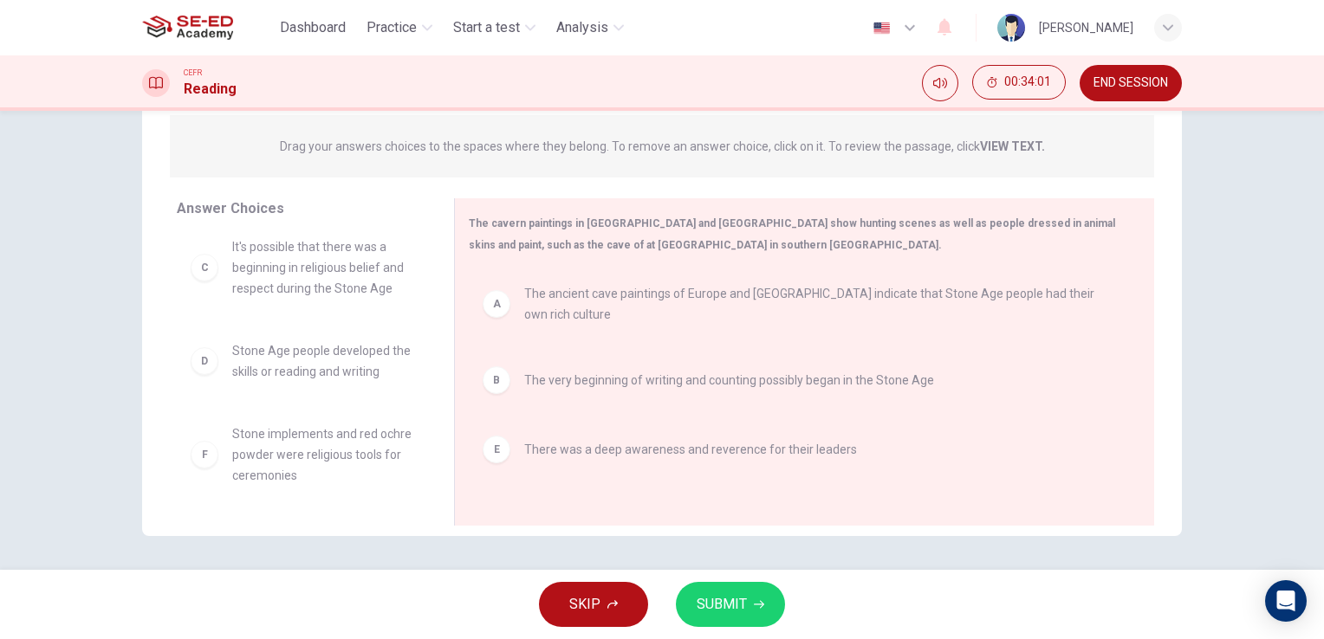
scroll to position [10, 0]
click at [733, 603] on span "SUBMIT" at bounding box center [721, 605] width 50 height 24
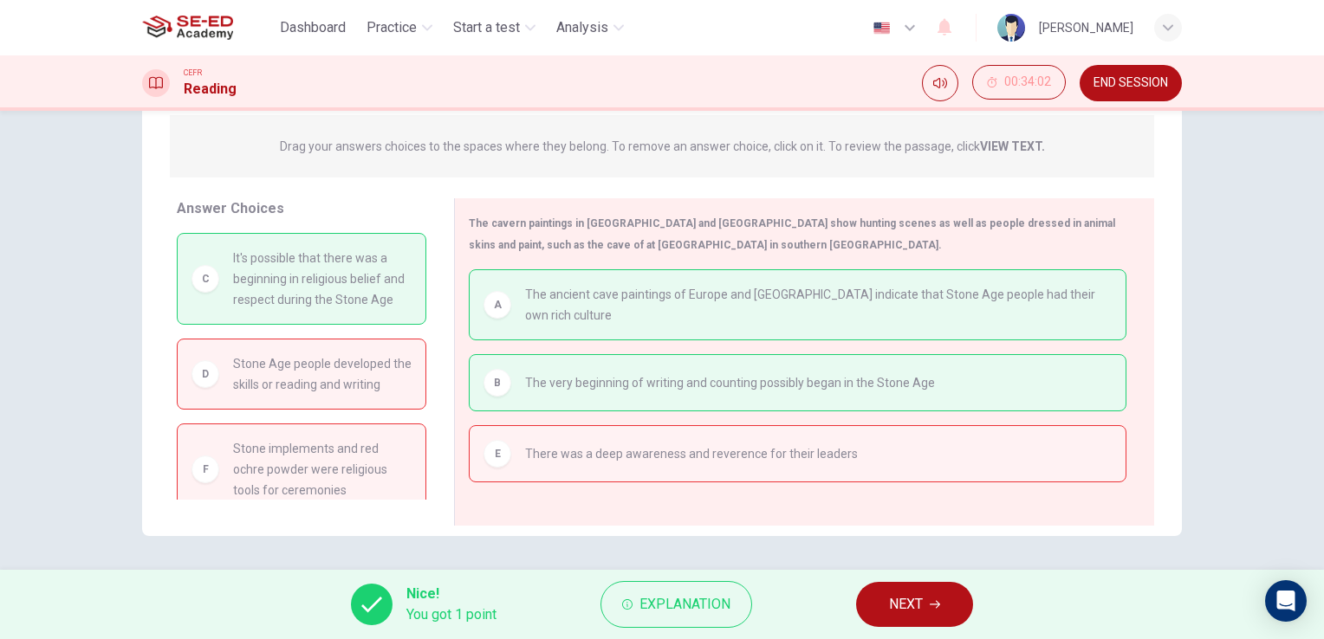
scroll to position [0, 0]
click at [885, 602] on button "NEXT" at bounding box center [914, 604] width 117 height 45
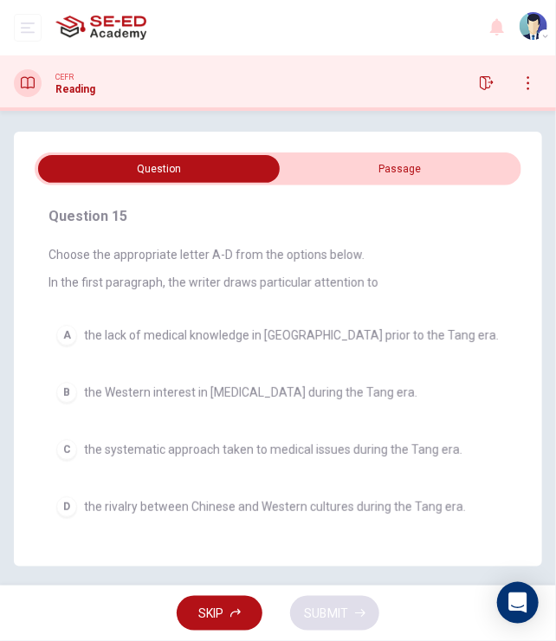
click at [334, 113] on div "Question 15 Choose the appropriate letter A-D from the options below. In the fi…" at bounding box center [278, 348] width 556 height 475
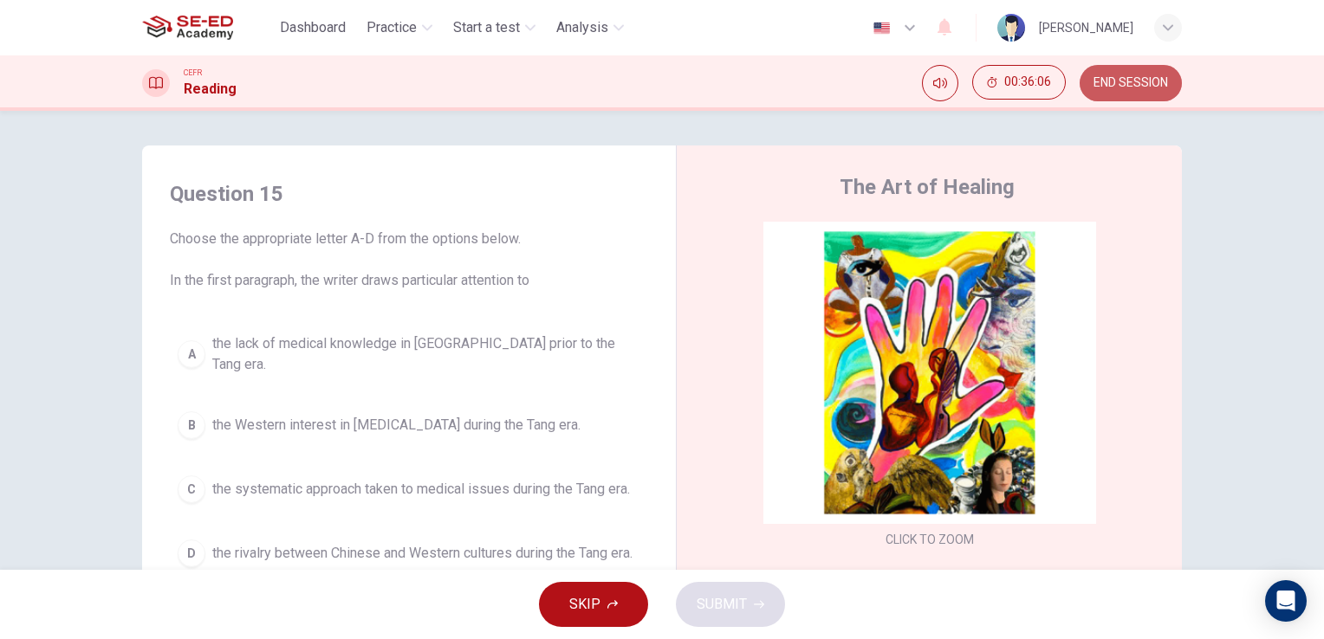
drag, startPoint x: 1142, startPoint y: 88, endPoint x: 763, endPoint y: 93, distance: 378.6
click at [1142, 92] on button "END SESSION" at bounding box center [1130, 83] width 102 height 36
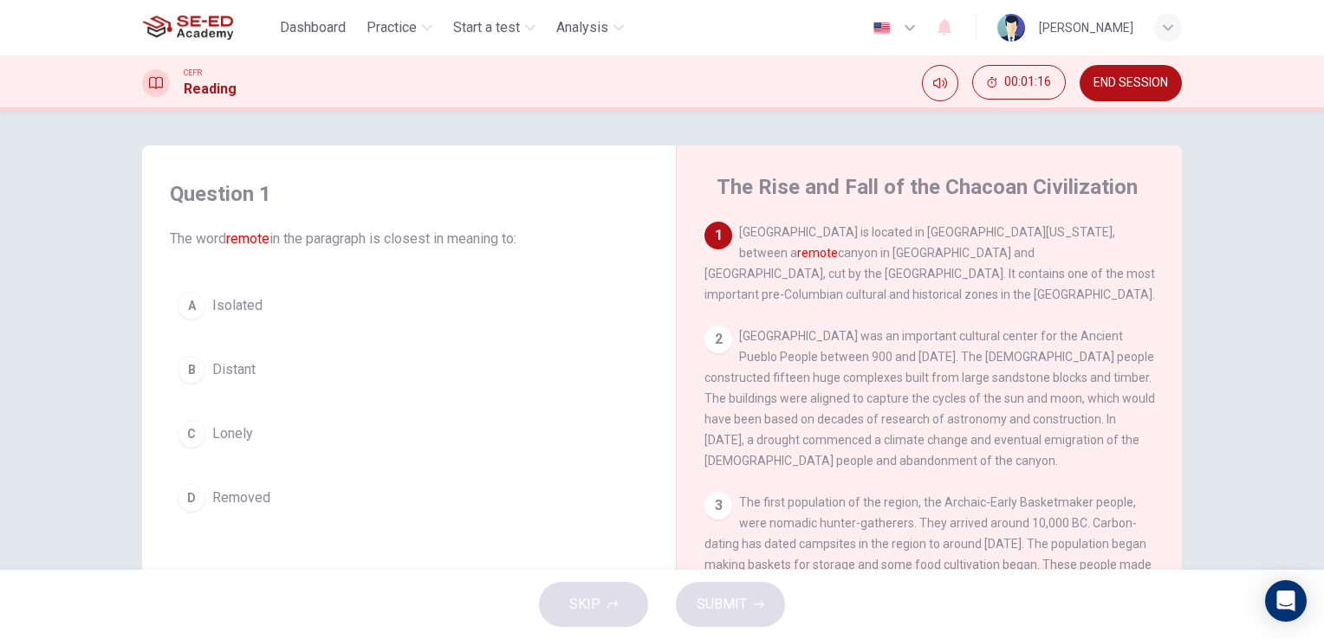
click at [194, 370] on div "B" at bounding box center [192, 370] width 28 height 28
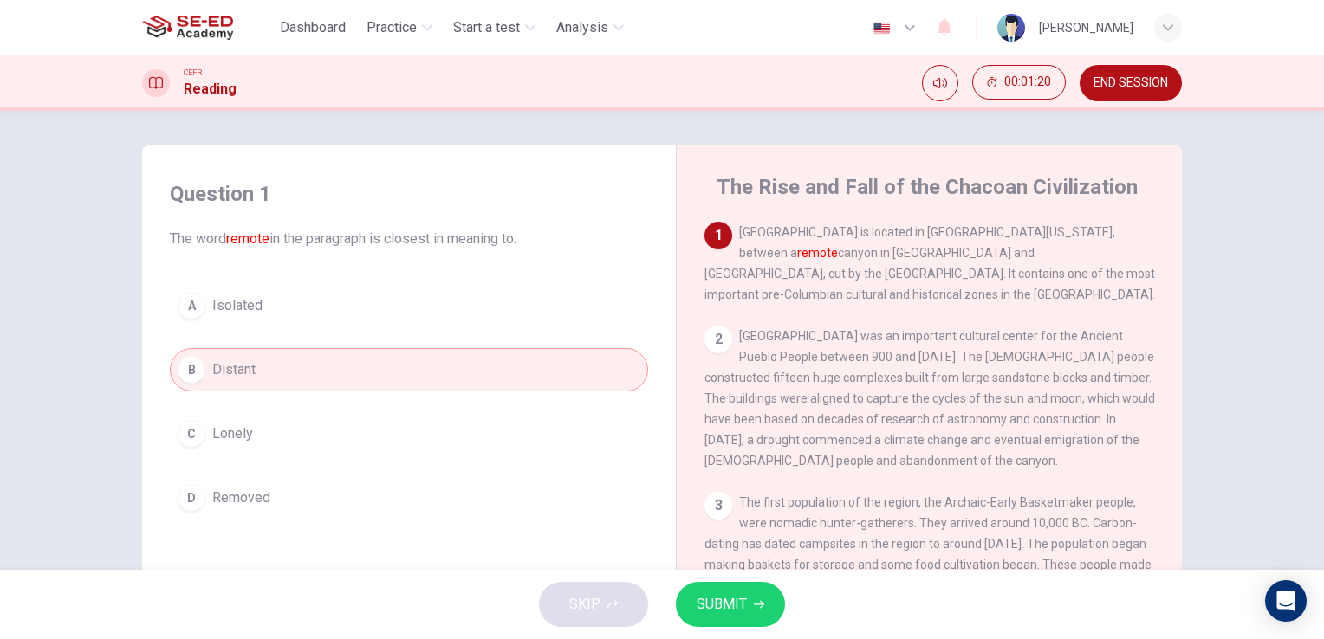
click at [761, 601] on icon "button" at bounding box center [759, 604] width 10 height 10
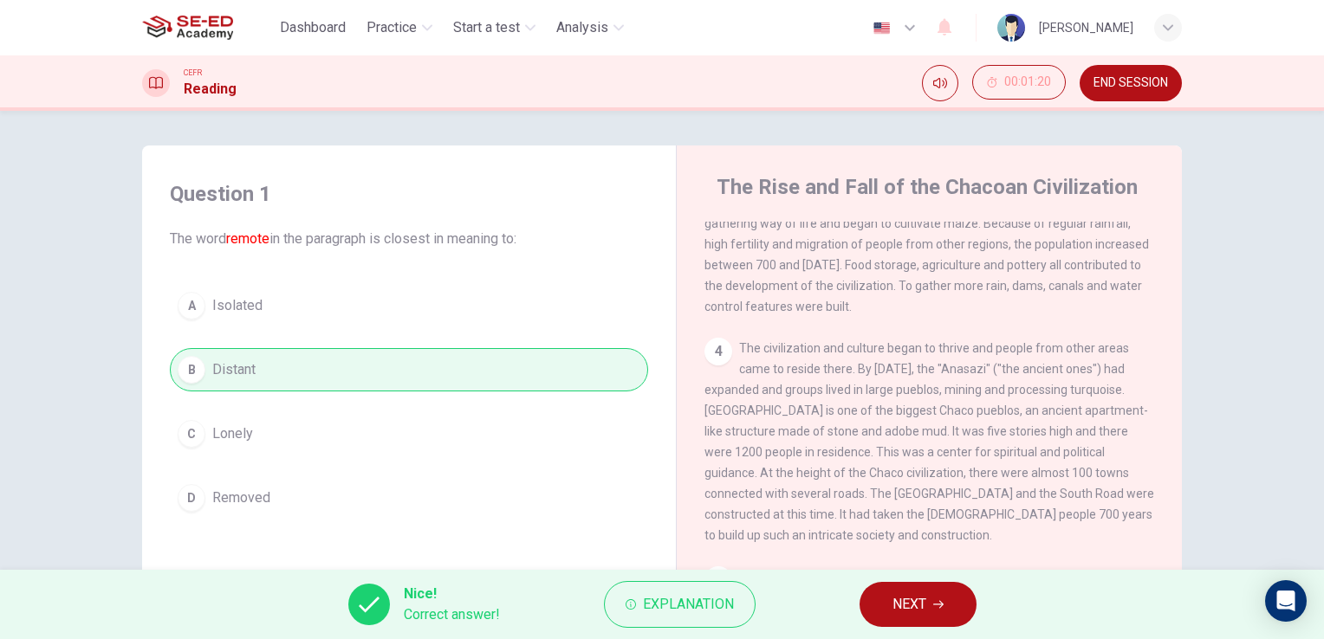
scroll to position [433, 0]
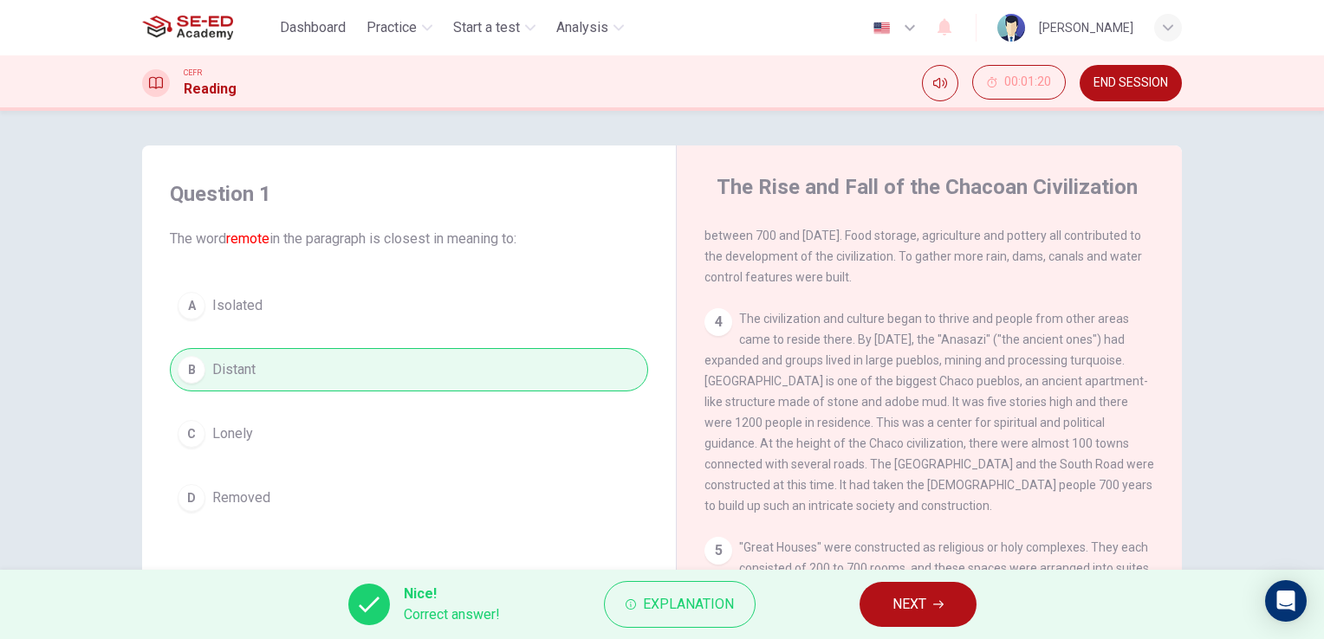
drag, startPoint x: 747, startPoint y: 383, endPoint x: 810, endPoint y: 383, distance: 63.2
click at [810, 383] on span "The civilization and culture began to thrive and people from other areas came t…" at bounding box center [929, 412] width 450 height 201
drag, startPoint x: 761, startPoint y: 461, endPoint x: 857, endPoint y: 463, distance: 96.2
click at [857, 463] on span "The civilization and culture began to thrive and people from other areas came t…" at bounding box center [929, 412] width 450 height 201
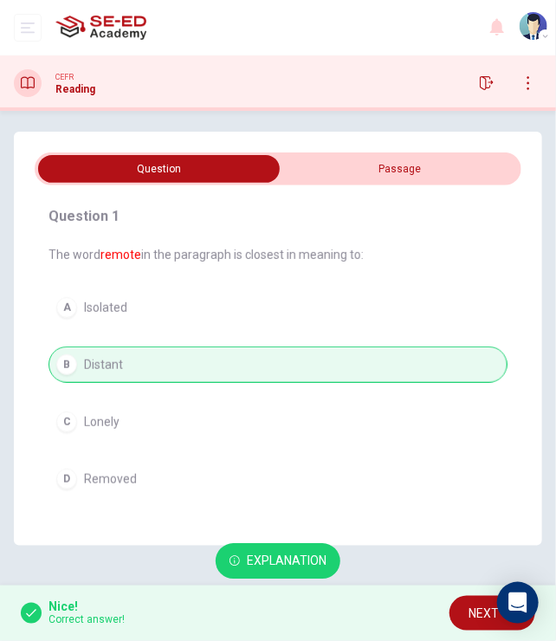
scroll to position [0, 0]
click at [323, 20] on div "Dashboard Practice Start a test Analysis [PERSON_NAME]" at bounding box center [278, 27] width 528 height 55
click at [469, 606] on span "NEXT" at bounding box center [484, 614] width 30 height 22
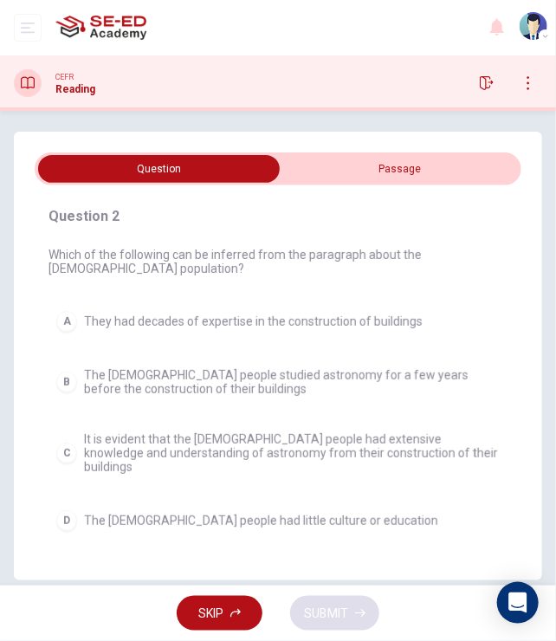
click at [179, 453] on span "It is evident that the Chacoan people had extensive knowledge and understanding…" at bounding box center [292, 453] width 416 height 42
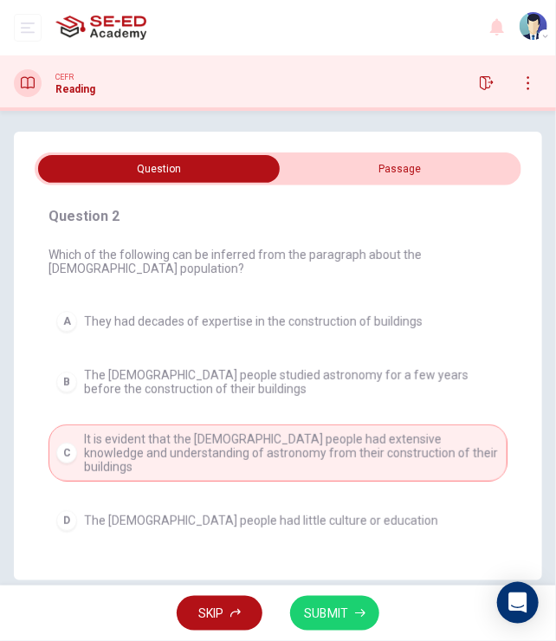
click at [400, 163] on input "checkbox" at bounding box center [159, 169] width 730 height 28
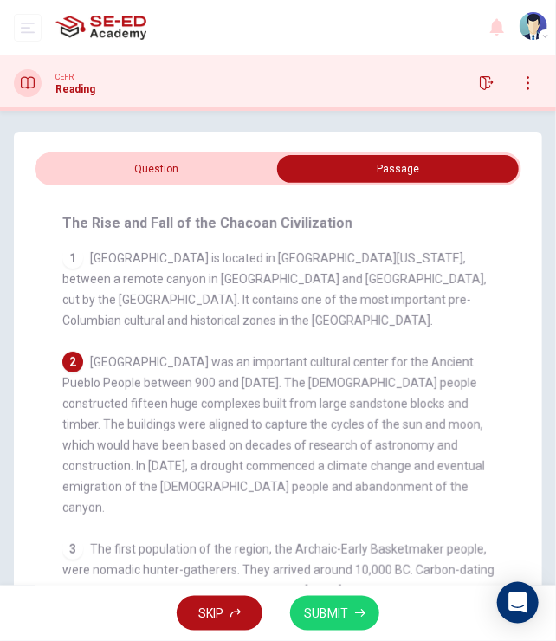
click at [206, 178] on input "checkbox" at bounding box center [398, 169] width 730 height 28
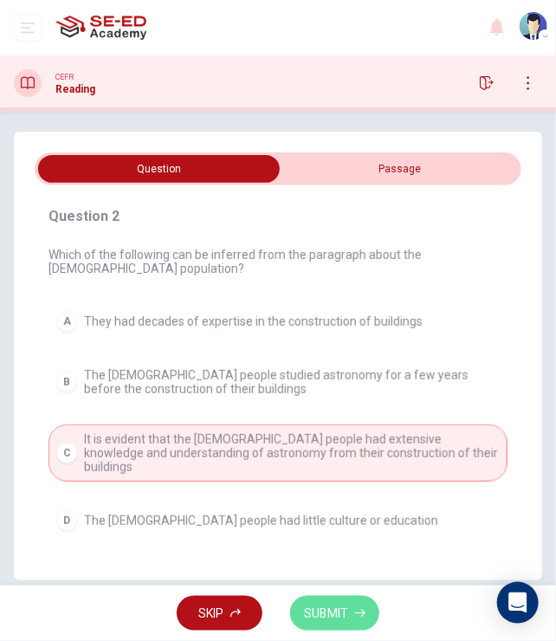
click at [329, 619] on span "SUBMIT" at bounding box center [326, 614] width 44 height 22
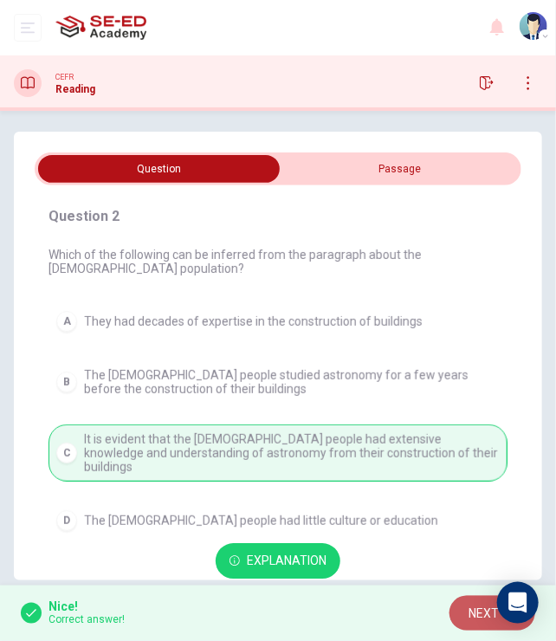
click at [496, 619] on span "NEXT" at bounding box center [484, 614] width 30 height 22
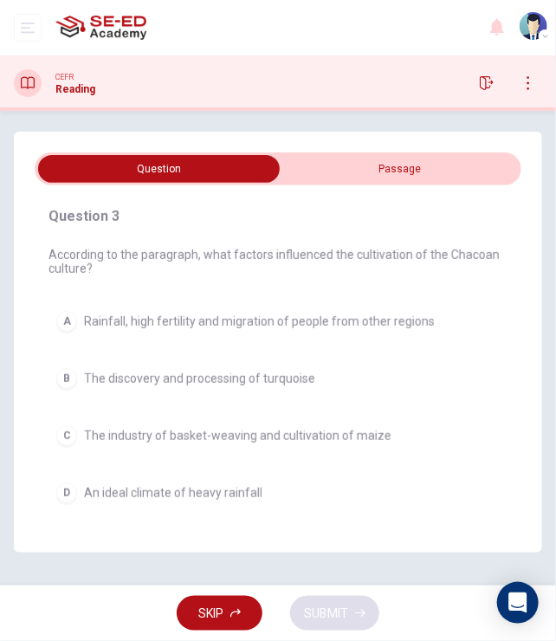
click at [74, 320] on div "A" at bounding box center [66, 321] width 21 height 21
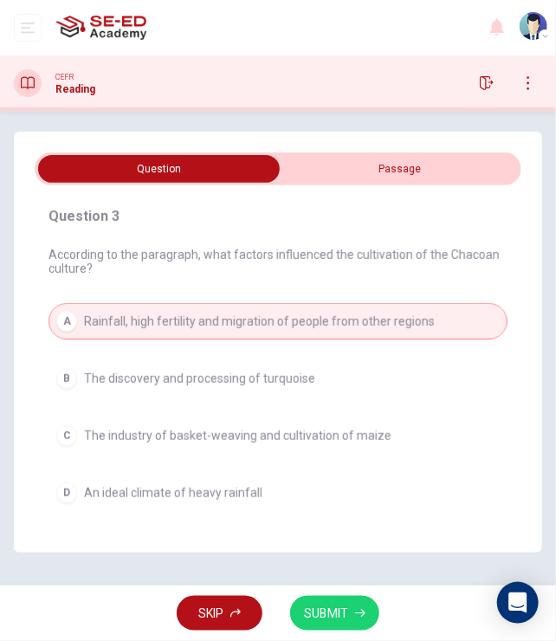
click at [333, 610] on span "SUBMIT" at bounding box center [326, 614] width 44 height 22
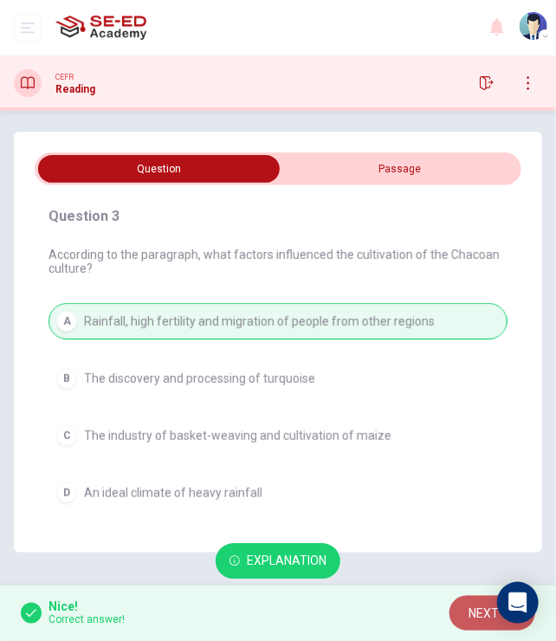
click at [469, 616] on span "NEXT" at bounding box center [484, 614] width 30 height 22
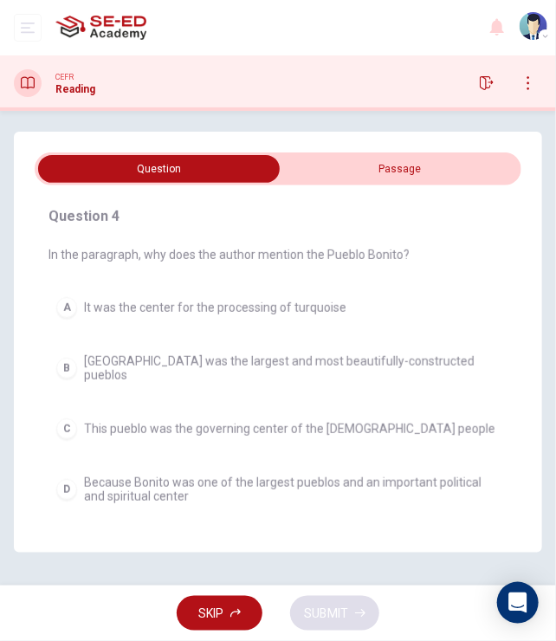
drag, startPoint x: 327, startPoint y: 257, endPoint x: 379, endPoint y: 273, distance: 53.4
click at [388, 261] on span "In the paragraph, why does the author mention the Pueblo Bonito?" at bounding box center [278, 255] width 459 height 14
click at [354, 160] on input "checkbox" at bounding box center [159, 169] width 730 height 28
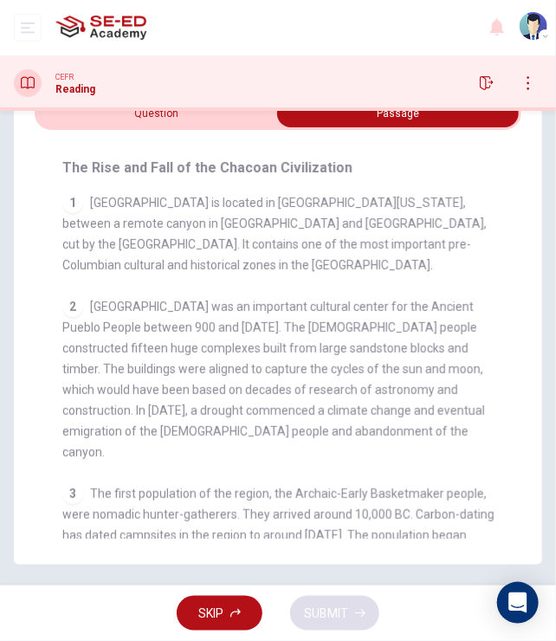
click at [151, 123] on input "checkbox" at bounding box center [398, 114] width 730 height 28
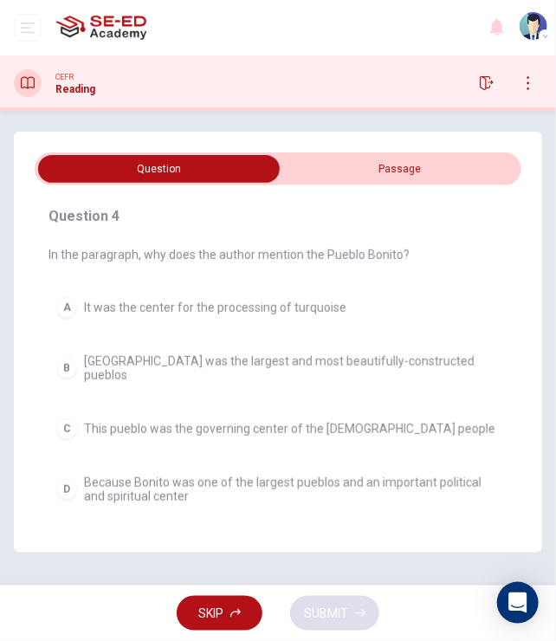
click at [334, 175] on input "checkbox" at bounding box center [159, 169] width 730 height 28
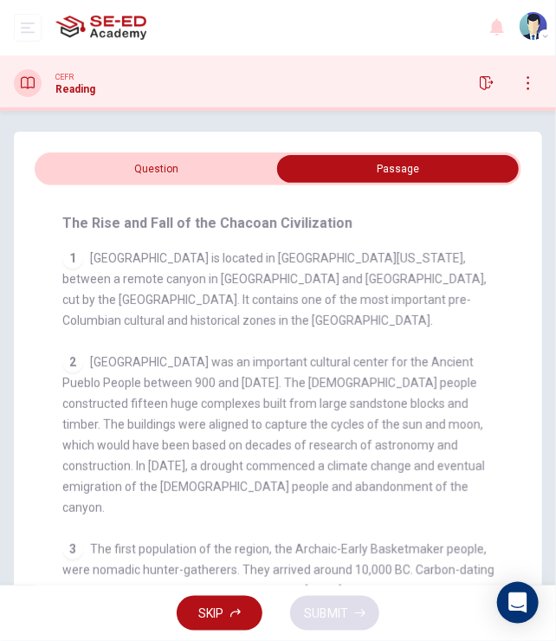
drag, startPoint x: 166, startPoint y: 359, endPoint x: 343, endPoint y: 385, distance: 178.5
click at [343, 385] on span "Chaco Canyon was an important cultural center for the Ancient Pueblo People bet…" at bounding box center [273, 434] width 423 height 159
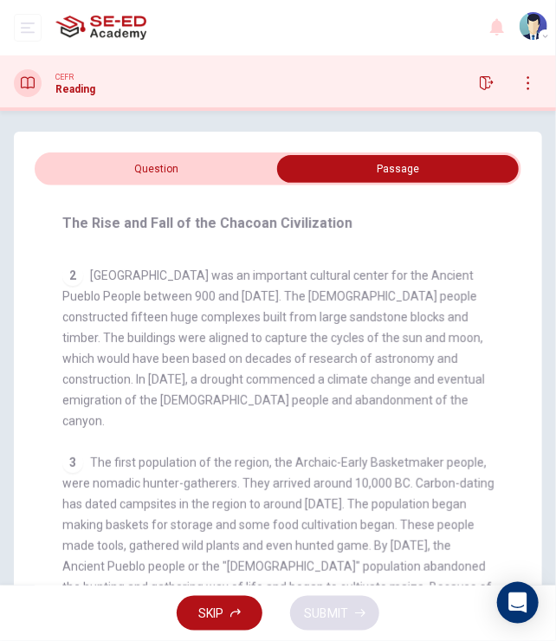
click at [170, 163] on input "checkbox" at bounding box center [398, 169] width 730 height 28
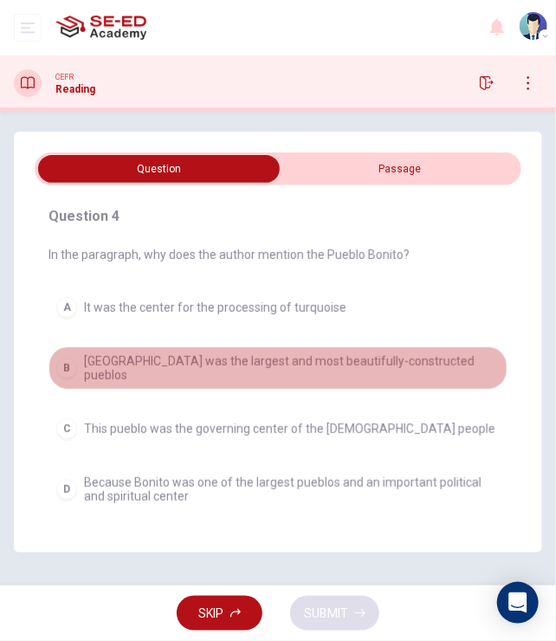
click at [133, 359] on span "Pueblo Bonito was the largest and most beautifully-constructed pueblos" at bounding box center [292, 368] width 416 height 28
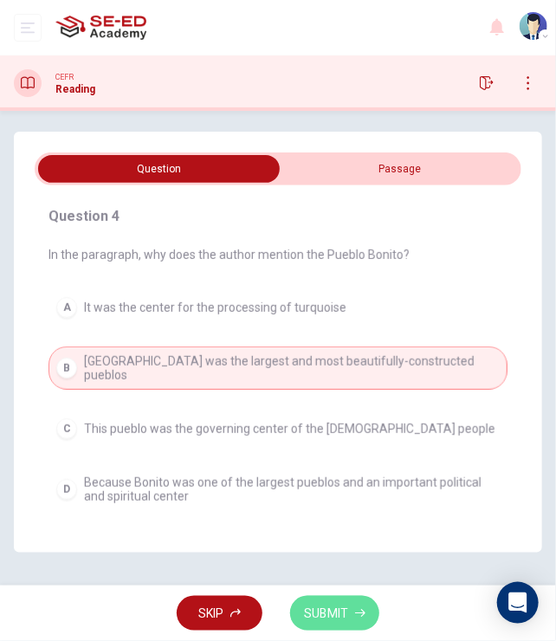
click at [308, 606] on span "SUBMIT" at bounding box center [326, 614] width 44 height 22
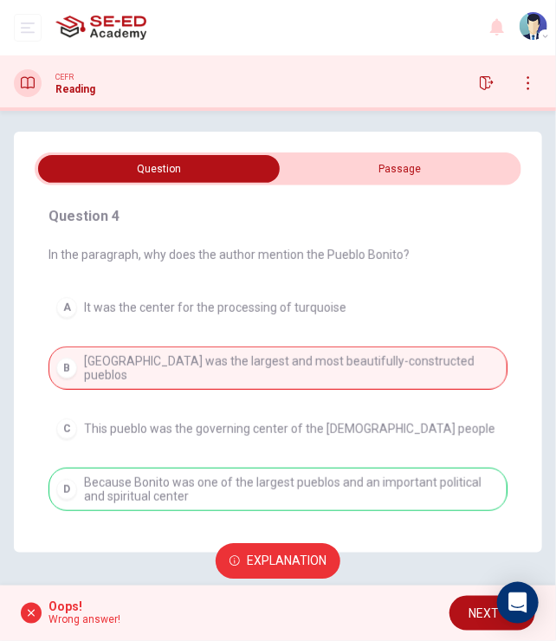
click at [343, 182] on input "checkbox" at bounding box center [159, 169] width 730 height 28
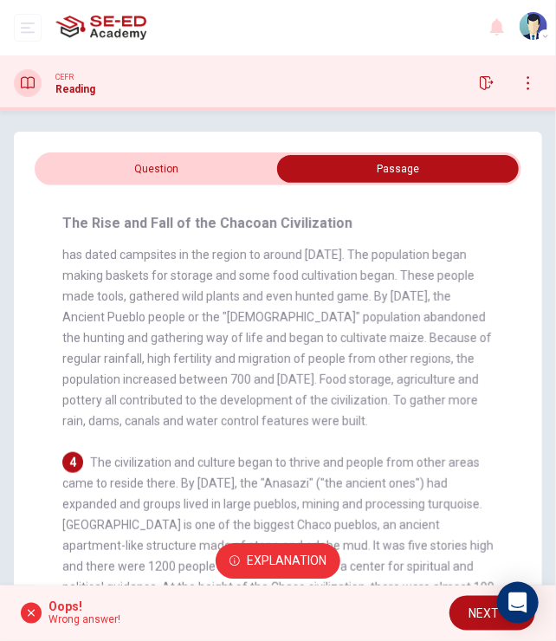
scroll to position [347, 0]
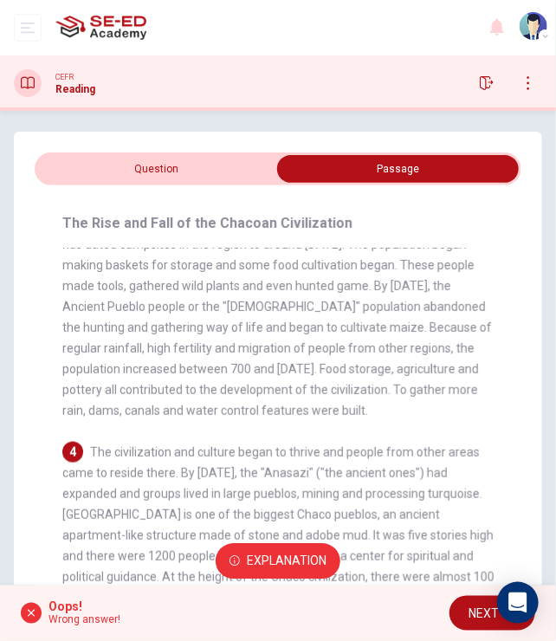
drag, startPoint x: 205, startPoint y: 487, endPoint x: 270, endPoint y: 489, distance: 65.0
click at [270, 489] on span "The civilization and culture began to thrive and people from other areas came t…" at bounding box center [278, 545] width 432 height 201
drag, startPoint x: 120, startPoint y: 519, endPoint x: 188, endPoint y: 519, distance: 68.4
click at [188, 519] on span "The civilization and culture began to thrive and people from other areas came t…" at bounding box center [278, 545] width 432 height 201
drag, startPoint x: 119, startPoint y: 535, endPoint x: 146, endPoint y: 535, distance: 26.9
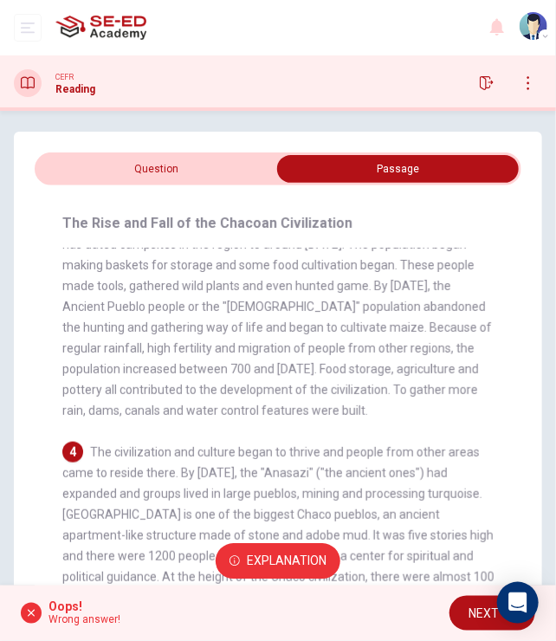
click at [146, 535] on span "The civilization and culture began to thrive and people from other areas came t…" at bounding box center [278, 545] width 432 height 201
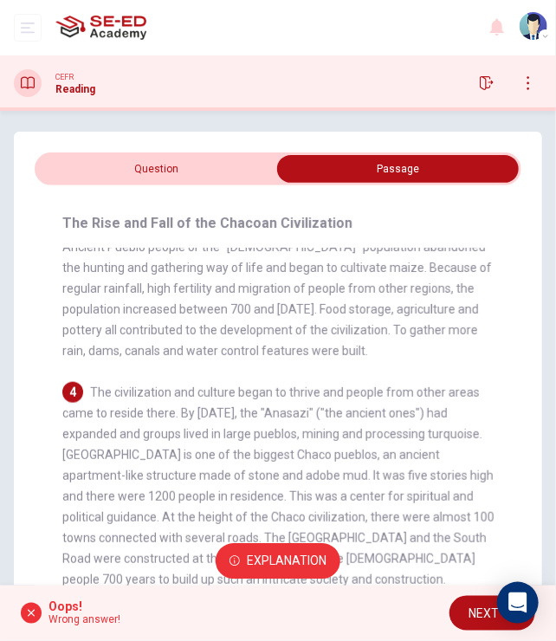
scroll to position [433, 0]
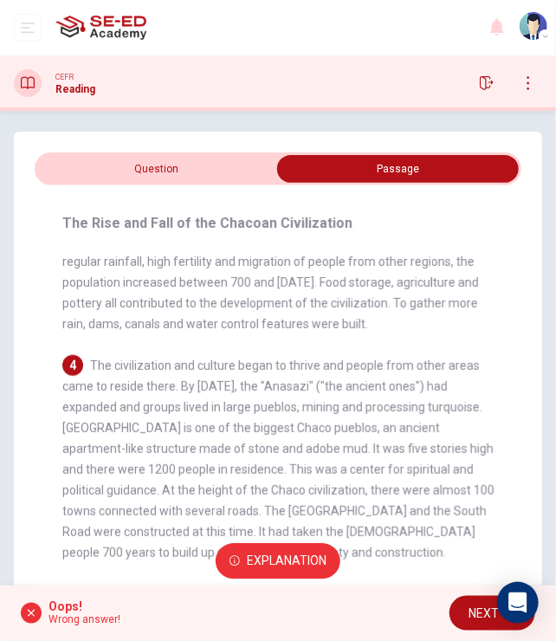
click at [190, 172] on input "checkbox" at bounding box center [398, 169] width 730 height 28
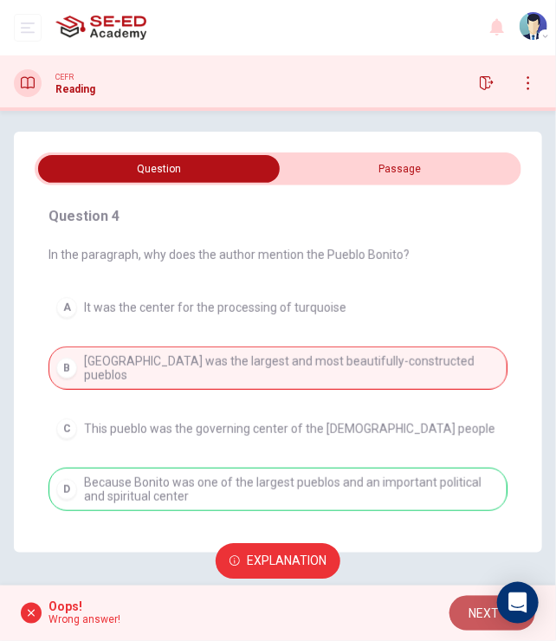
click at [459, 607] on button "NEXT" at bounding box center [493, 614] width 86 height 36
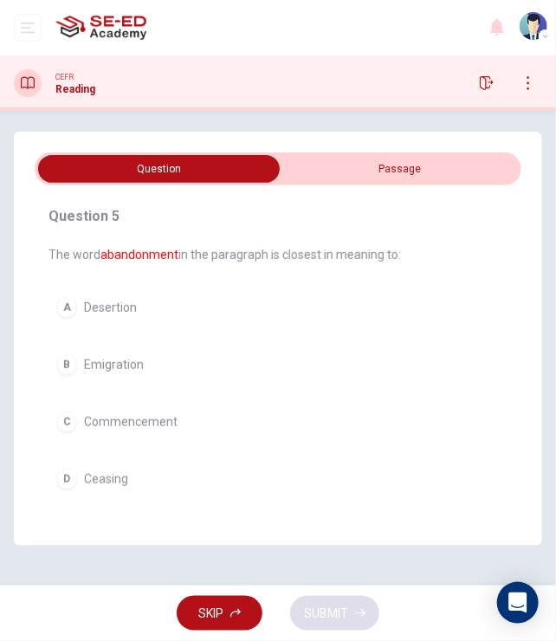
click at [398, 169] on input "checkbox" at bounding box center [159, 169] width 730 height 28
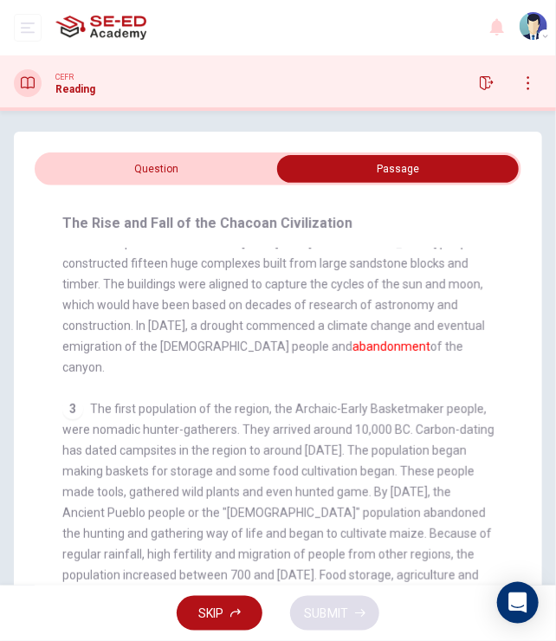
scroll to position [0, 0]
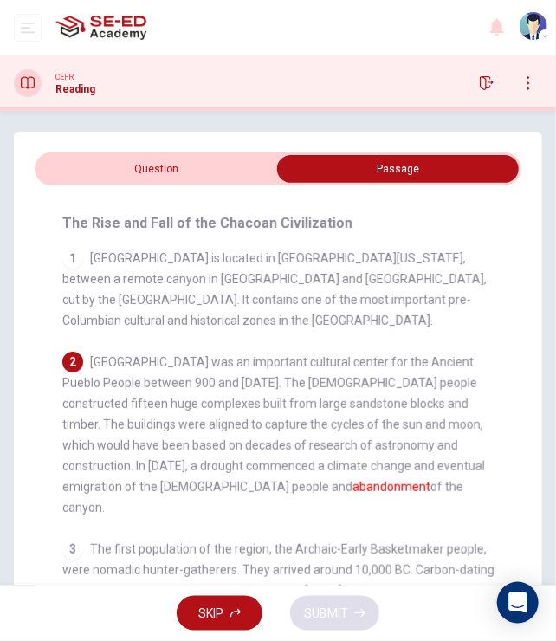
click at [225, 178] on input "checkbox" at bounding box center [398, 169] width 730 height 28
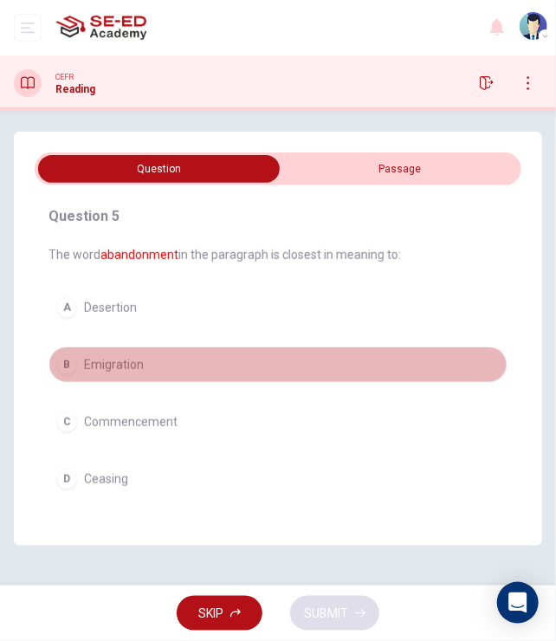
click at [111, 368] on span "Emigration" at bounding box center [114, 365] width 60 height 14
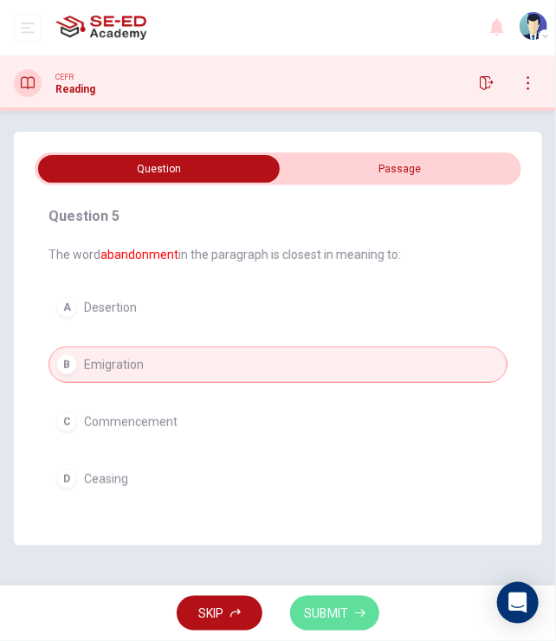
click at [326, 609] on span "SUBMIT" at bounding box center [326, 614] width 44 height 22
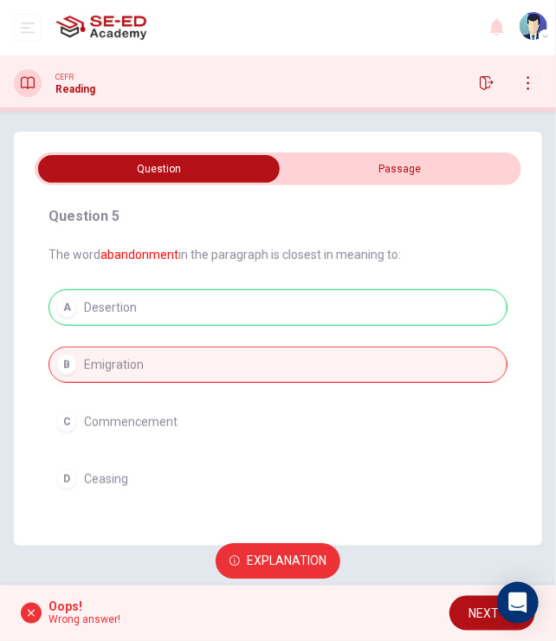
click at [41, 418] on div "Question 5 The word abandonment in the paragraph is closest in meaning to: A De…" at bounding box center [278, 352] width 487 height 312
click at [290, 557] on span "Explanation" at bounding box center [287, 562] width 80 height 22
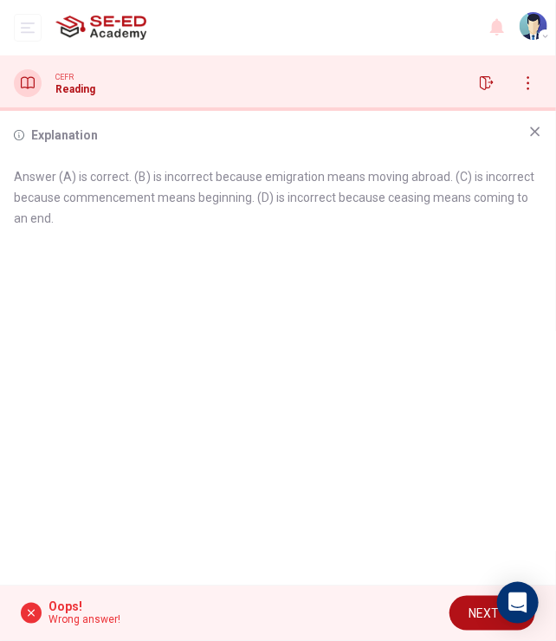
click at [142, 290] on div "Explanation Answer (A) is correct. (B) is incorrect because emigration means mo…" at bounding box center [278, 348] width 556 height 475
click at [536, 126] on icon at bounding box center [535, 132] width 14 height 14
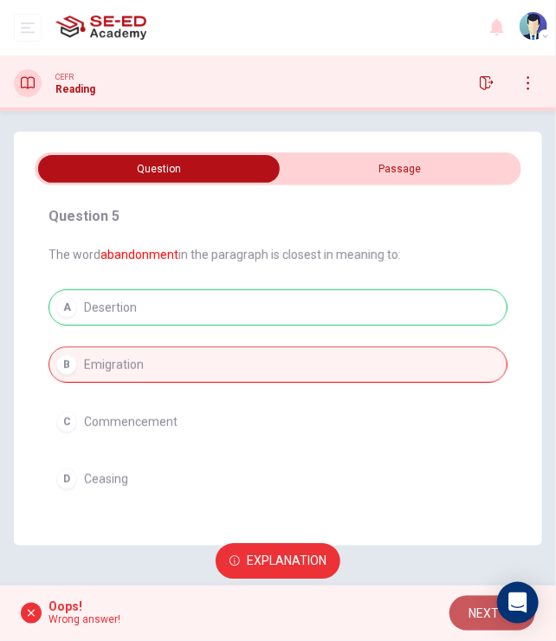
click at [468, 616] on button "NEXT" at bounding box center [493, 614] width 86 height 36
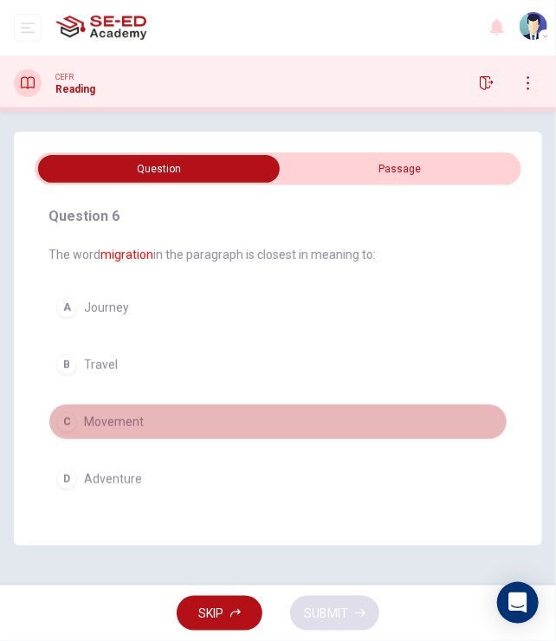
click at [111, 417] on span "Movement" at bounding box center [114, 422] width 60 height 14
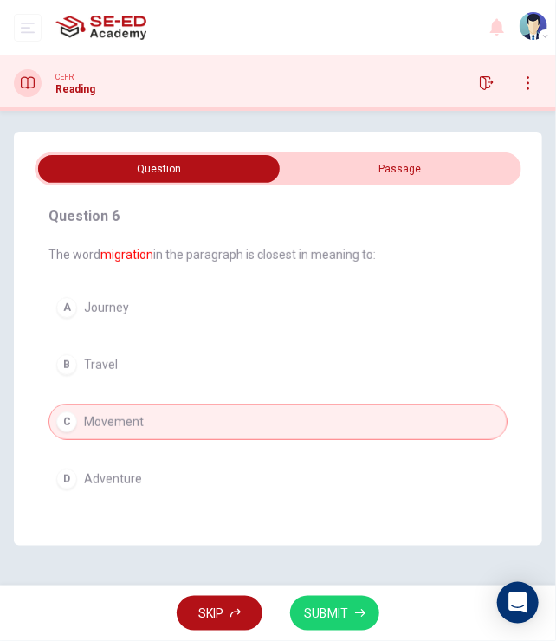
click at [329, 608] on span "SUBMIT" at bounding box center [326, 614] width 44 height 22
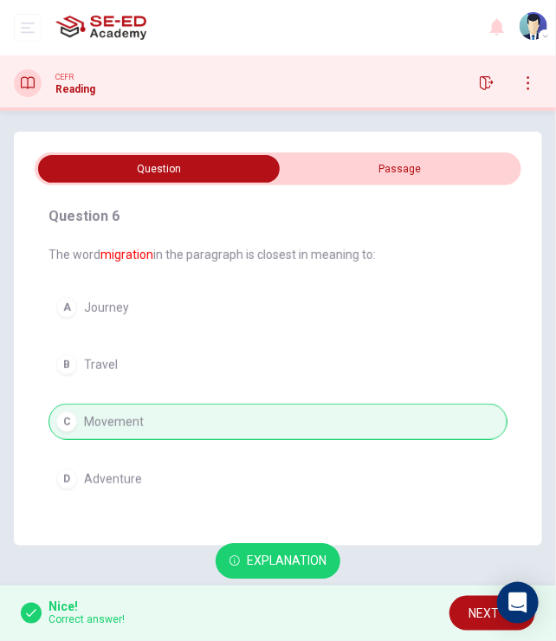
click at [304, 567] on span "Explanation" at bounding box center [287, 562] width 80 height 22
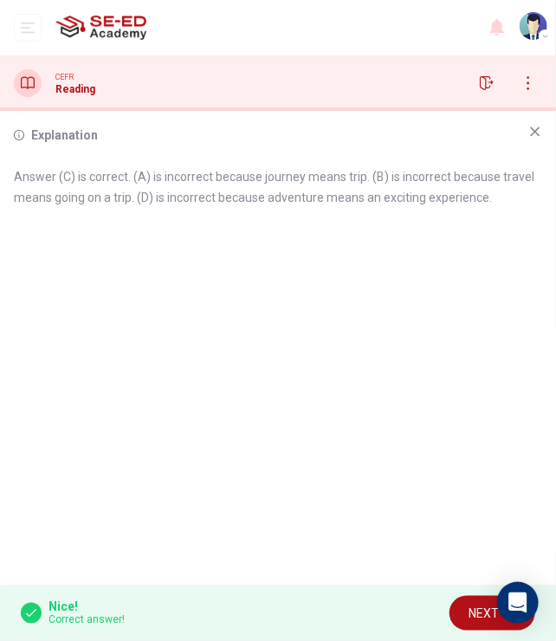
click at [532, 134] on icon at bounding box center [536, 132] width 10 height 10
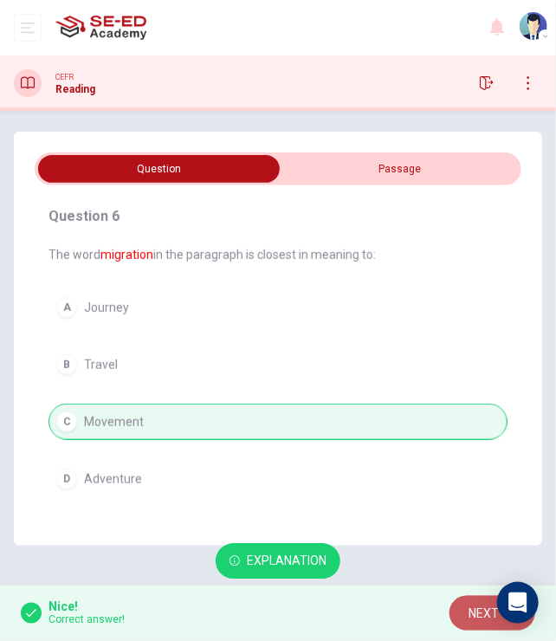
click at [478, 616] on span "NEXT" at bounding box center [484, 614] width 30 height 22
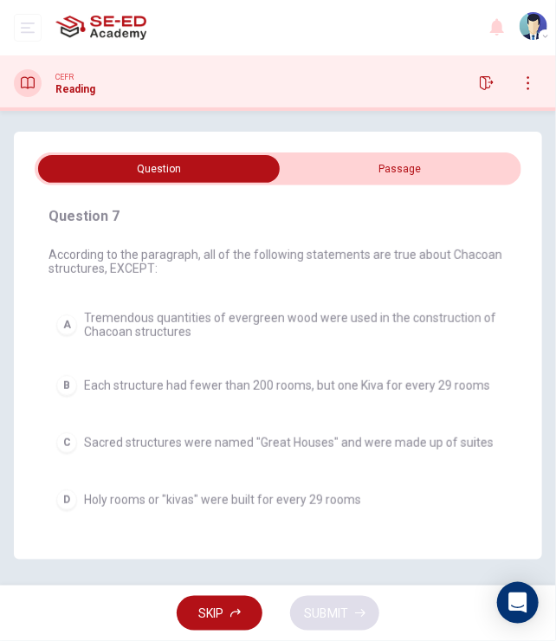
click at [409, 171] on input "checkbox" at bounding box center [159, 169] width 730 height 28
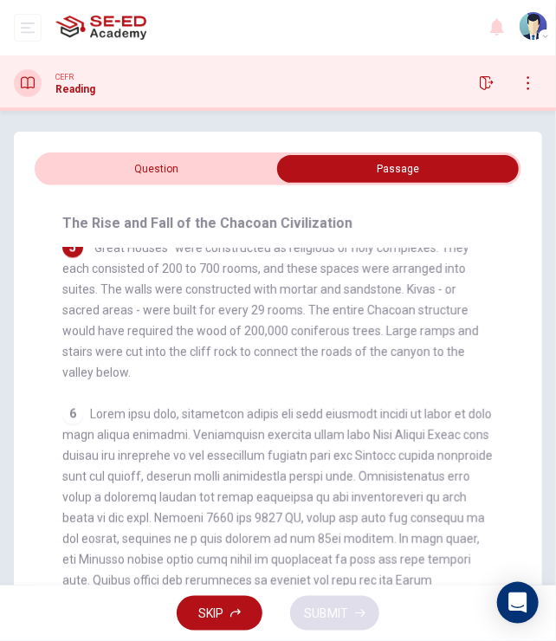
scroll to position [866, 0]
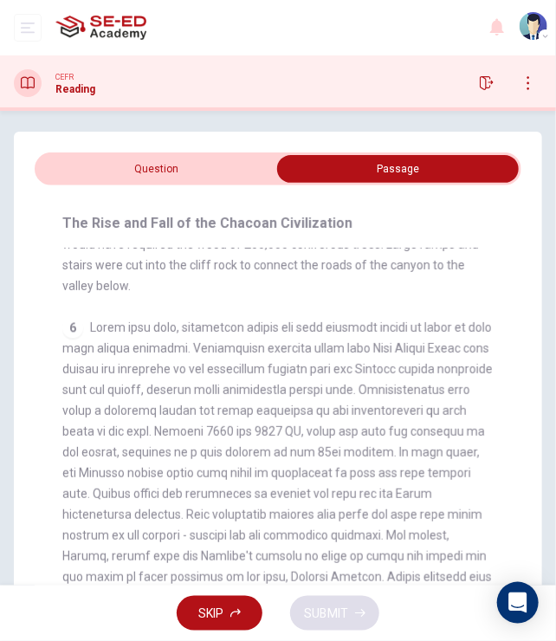
click at [196, 163] on input "checkbox" at bounding box center [398, 169] width 730 height 28
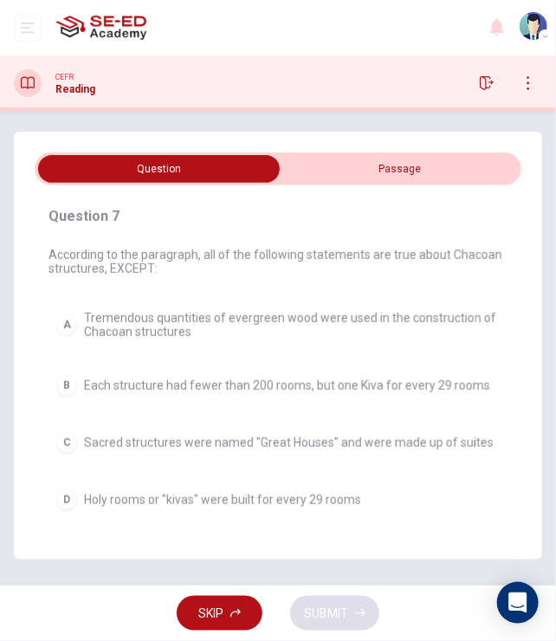
click at [323, 172] on input "checkbox" at bounding box center [159, 169] width 730 height 28
checkbox input "true"
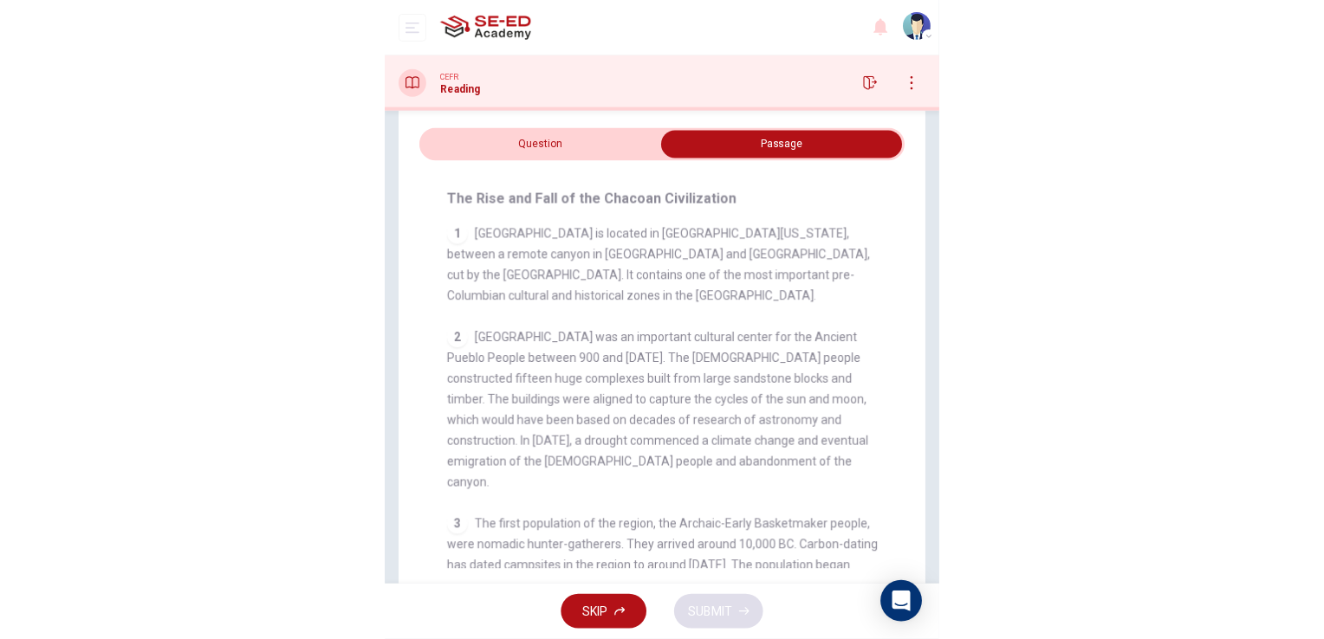
scroll to position [0, 0]
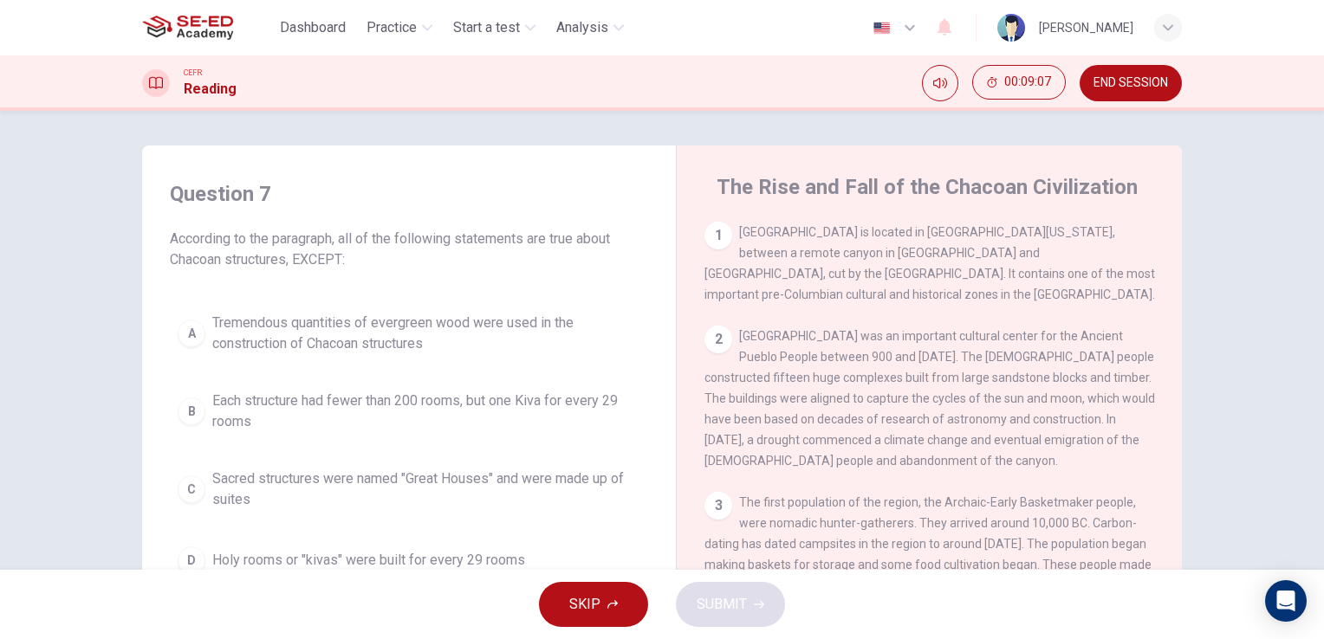
drag, startPoint x: 746, startPoint y: 421, endPoint x: 806, endPoint y: 421, distance: 60.6
click at [806, 421] on span "Chaco Canyon was an important cultural center for the Ancient Pueblo People bet…" at bounding box center [929, 398] width 450 height 139
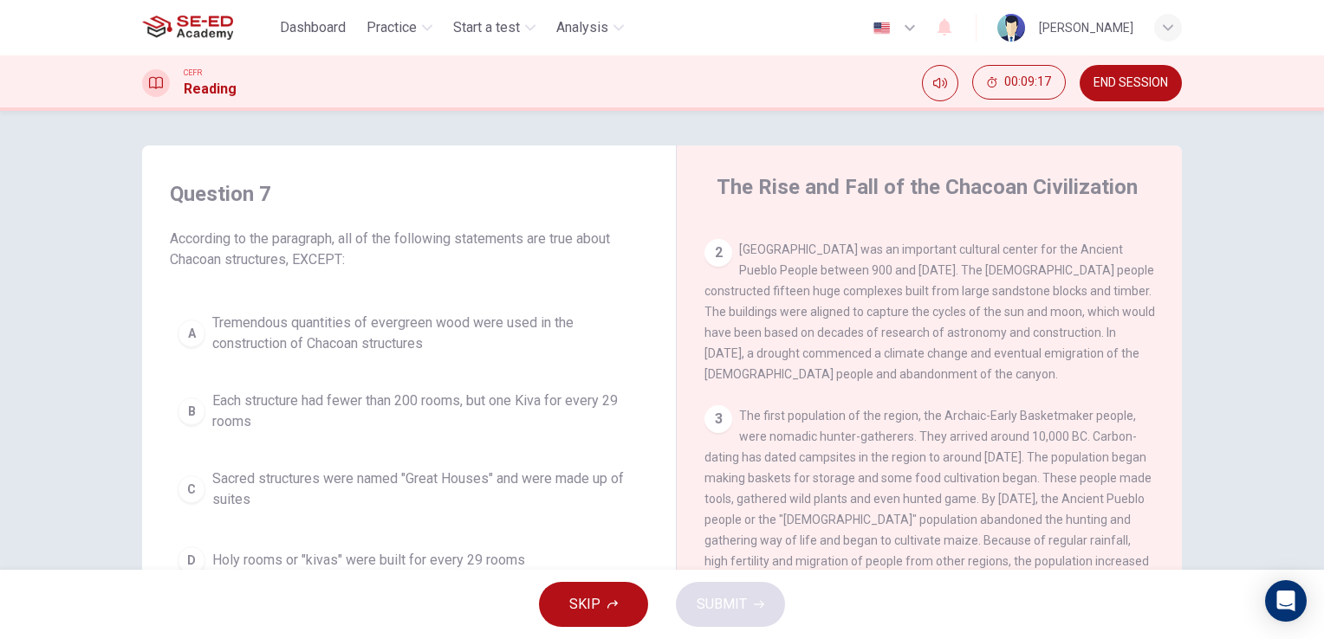
scroll to position [173, 0]
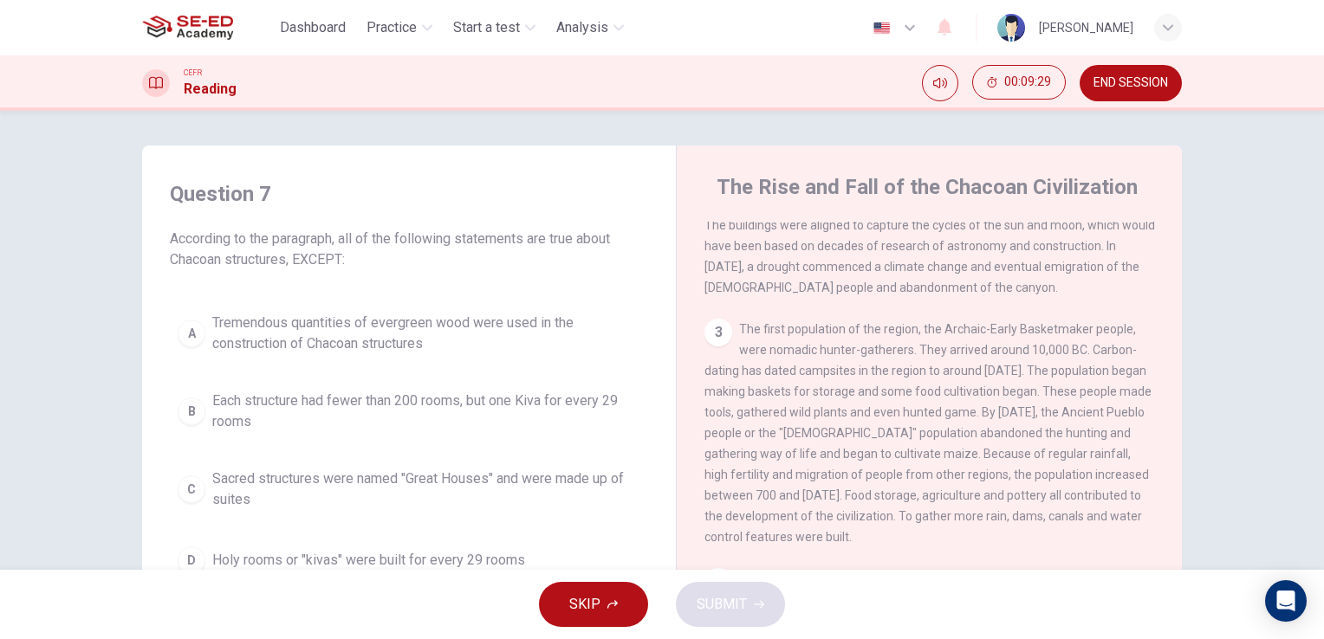
drag, startPoint x: 759, startPoint y: 443, endPoint x: 813, endPoint y: 443, distance: 53.7
click at [813, 443] on span "The first population of the region, the Archaic-Early Basketmaker people, were …" at bounding box center [927, 433] width 447 height 222
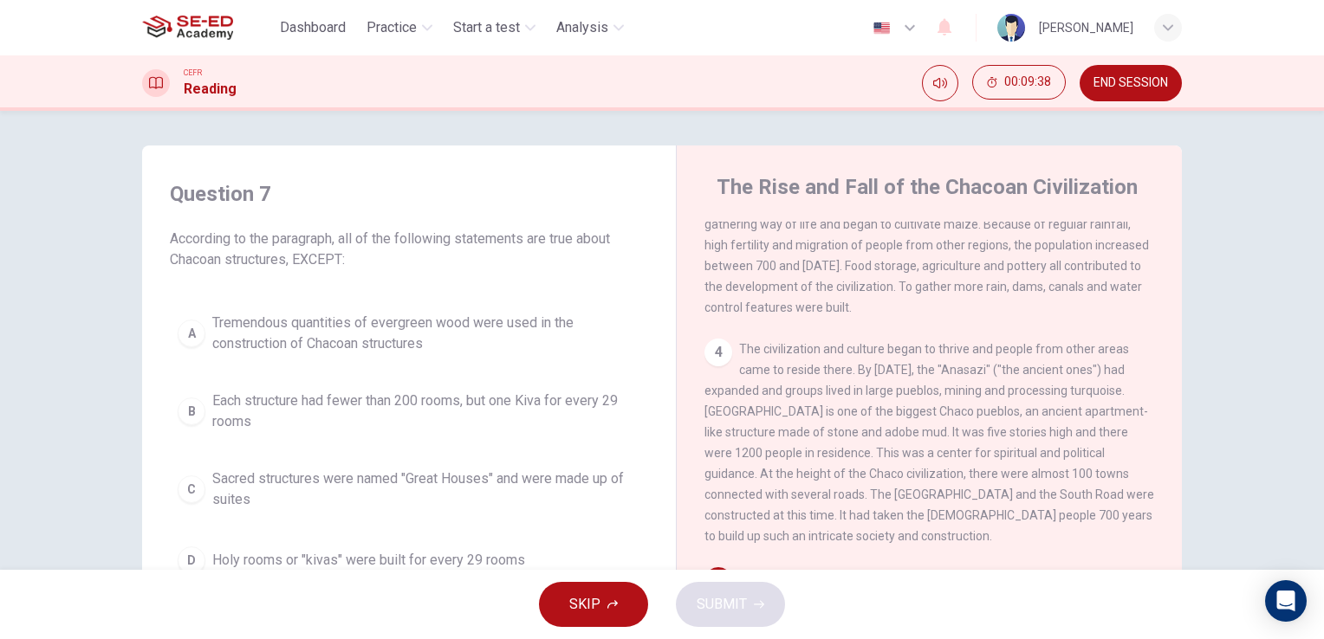
scroll to position [433, 0]
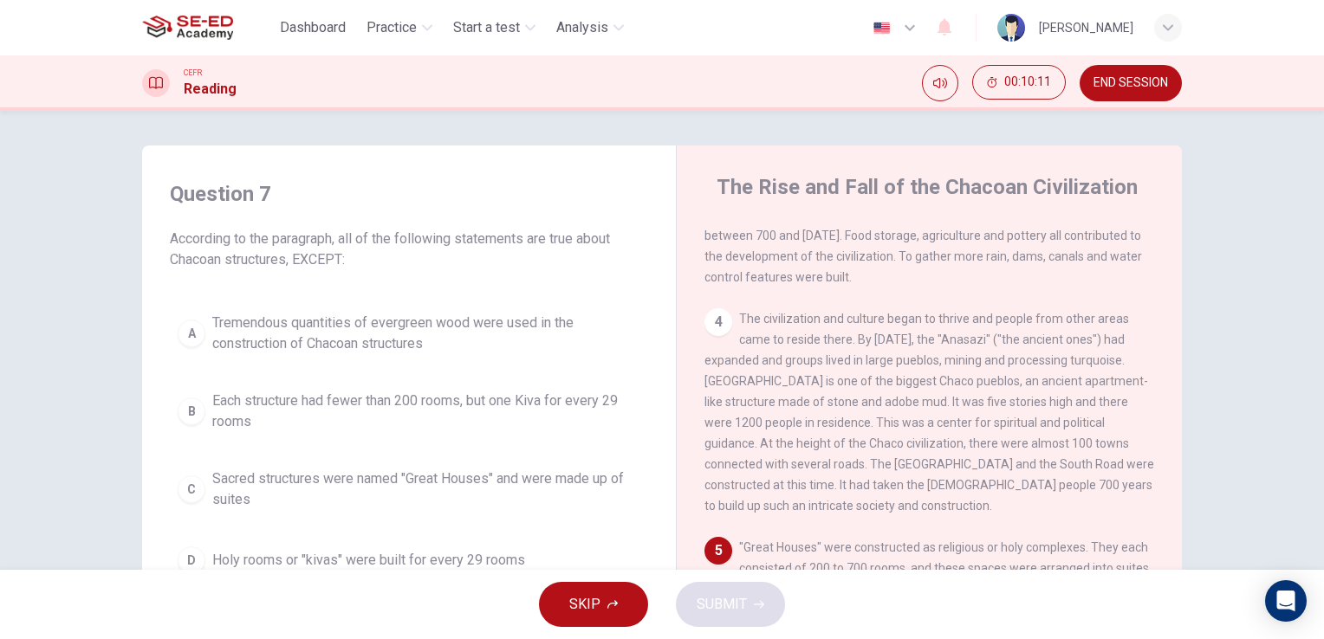
drag, startPoint x: 760, startPoint y: 461, endPoint x: 810, endPoint y: 461, distance: 50.2
click at [810, 461] on span "The civilization and culture began to thrive and people from other areas came t…" at bounding box center [929, 412] width 450 height 201
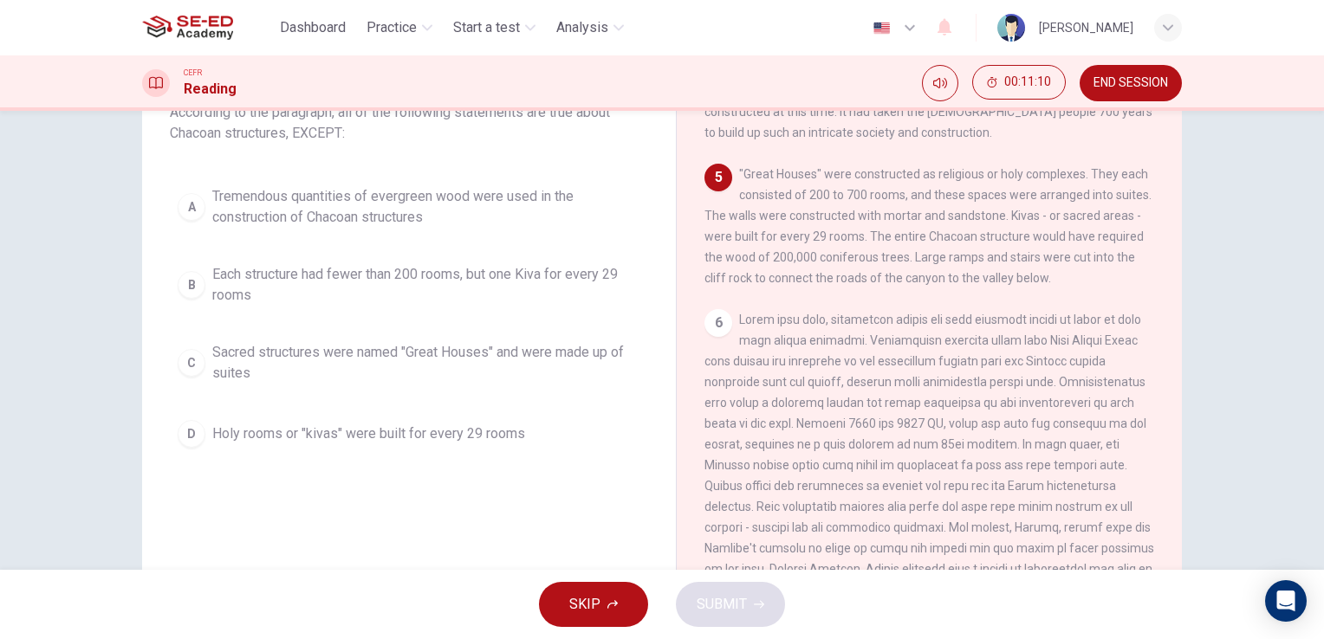
scroll to position [87, 0]
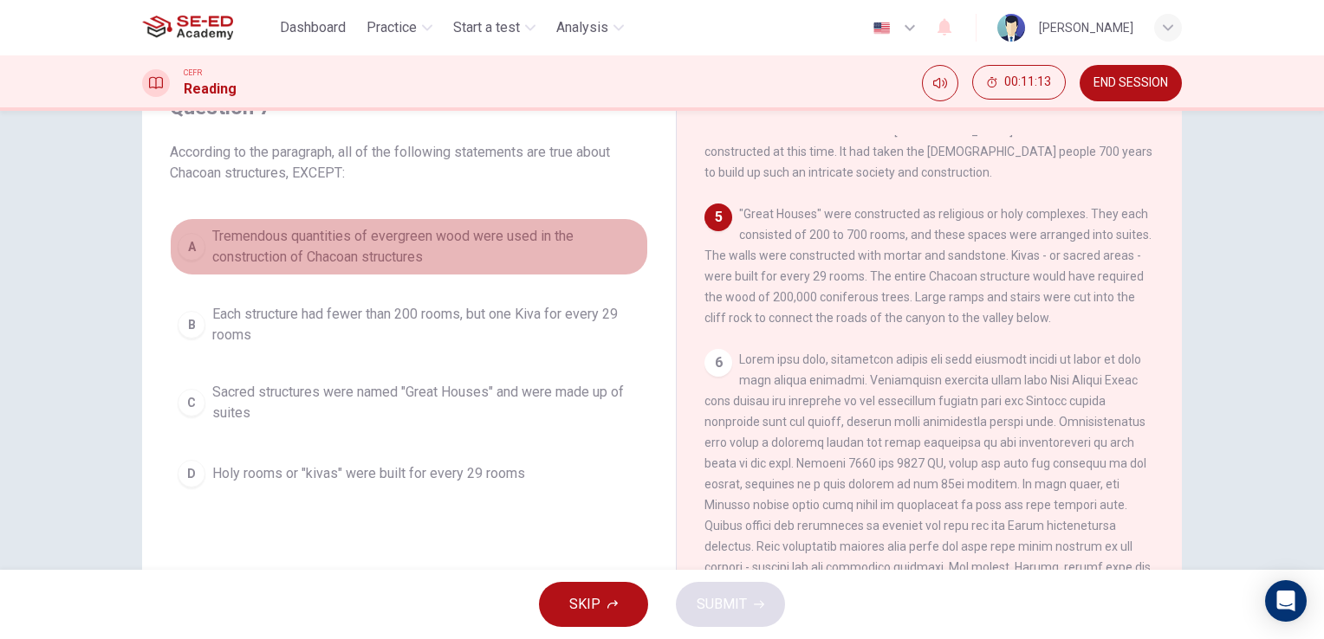
click at [331, 255] on span "Tremendous quantities of evergreen wood were used in the construction of Chacoa…" at bounding box center [426, 247] width 428 height 42
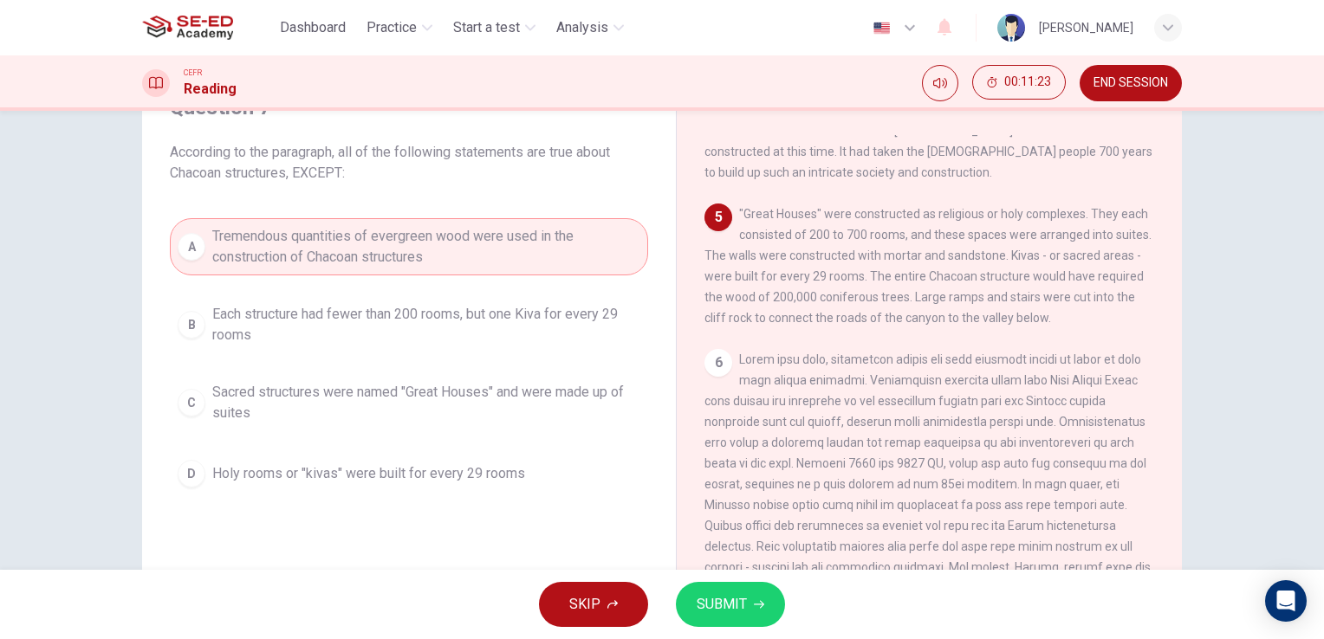
click at [710, 605] on span "SUBMIT" at bounding box center [721, 605] width 50 height 24
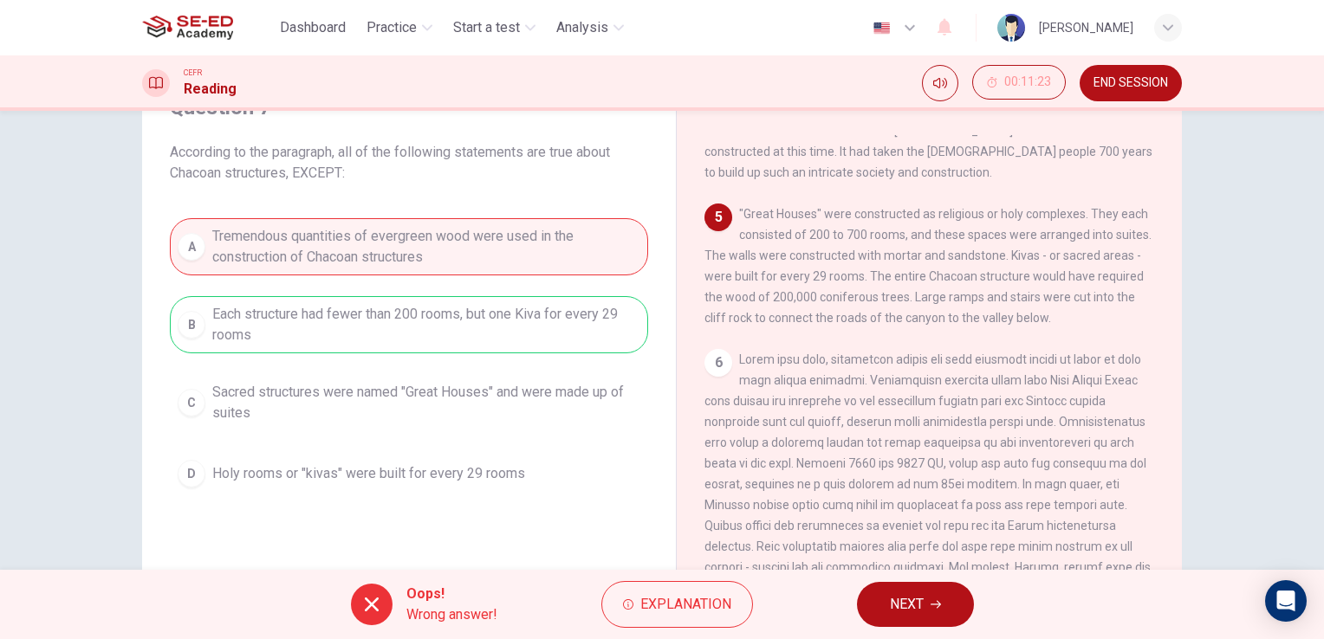
click at [882, 604] on button "NEXT" at bounding box center [915, 604] width 117 height 45
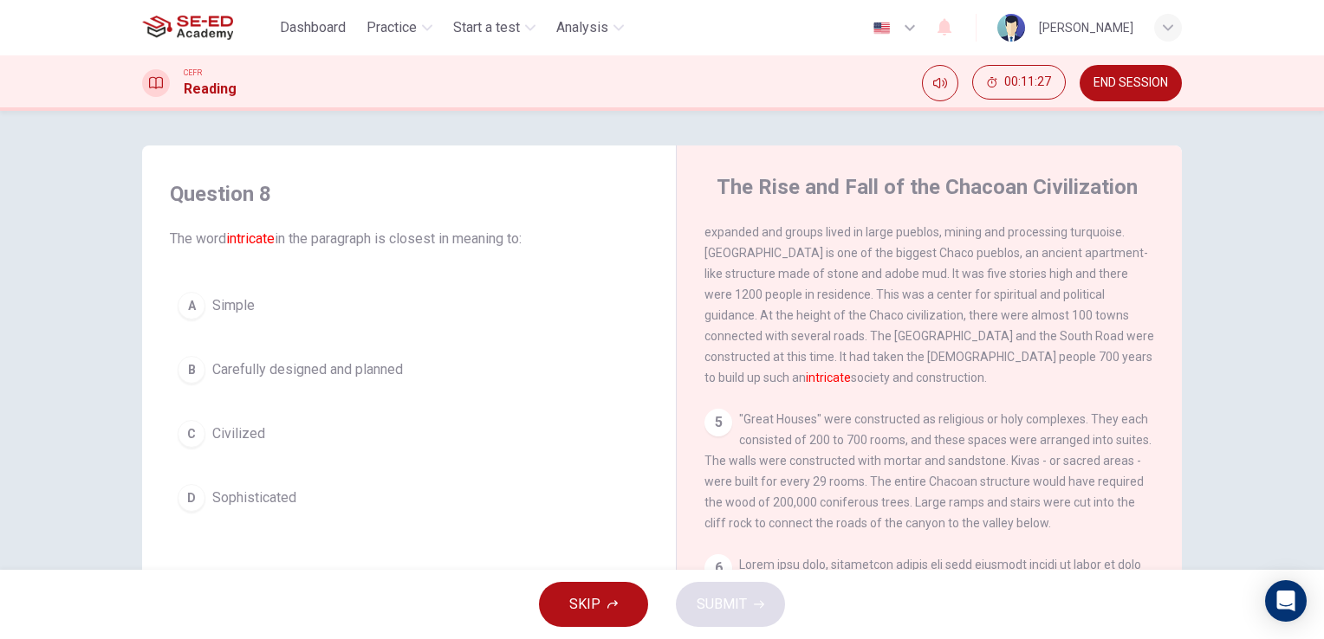
scroll to position [456, 0]
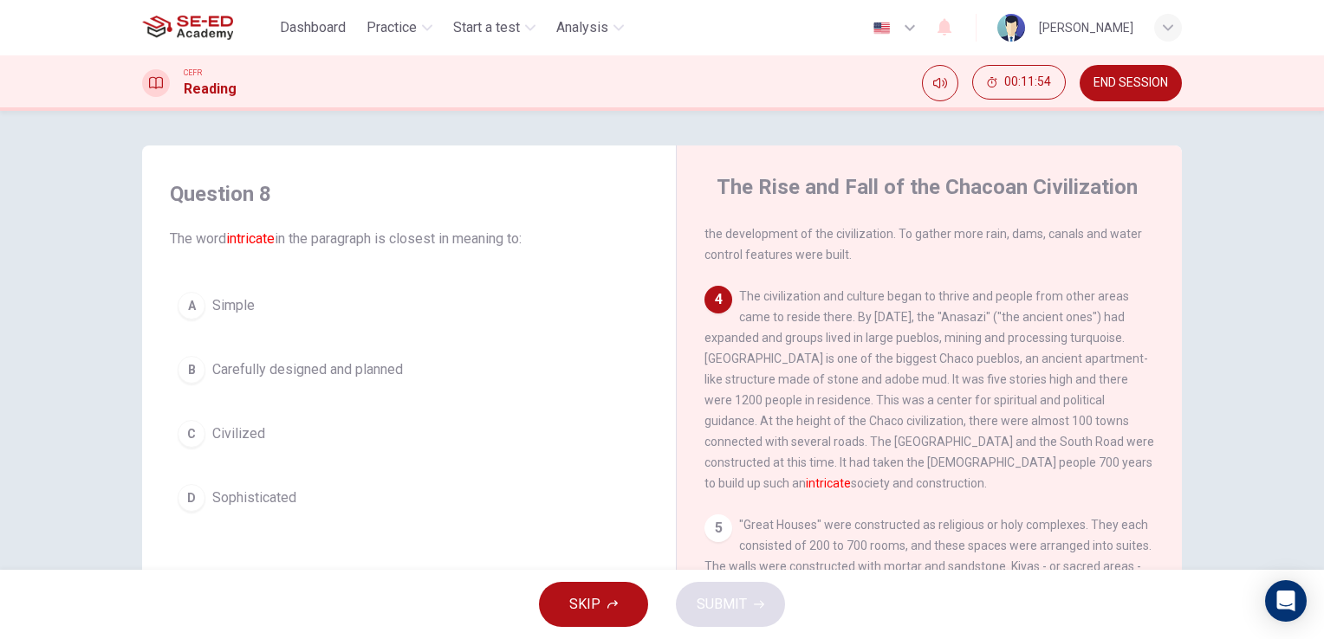
click at [197, 368] on div "B" at bounding box center [192, 370] width 28 height 28
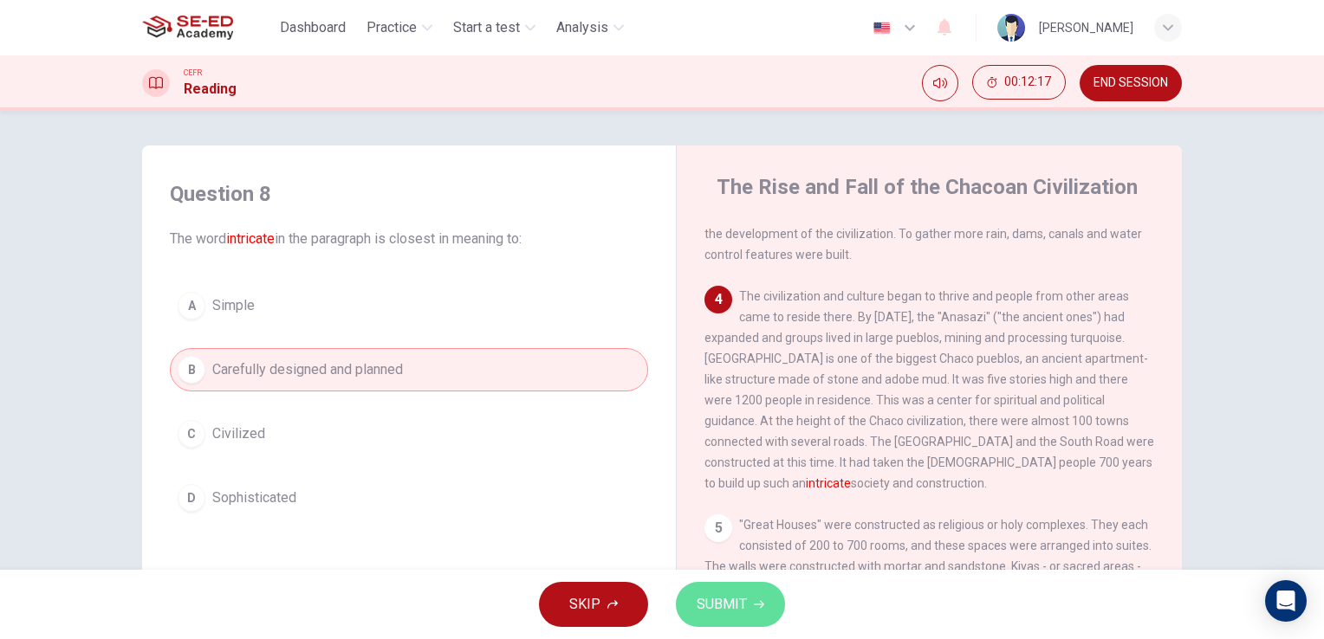
click at [743, 595] on span "SUBMIT" at bounding box center [721, 605] width 50 height 24
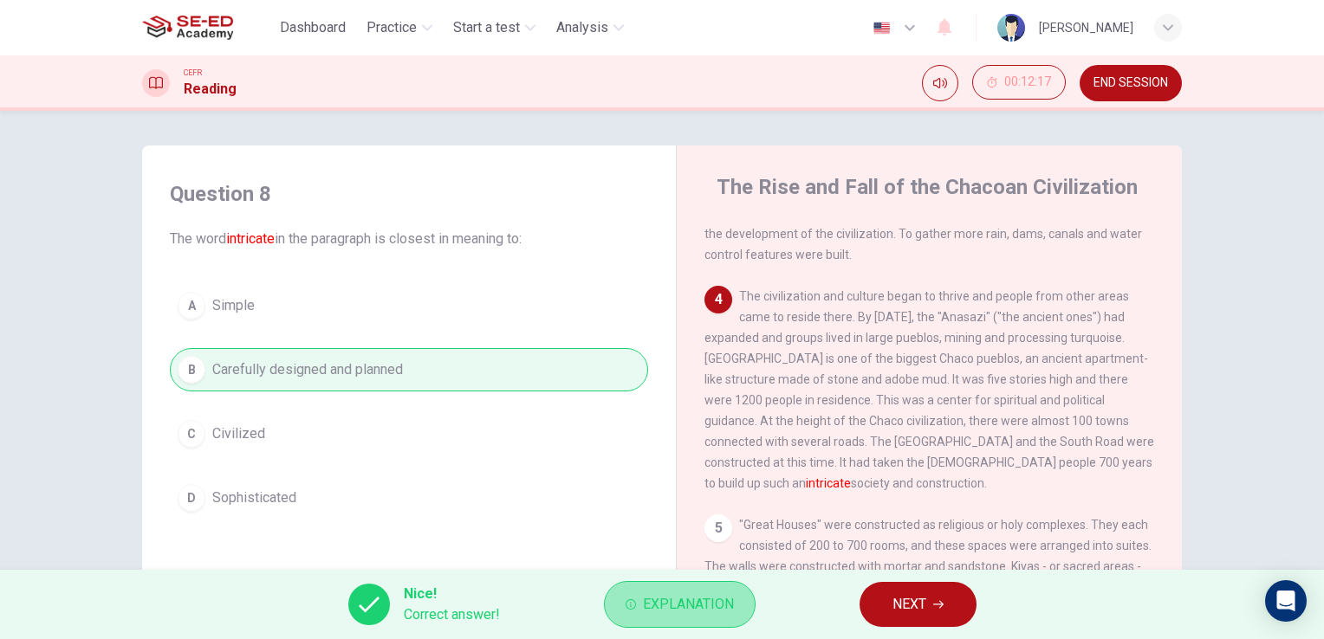
click at [701, 619] on button "Explanation" at bounding box center [680, 604] width 152 height 47
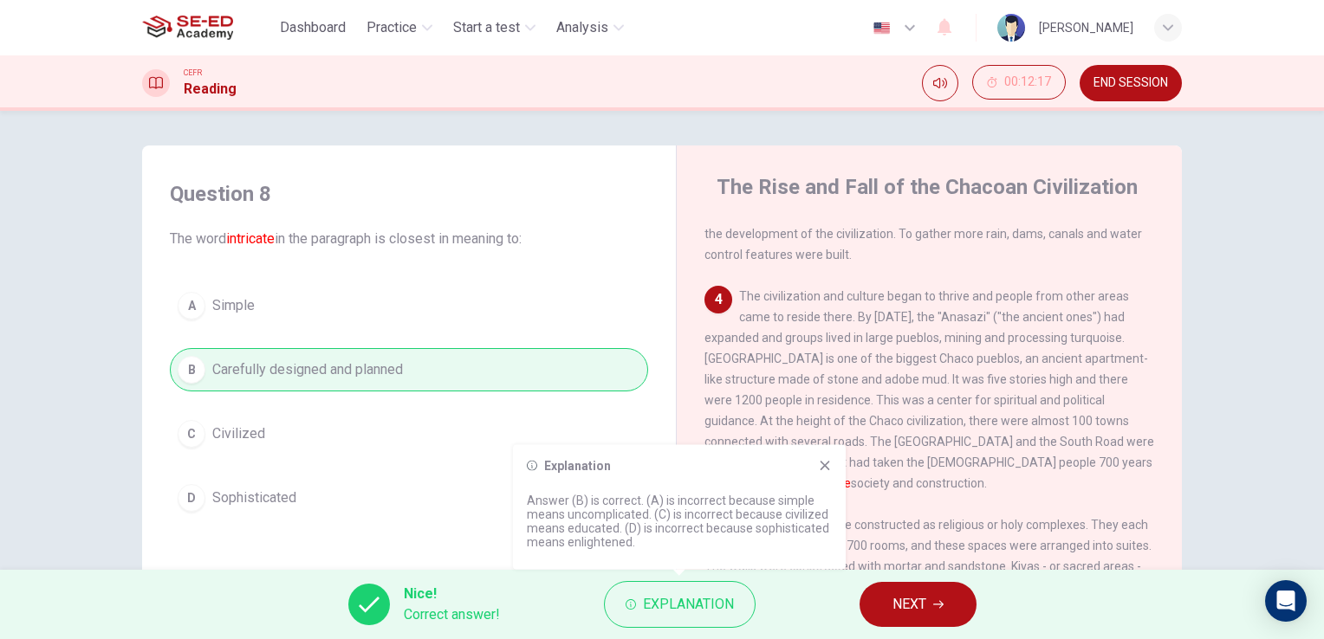
click at [901, 600] on span "NEXT" at bounding box center [909, 605] width 34 height 24
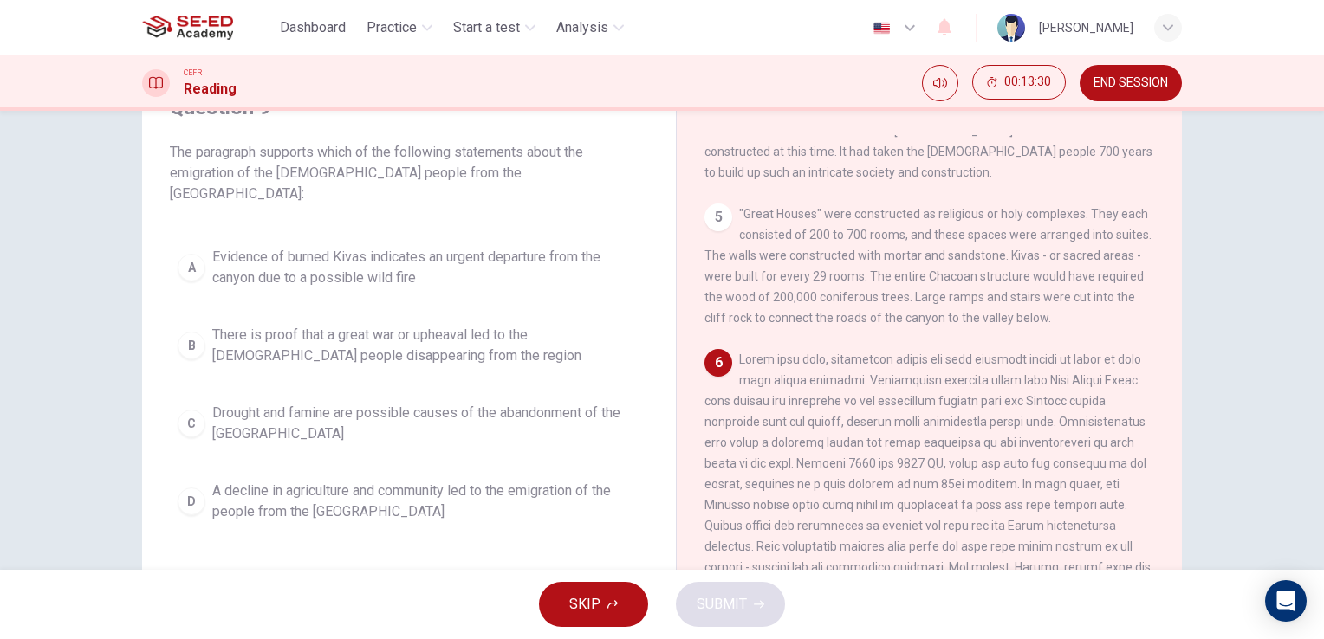
scroll to position [173, 0]
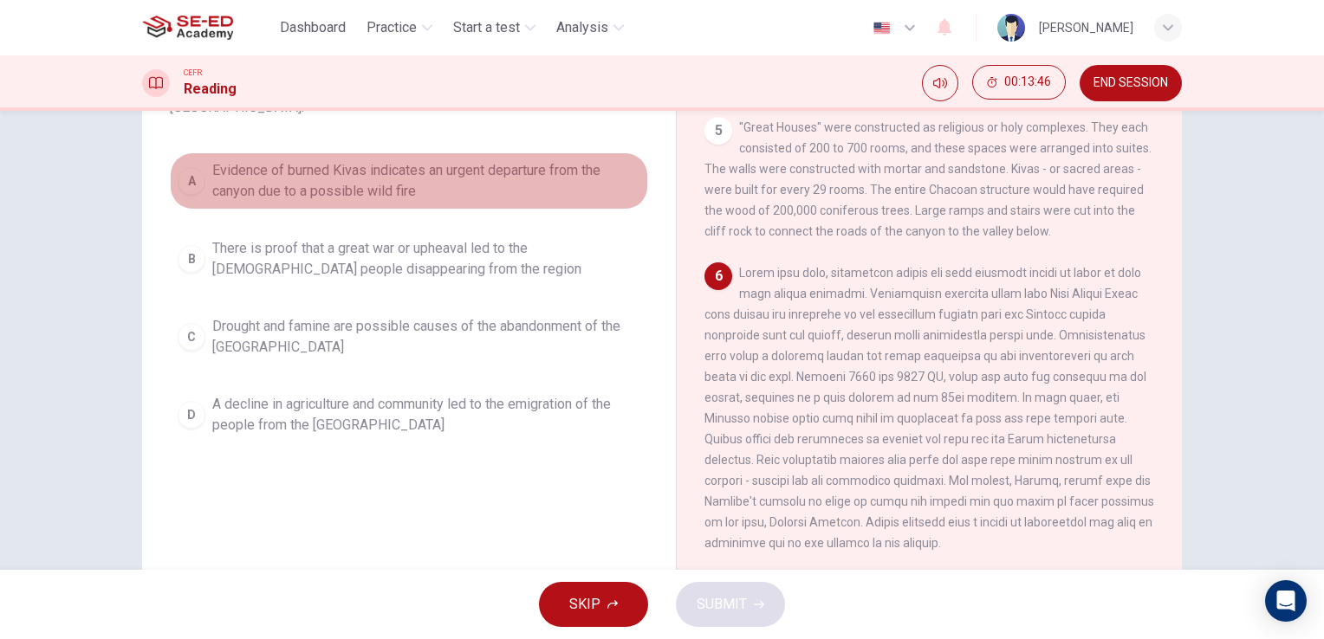
click at [337, 168] on span "Evidence of burned Kivas indicates an urgent departure from the canyon due to a…" at bounding box center [426, 181] width 428 height 42
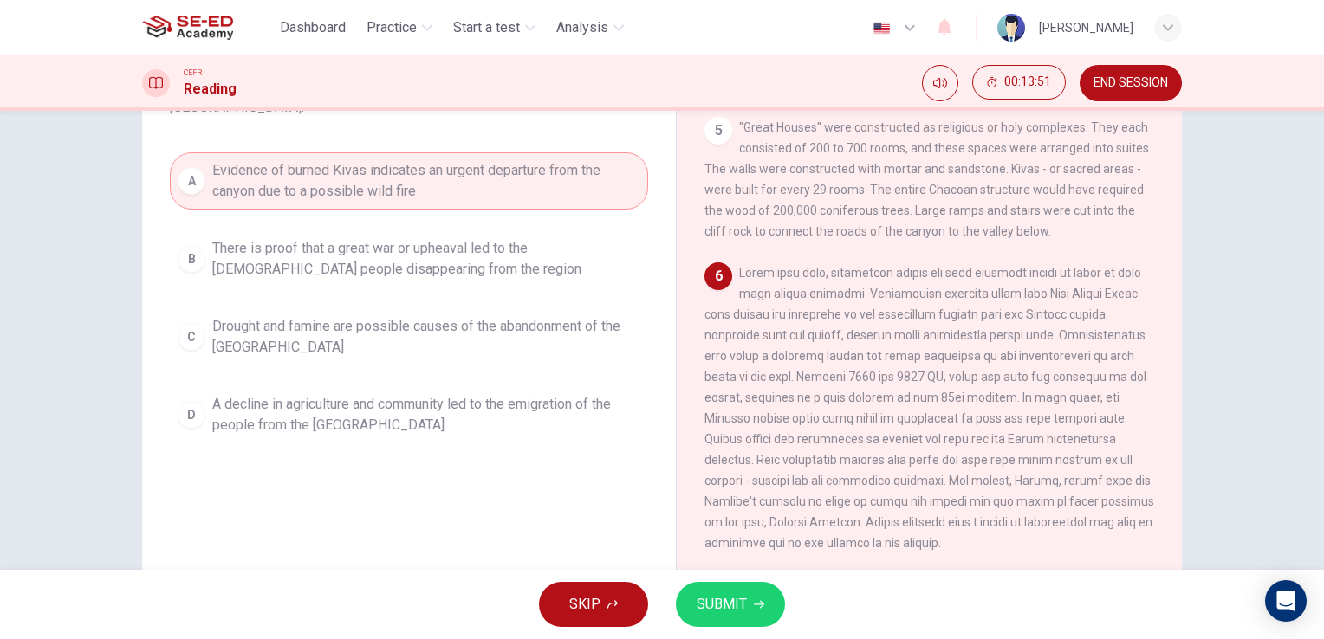
click at [721, 601] on span "SUBMIT" at bounding box center [721, 605] width 50 height 24
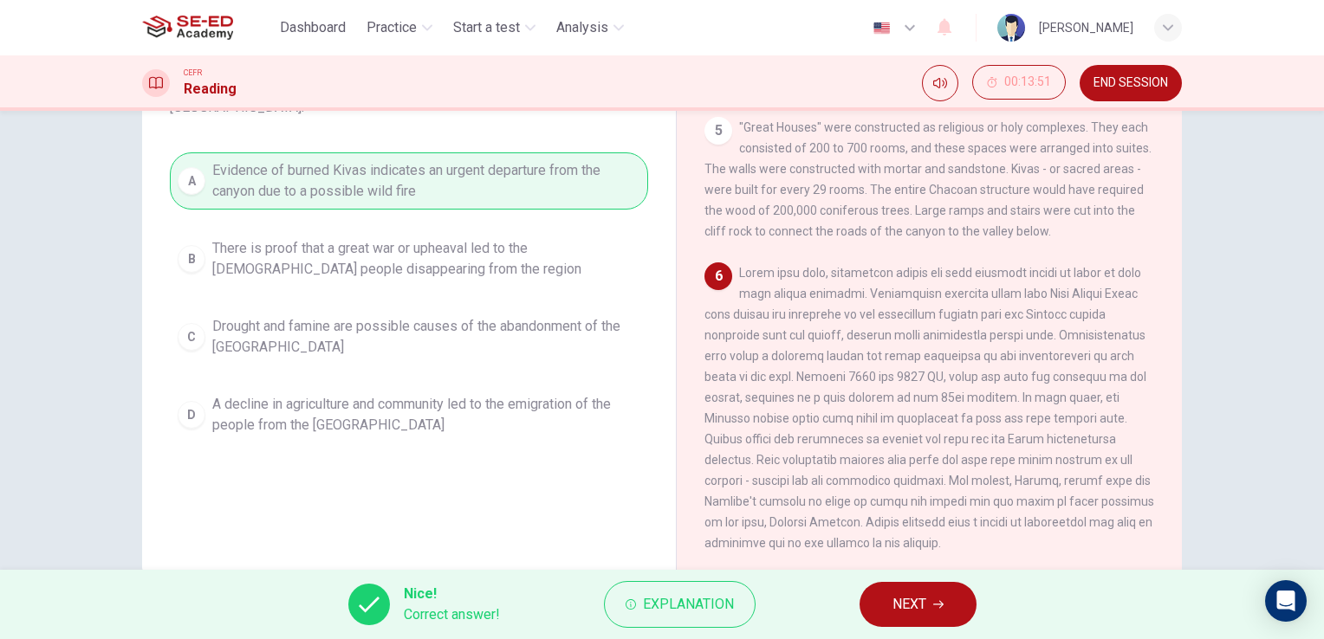
click at [891, 599] on button "NEXT" at bounding box center [917, 604] width 117 height 45
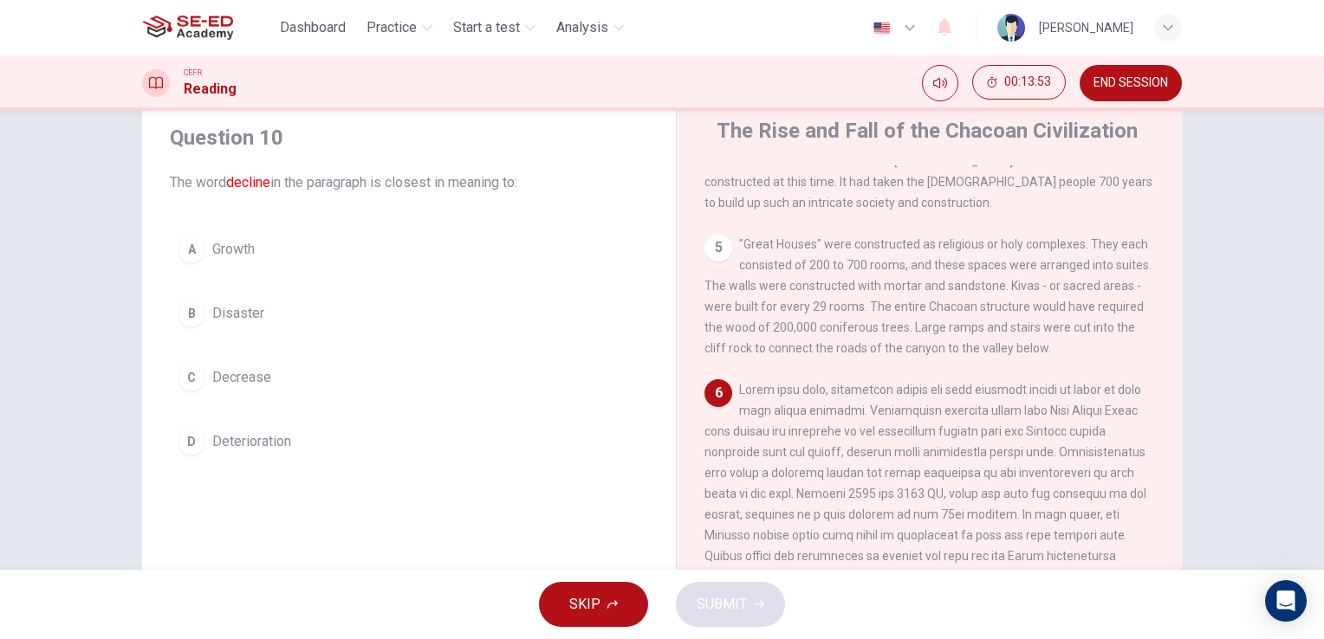
scroll to position [87, 0]
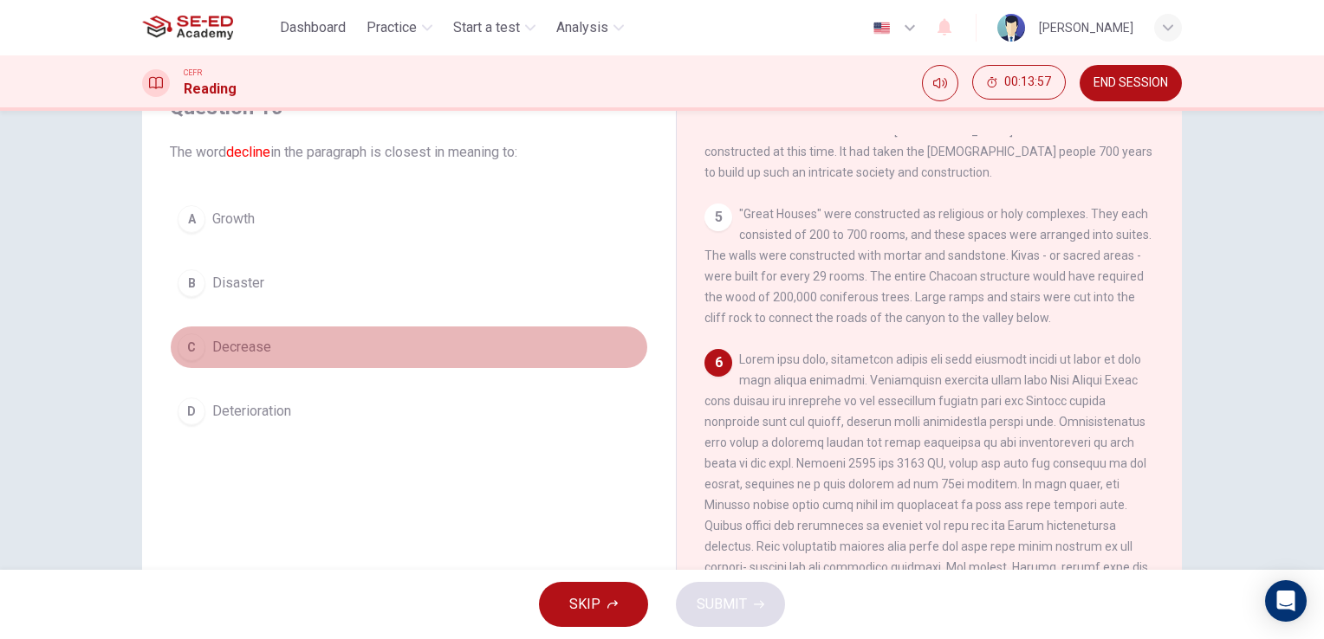
click at [236, 347] on span "Decrease" at bounding box center [241, 347] width 59 height 21
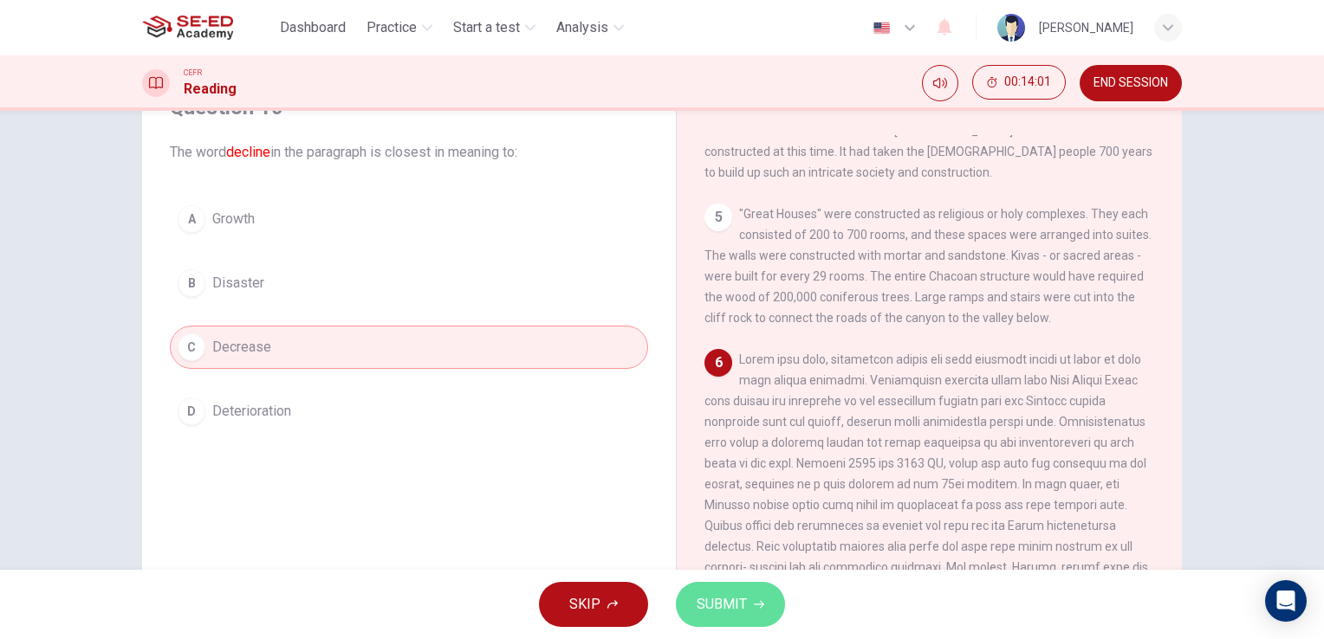
click at [766, 606] on button "SUBMIT" at bounding box center [730, 604] width 109 height 45
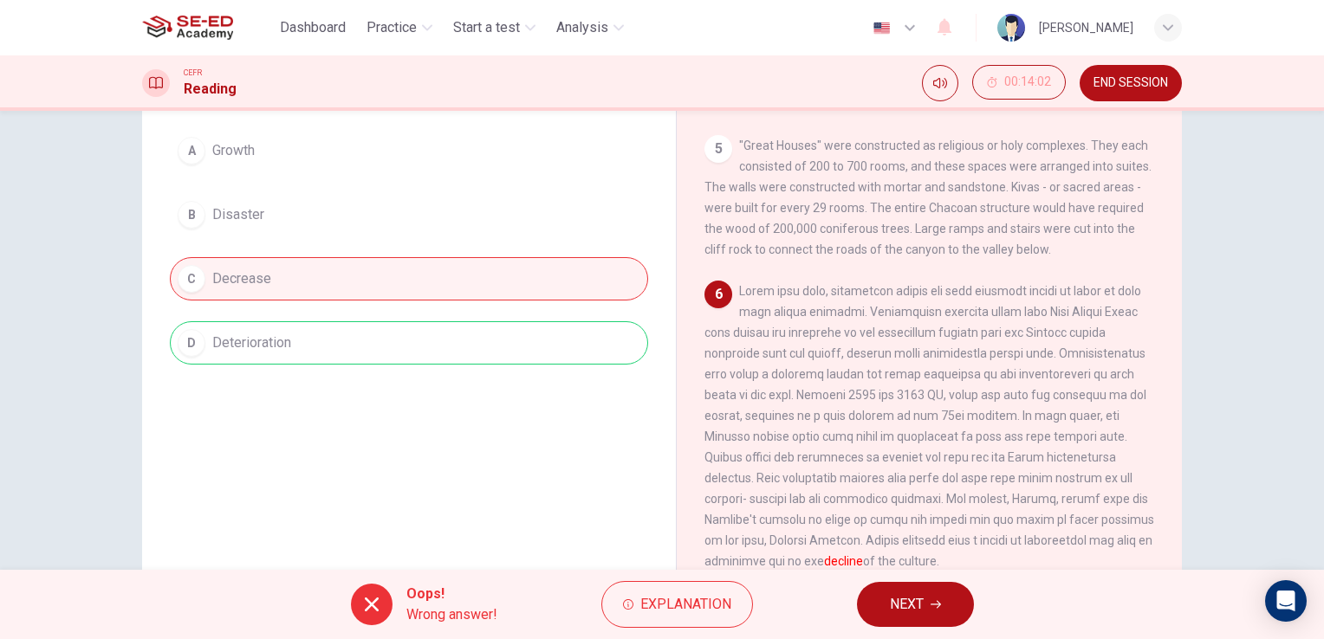
scroll to position [211, 0]
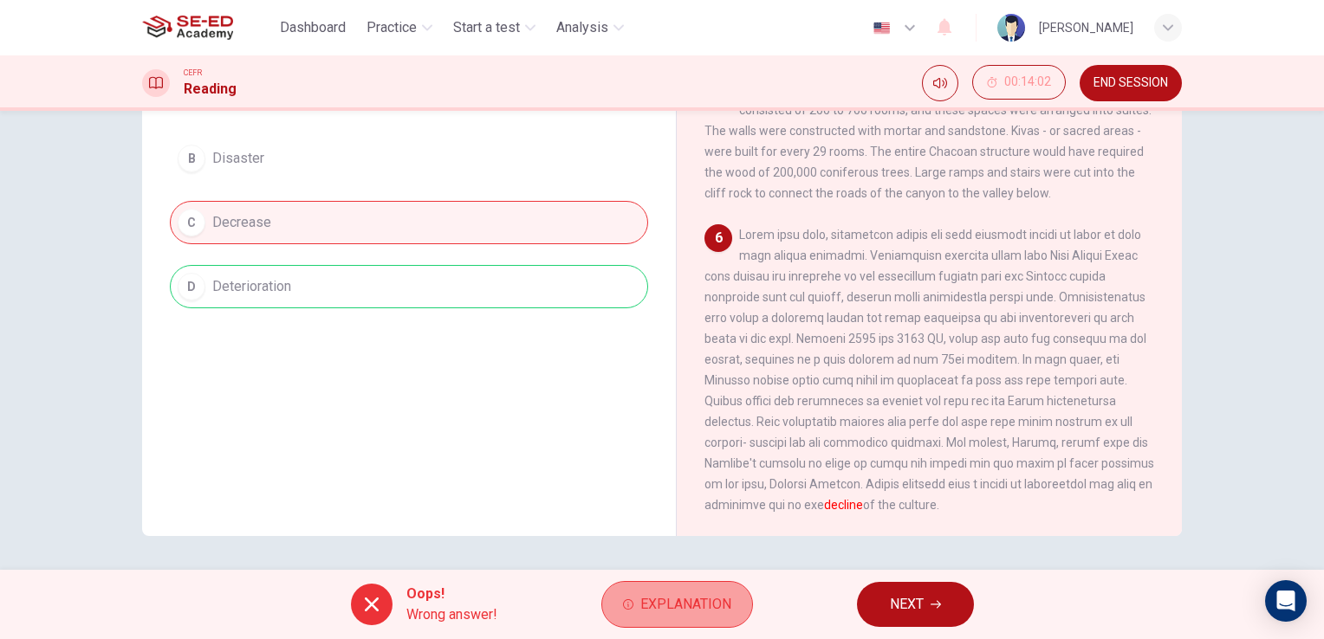
click at [738, 598] on button "Explanation" at bounding box center [677, 604] width 152 height 47
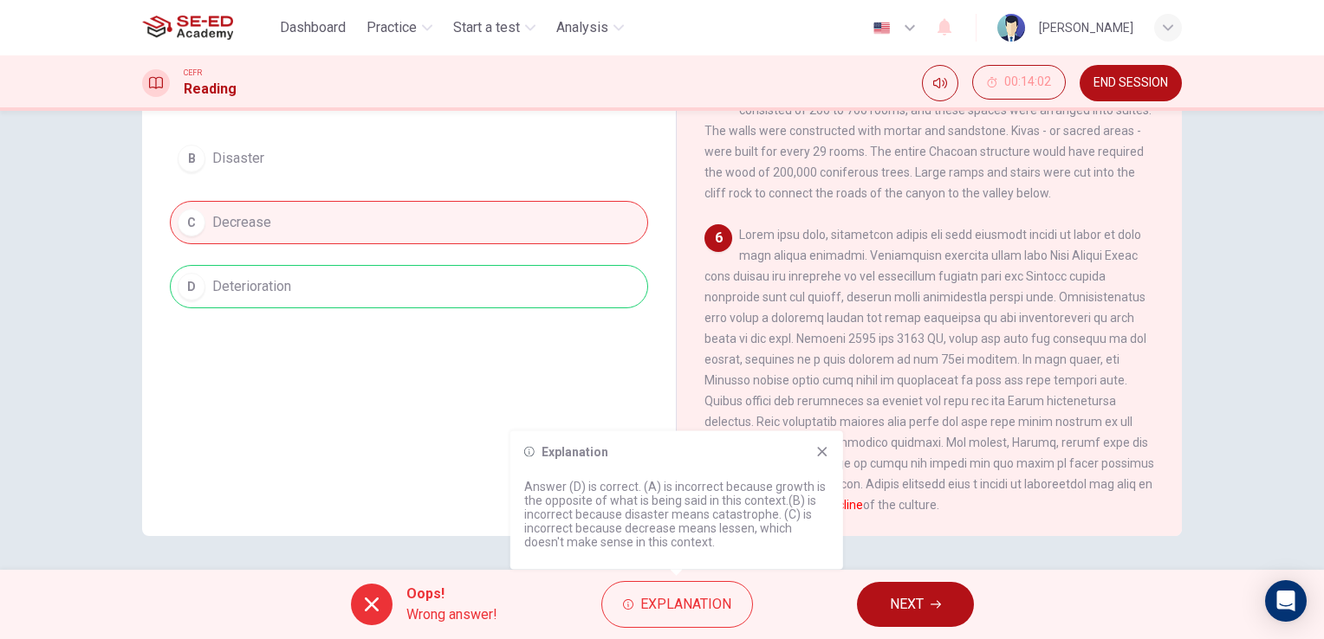
click at [901, 604] on span "NEXT" at bounding box center [907, 605] width 34 height 24
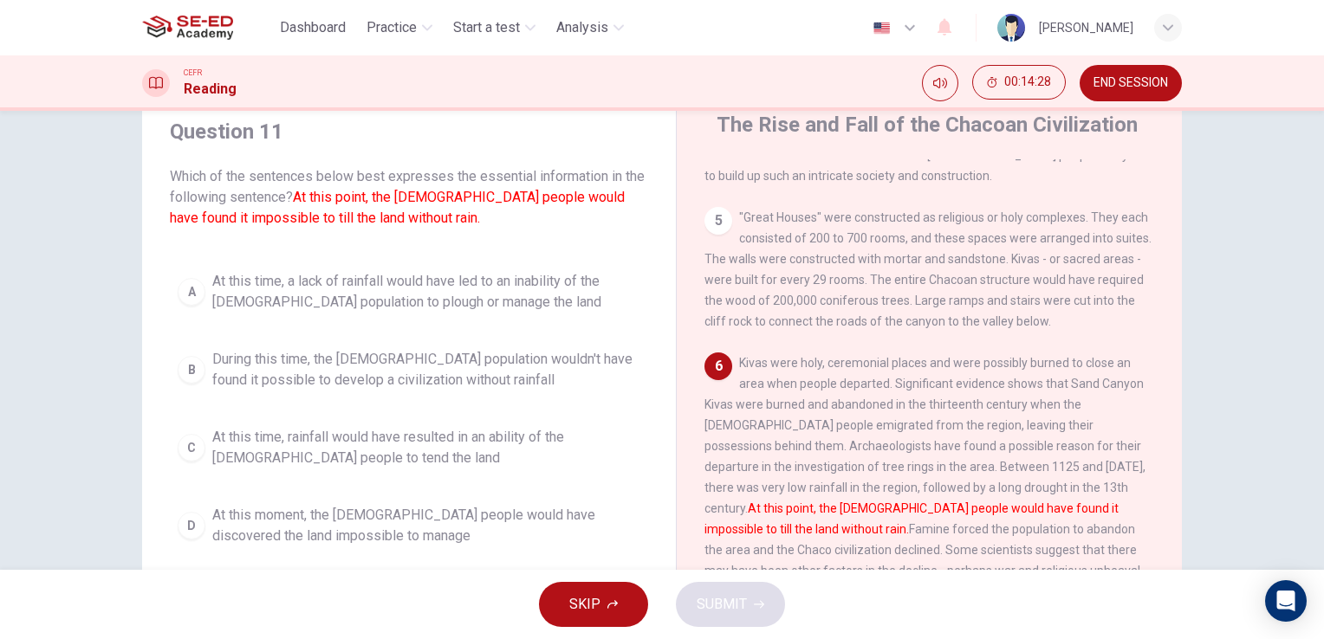
scroll to position [87, 0]
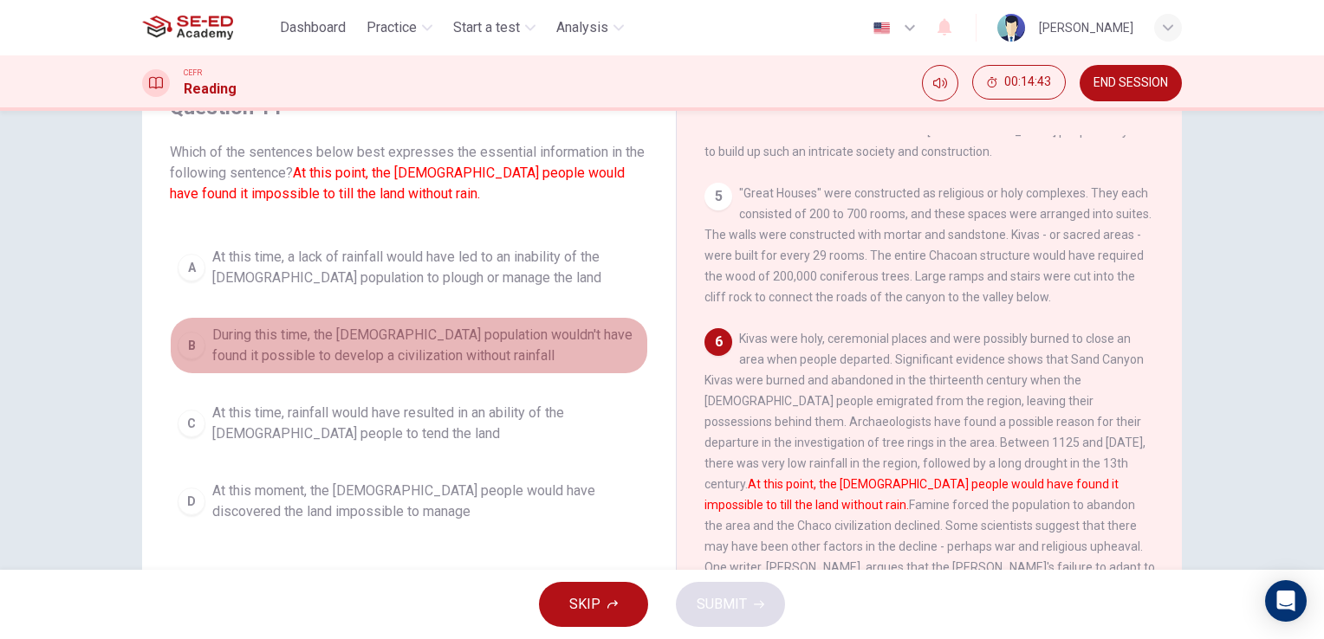
click at [406, 357] on span "During this time, the Anasazi population wouldn't have found it possible to dev…" at bounding box center [426, 346] width 428 height 42
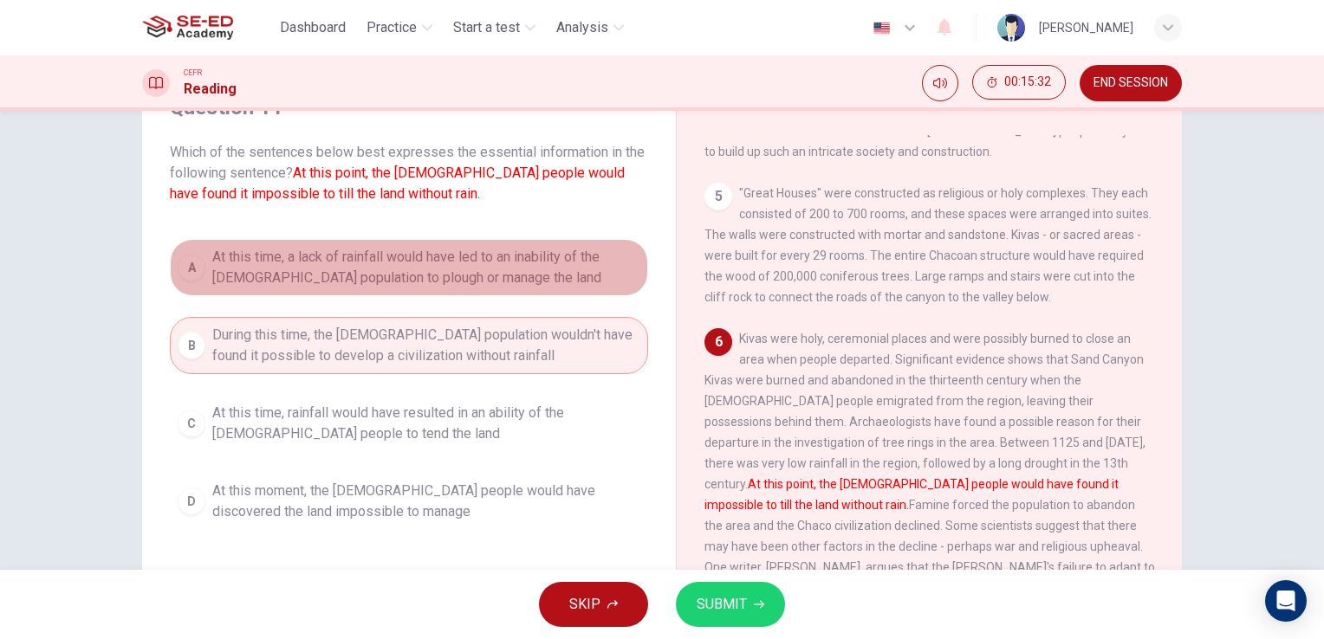
click at [339, 274] on span "At this time, a lack of rainfall would have led to an inability of the Anasazi …" at bounding box center [426, 268] width 428 height 42
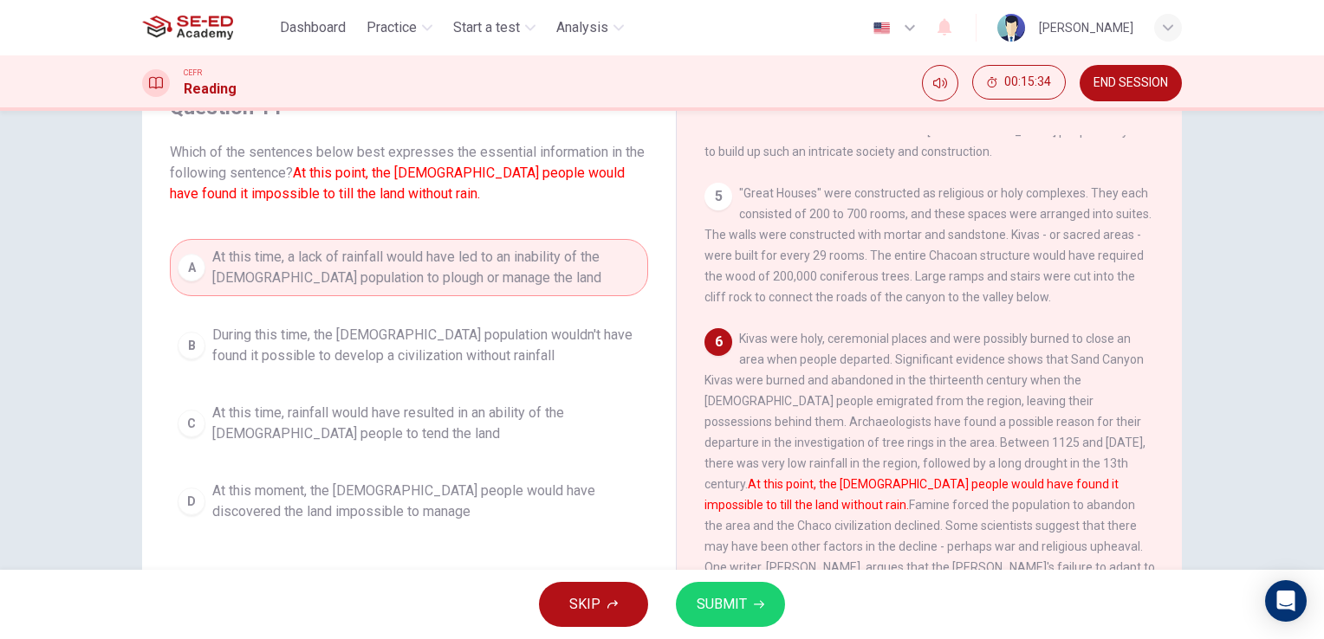
click at [693, 604] on button "SUBMIT" at bounding box center [730, 604] width 109 height 45
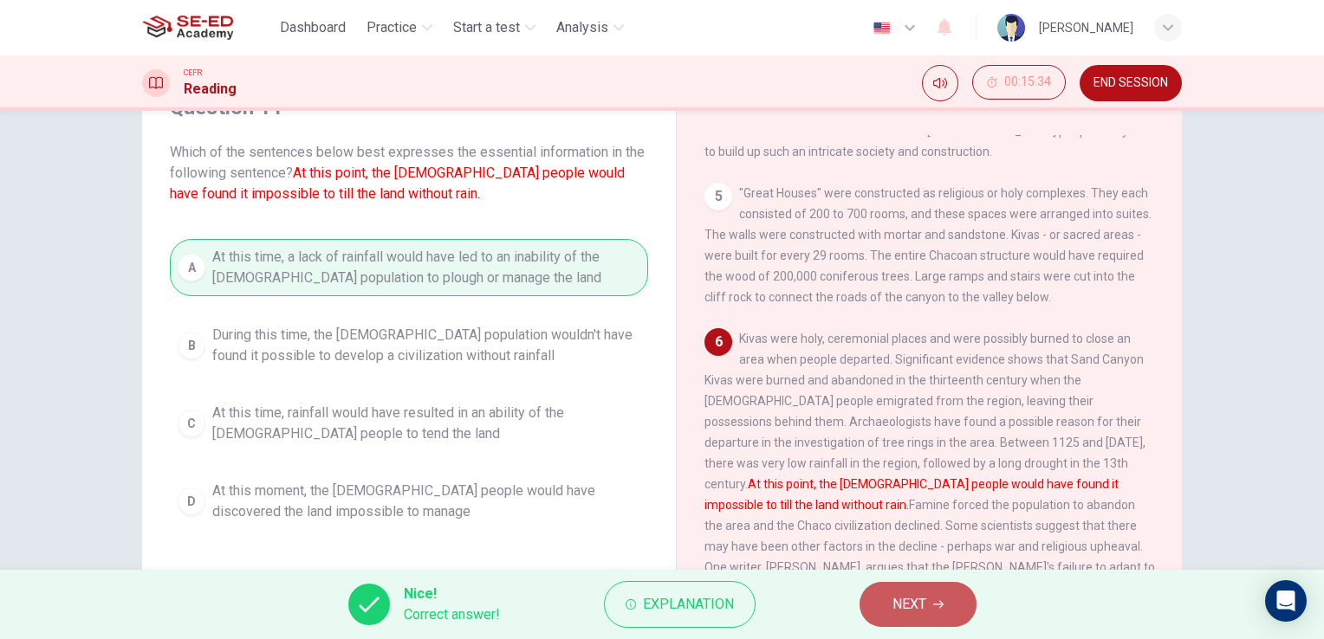
click at [894, 605] on span "NEXT" at bounding box center [909, 605] width 34 height 24
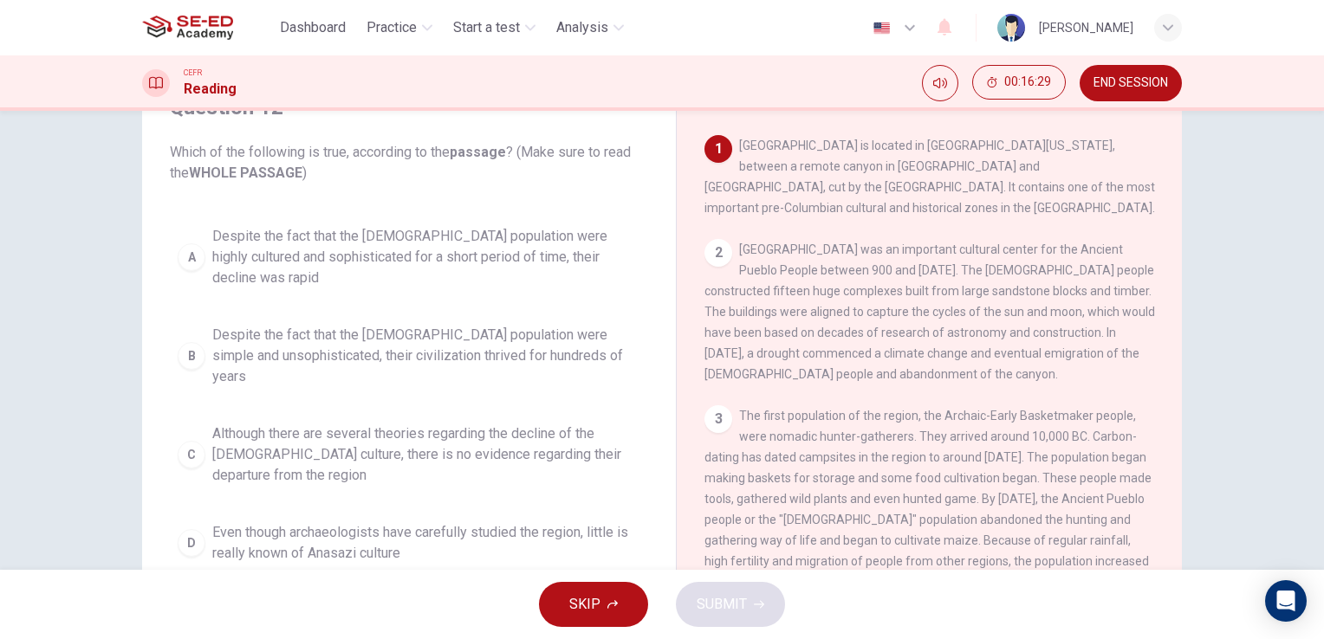
scroll to position [173, 0]
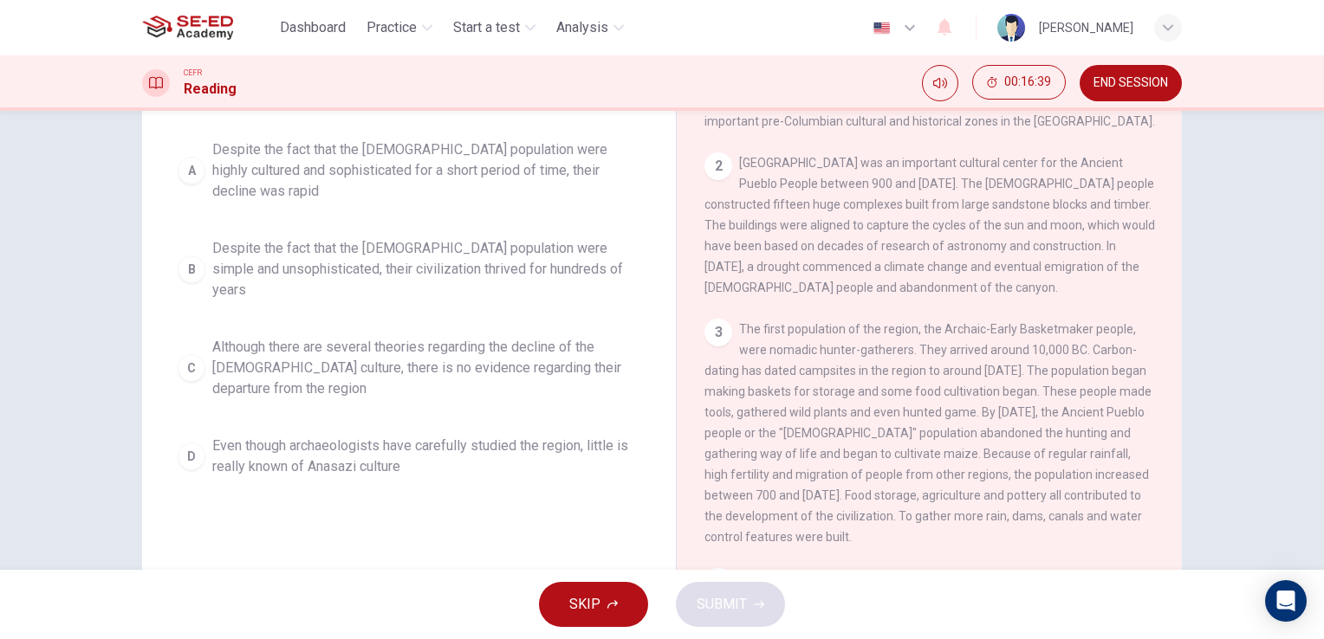
click at [367, 337] on span "Although there are several theories regarding the decline of the Anasazi cultur…" at bounding box center [426, 368] width 428 height 62
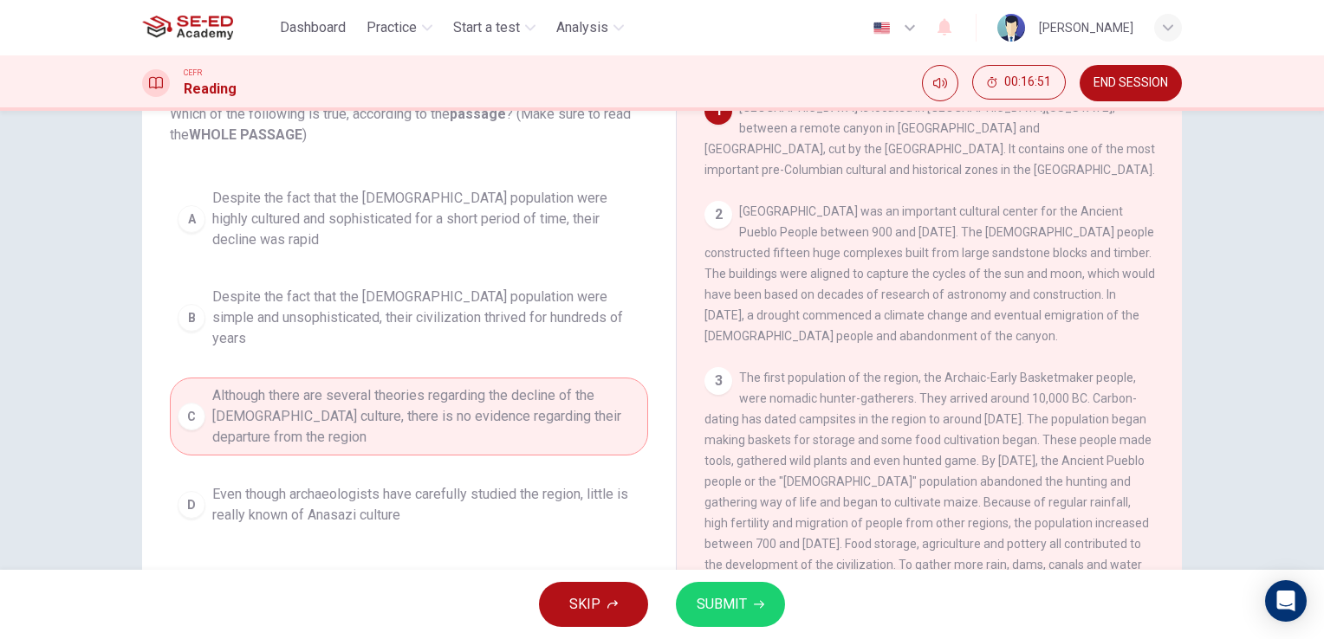
scroll to position [87, 0]
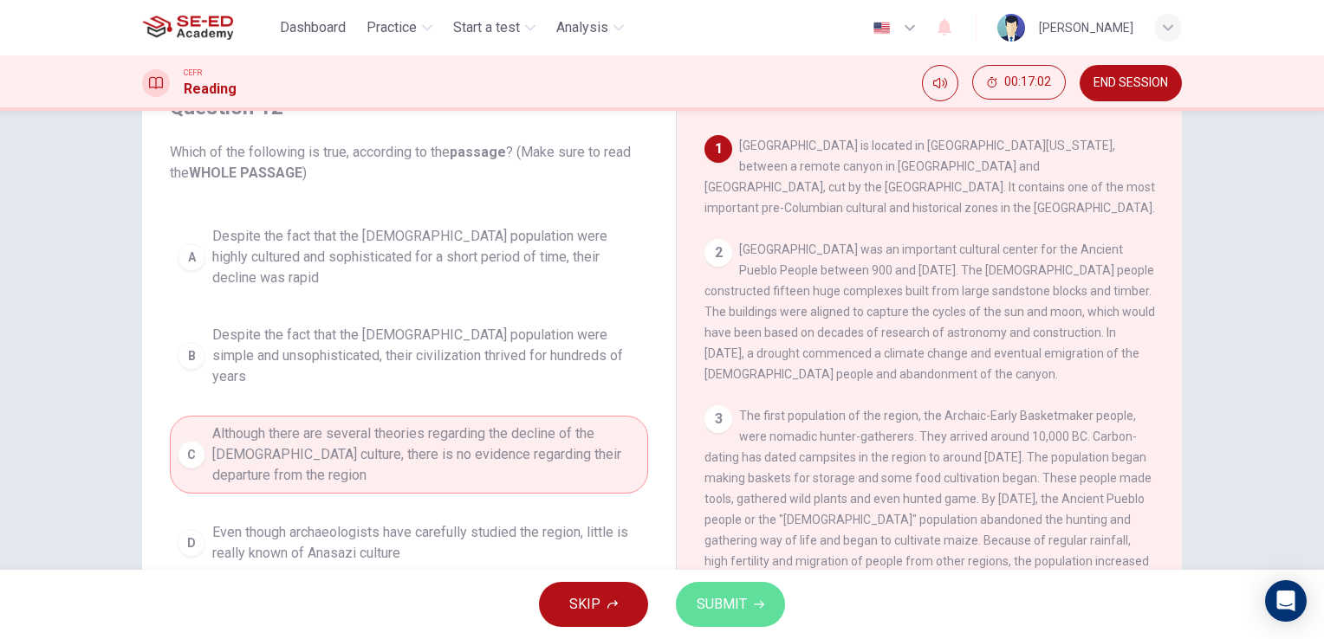
click at [716, 615] on span "SUBMIT" at bounding box center [721, 605] width 50 height 24
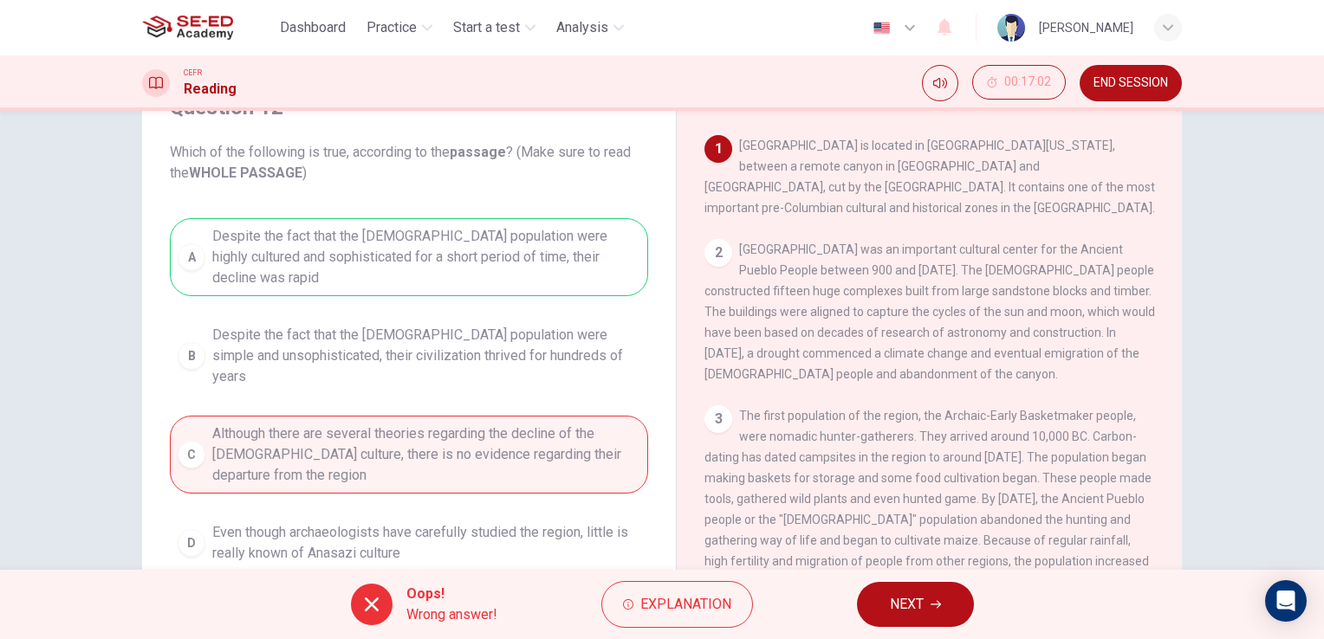
click at [892, 613] on span "NEXT" at bounding box center [907, 605] width 34 height 24
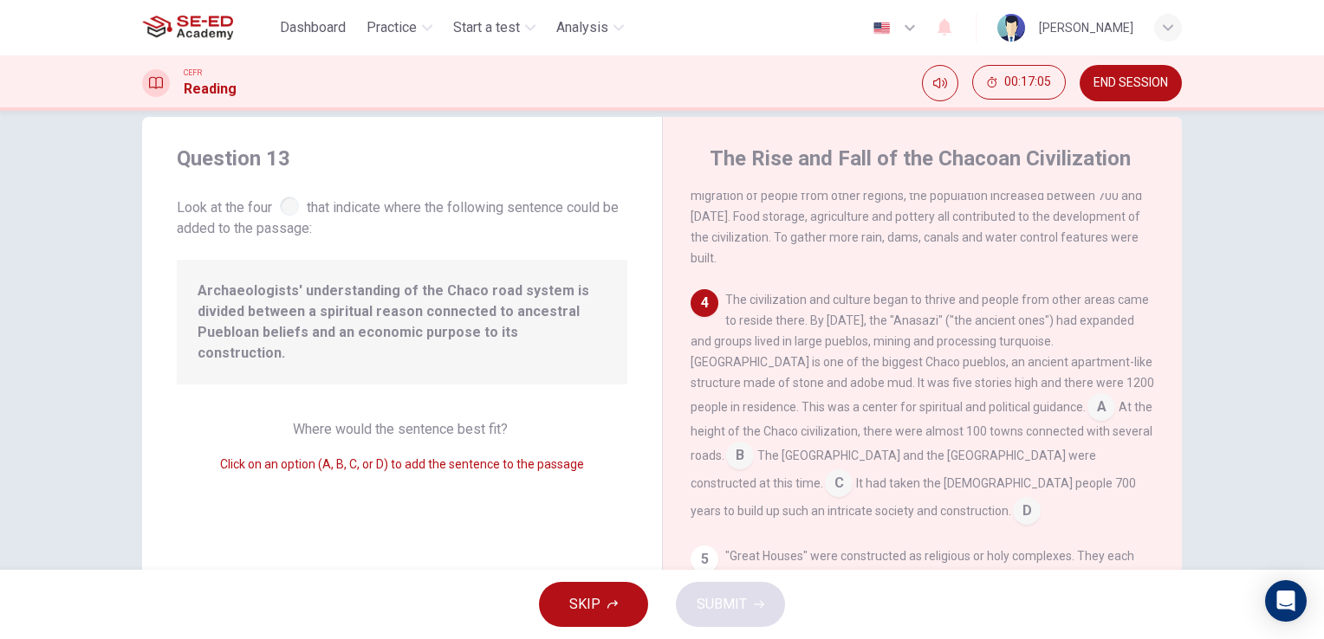
scroll to position [0, 0]
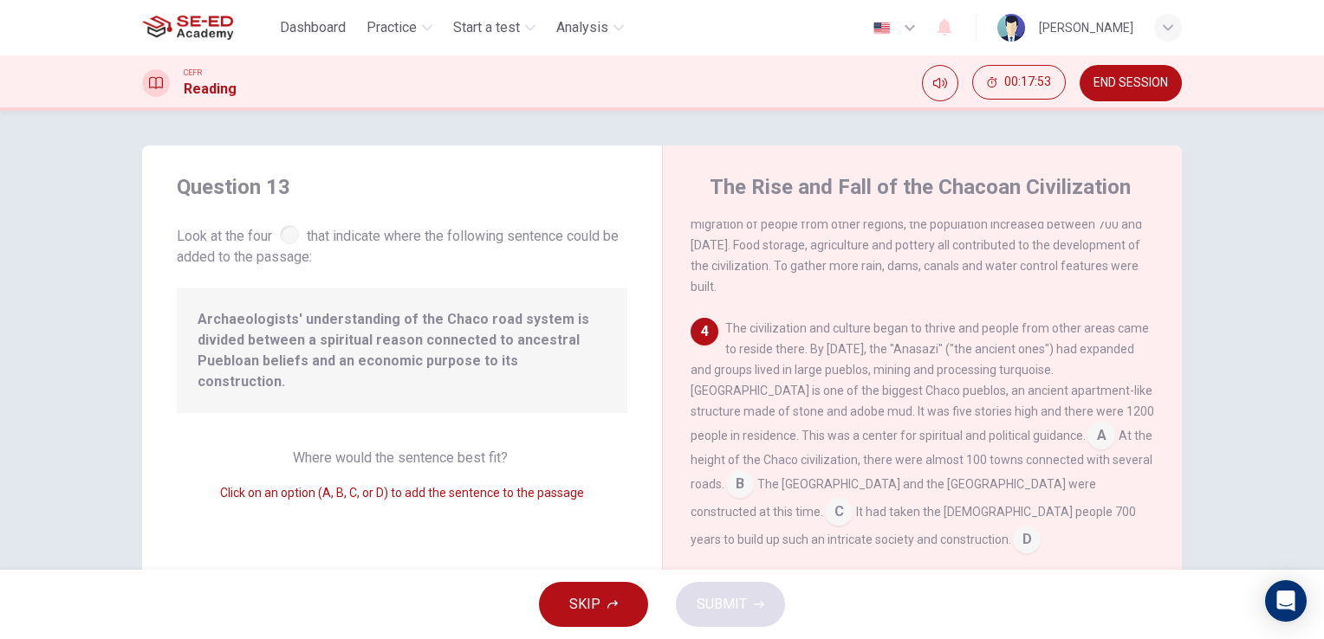
click at [852, 500] on input at bounding box center [839, 514] width 28 height 28
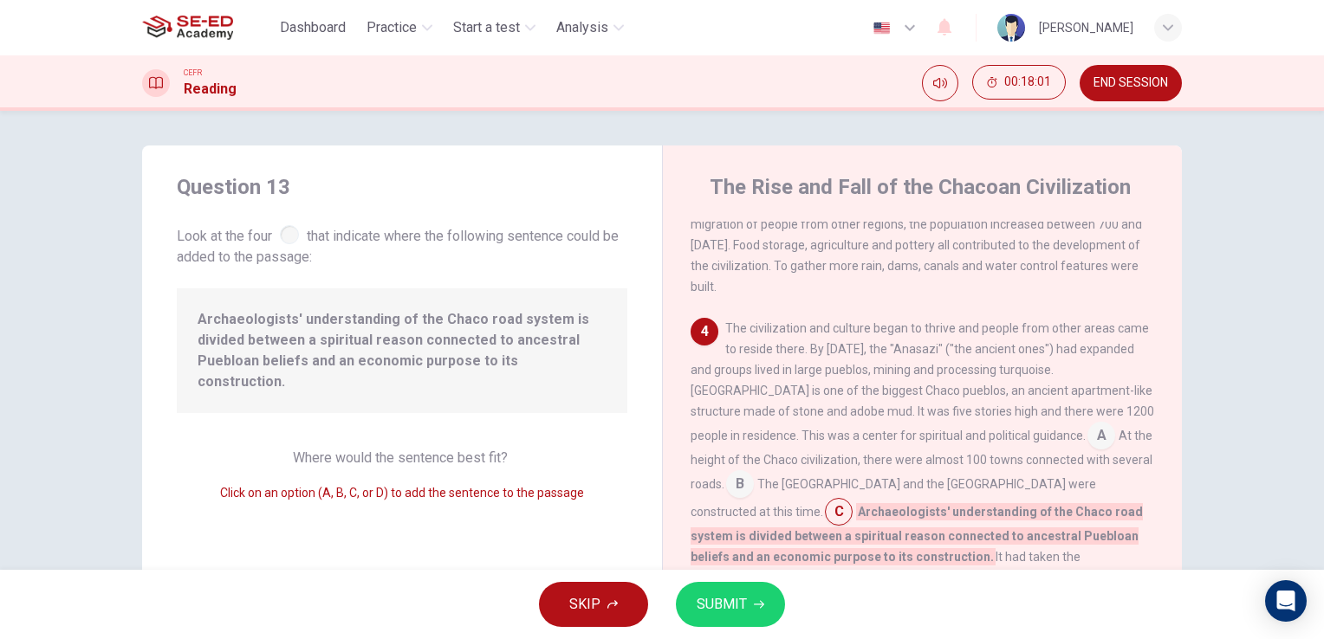
click at [754, 472] on input at bounding box center [740, 486] width 28 height 28
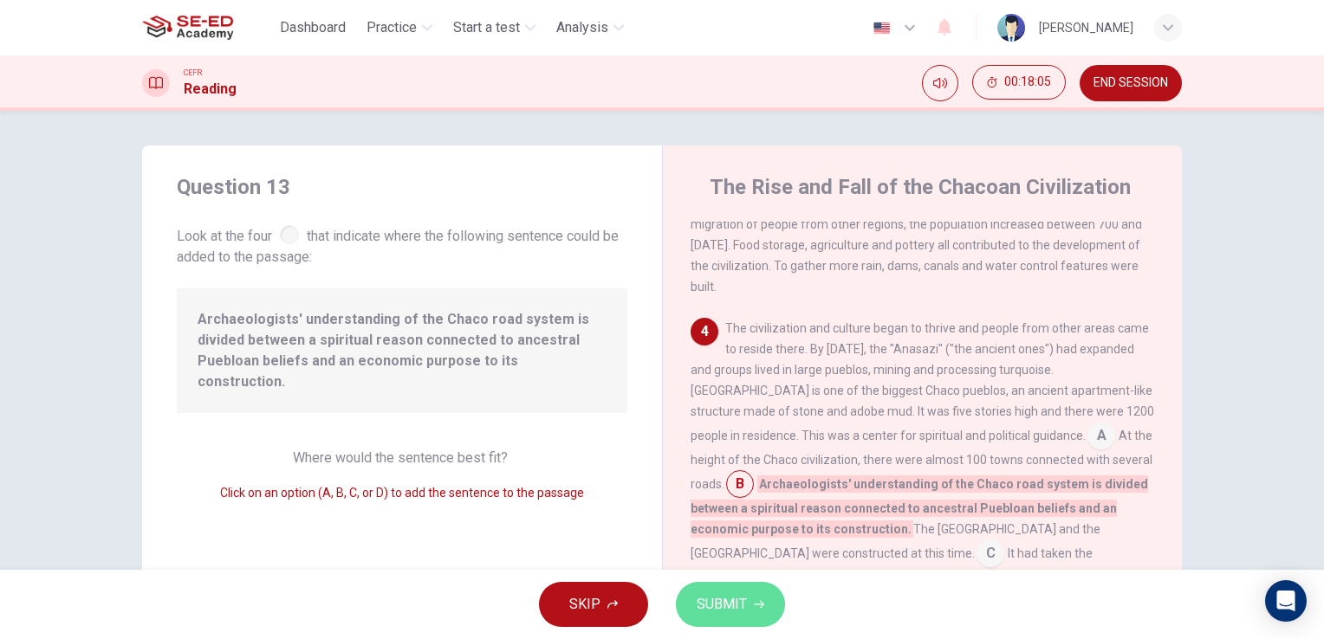
click at [740, 594] on span "SUBMIT" at bounding box center [721, 605] width 50 height 24
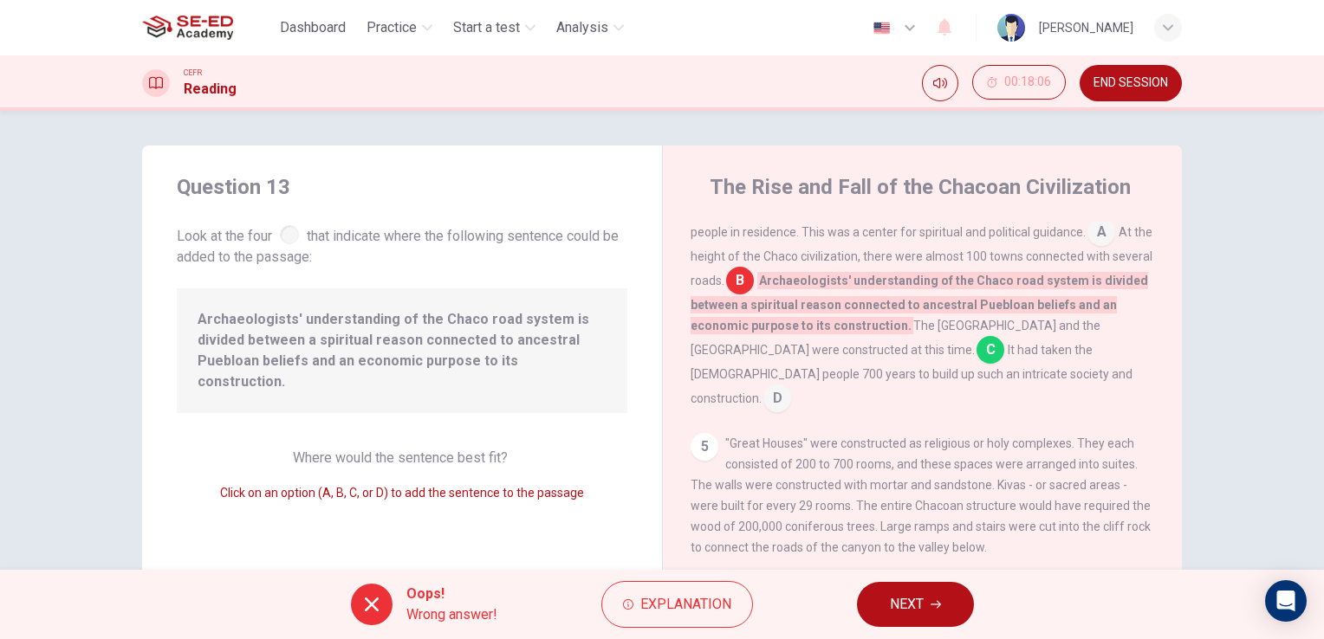
scroll to position [597, 0]
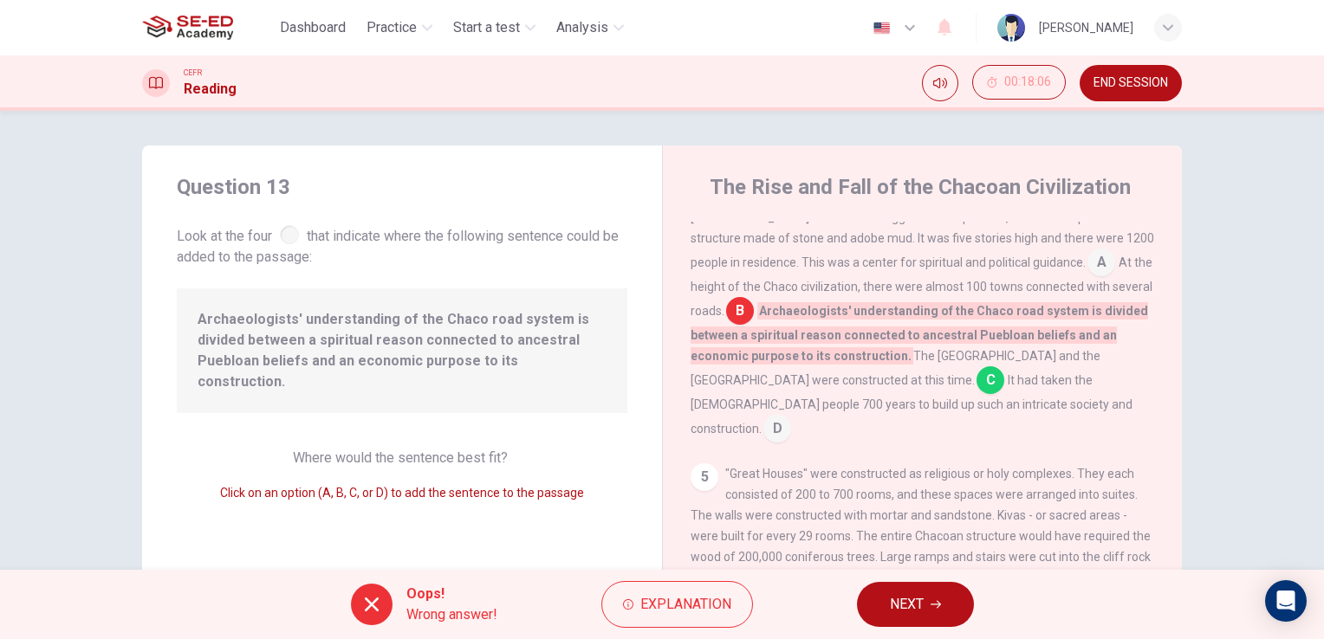
click at [939, 606] on icon "button" at bounding box center [935, 605] width 10 height 8
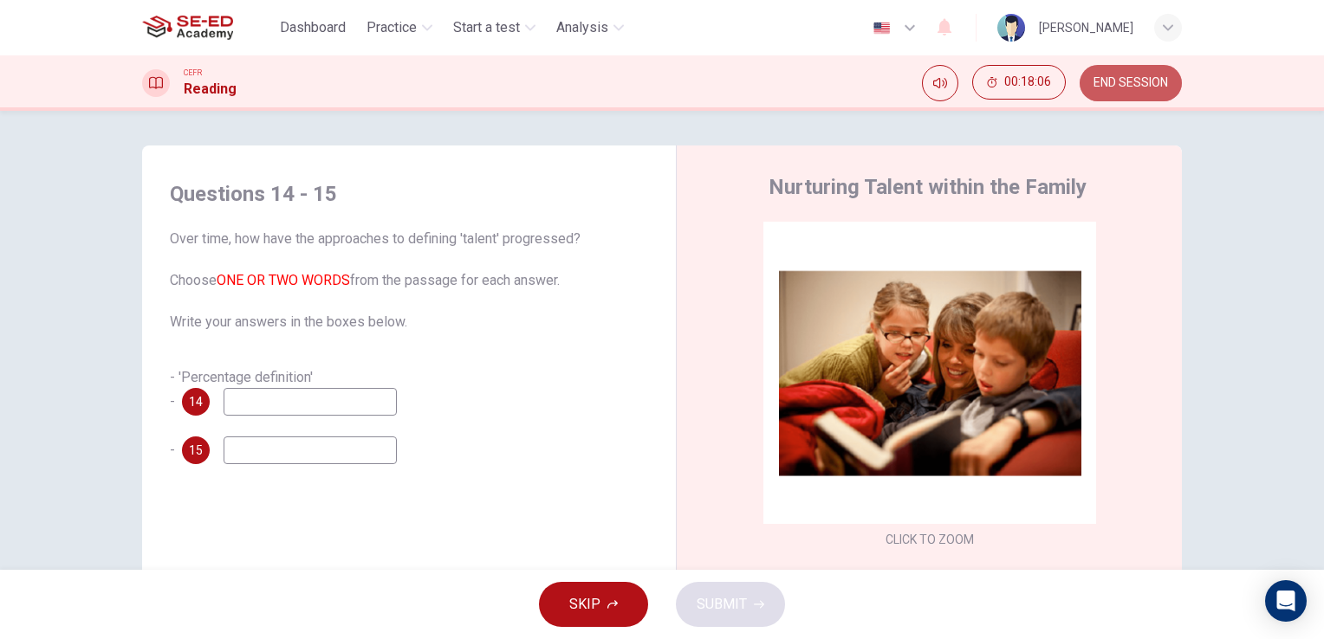
click at [1120, 88] on span "END SESSION" at bounding box center [1130, 83] width 74 height 14
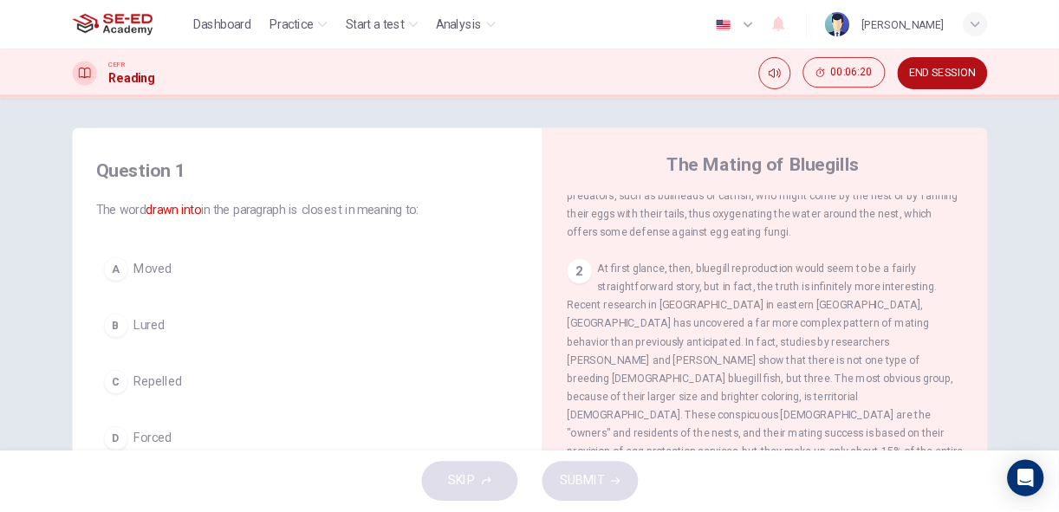
scroll to position [260, 0]
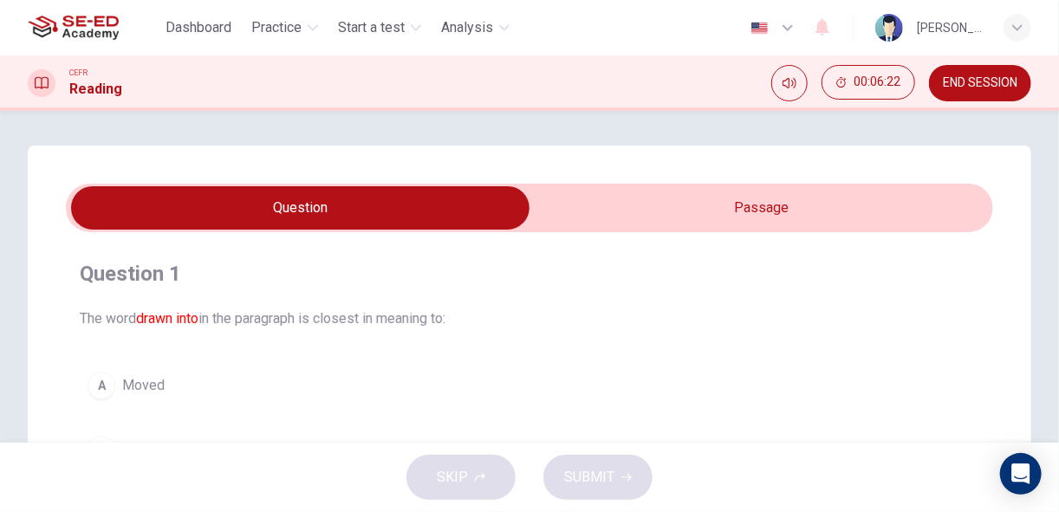
drag, startPoint x: 1260, startPoint y: 2, endPoint x: 640, endPoint y: 236, distance: 662.1
click at [640, 236] on div "Question 1 The word drawn into in the paragraph is closest in meaning to: A Mov…" at bounding box center [529, 429] width 927 height 395
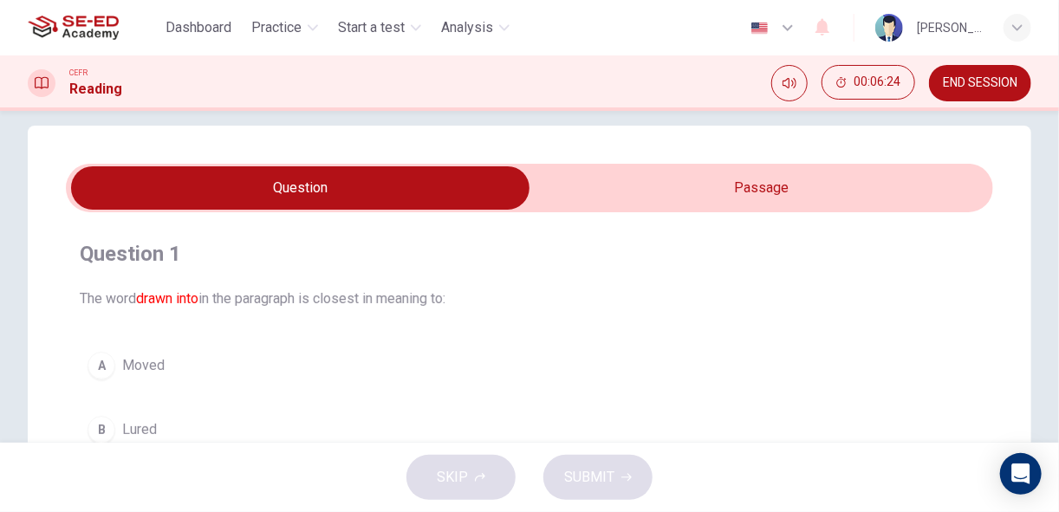
scroll to position [0, 0]
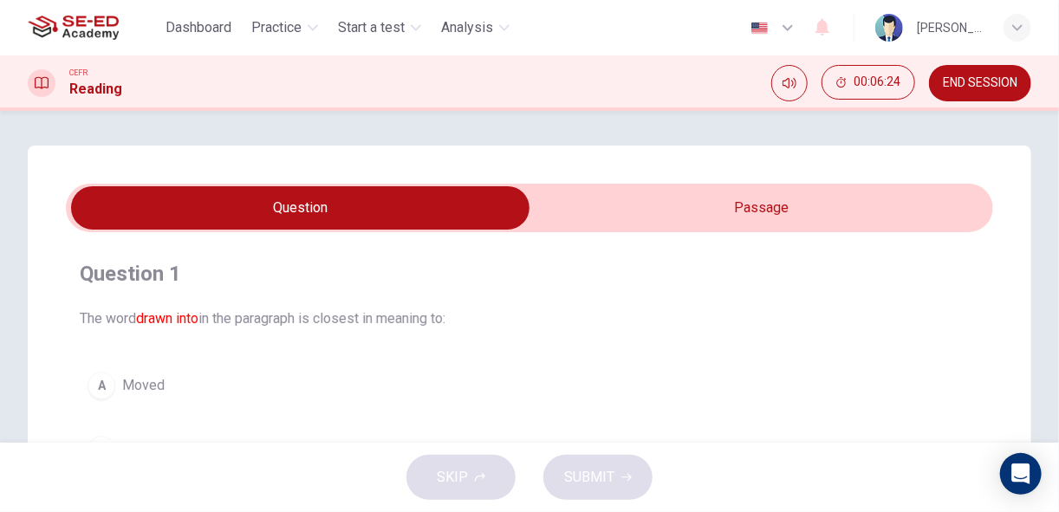
click at [761, 208] on input "checkbox" at bounding box center [300, 207] width 1390 height 43
checkbox input "true"
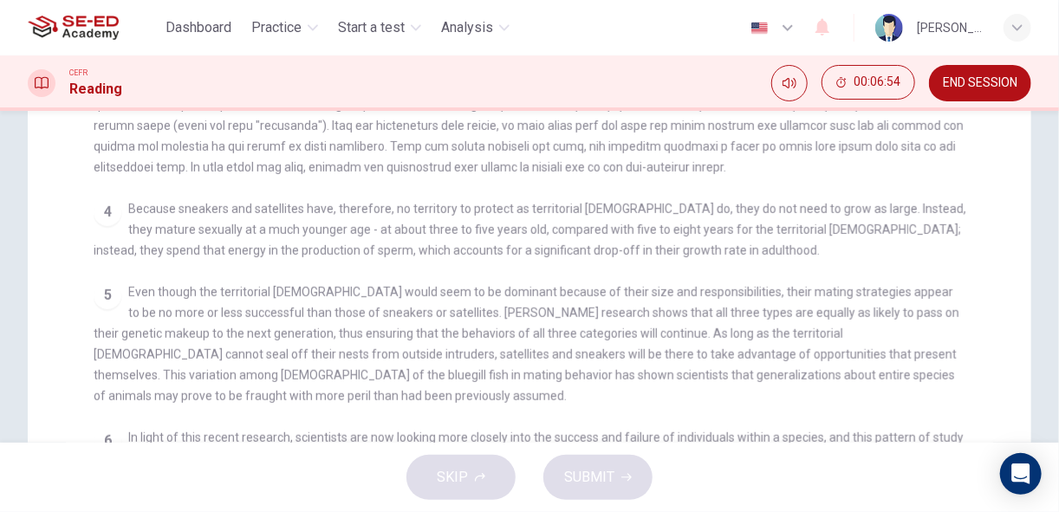
scroll to position [559, 0]
